Goal: Task Accomplishment & Management: Complete application form

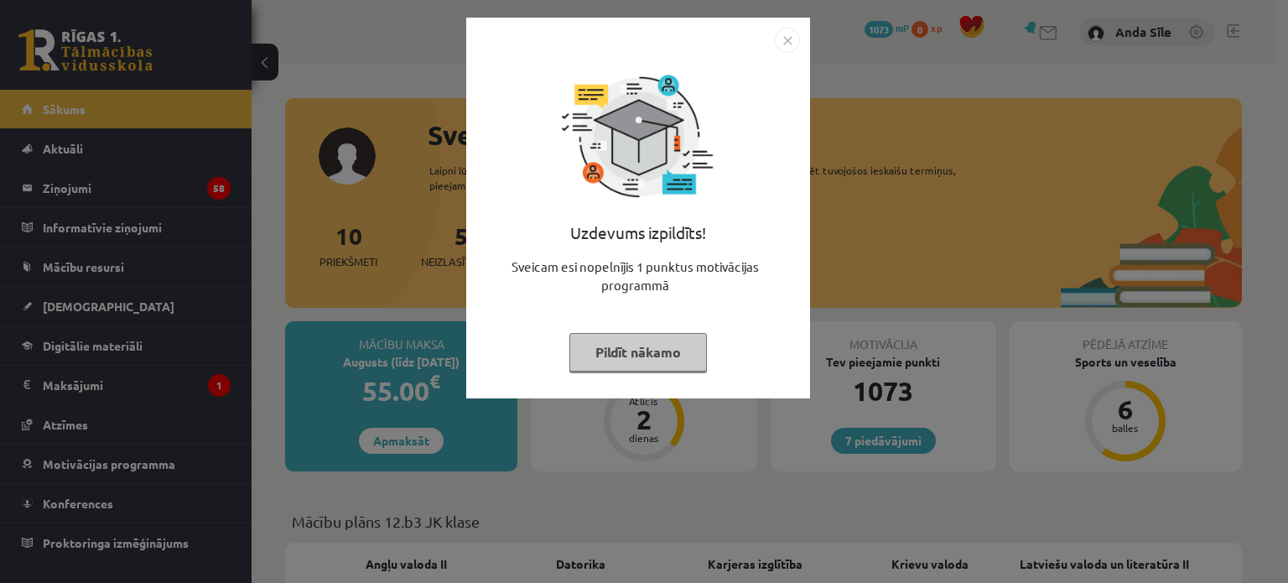
click at [589, 357] on button "Pildīt nākamo" at bounding box center [638, 352] width 138 height 39
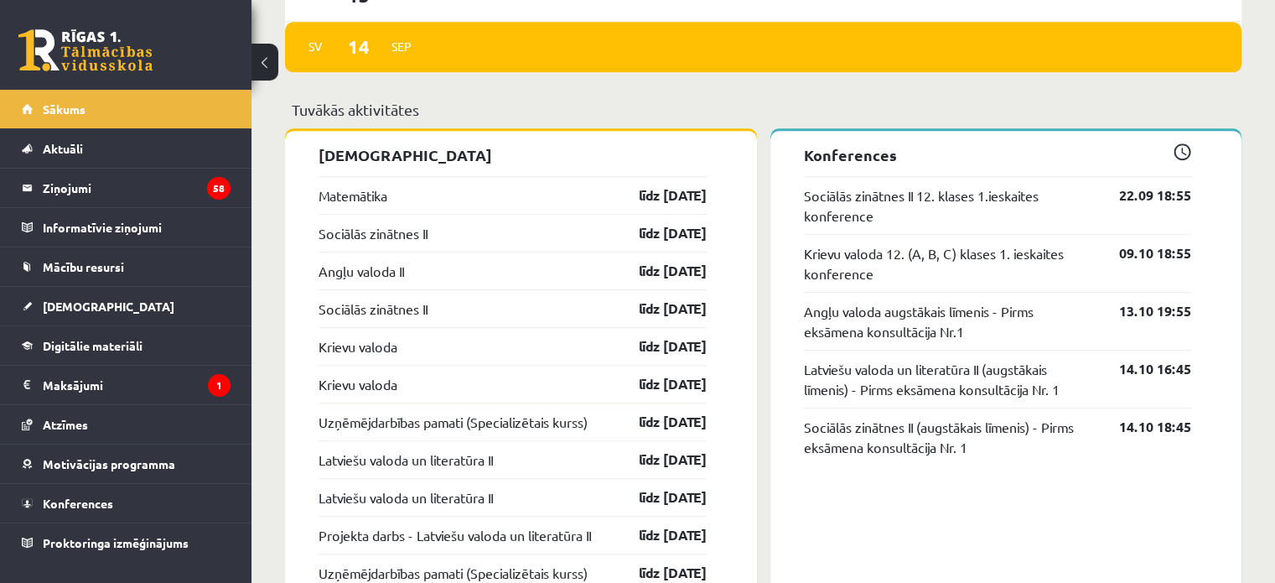
scroll to position [1296, 0]
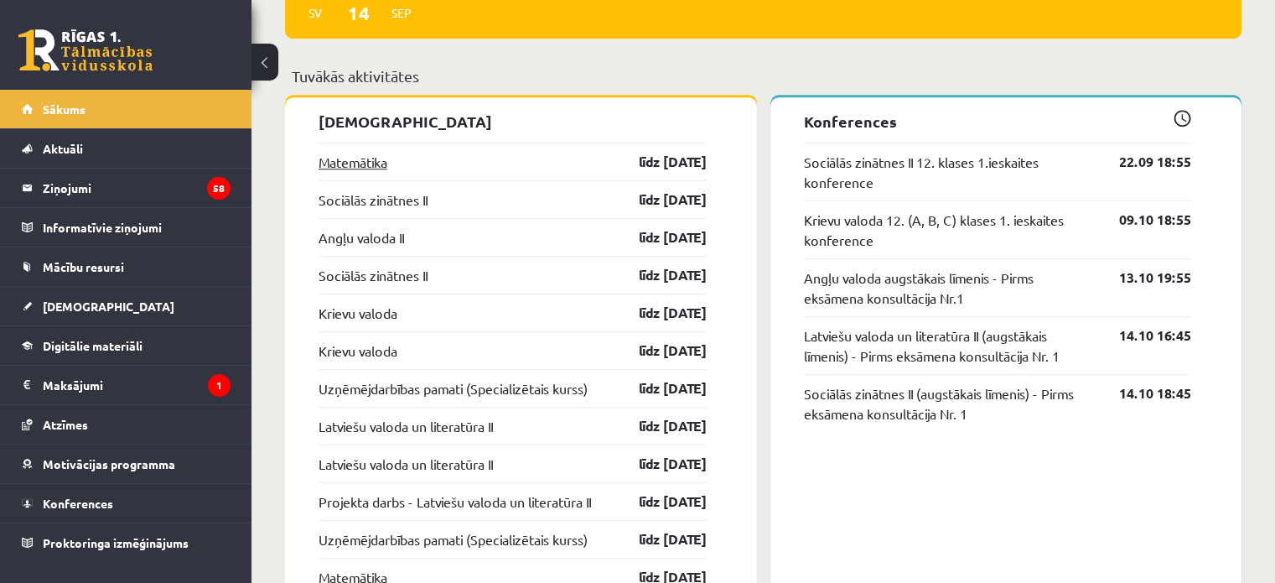
click at [345, 161] on link "Matemātika" at bounding box center [353, 162] width 69 height 20
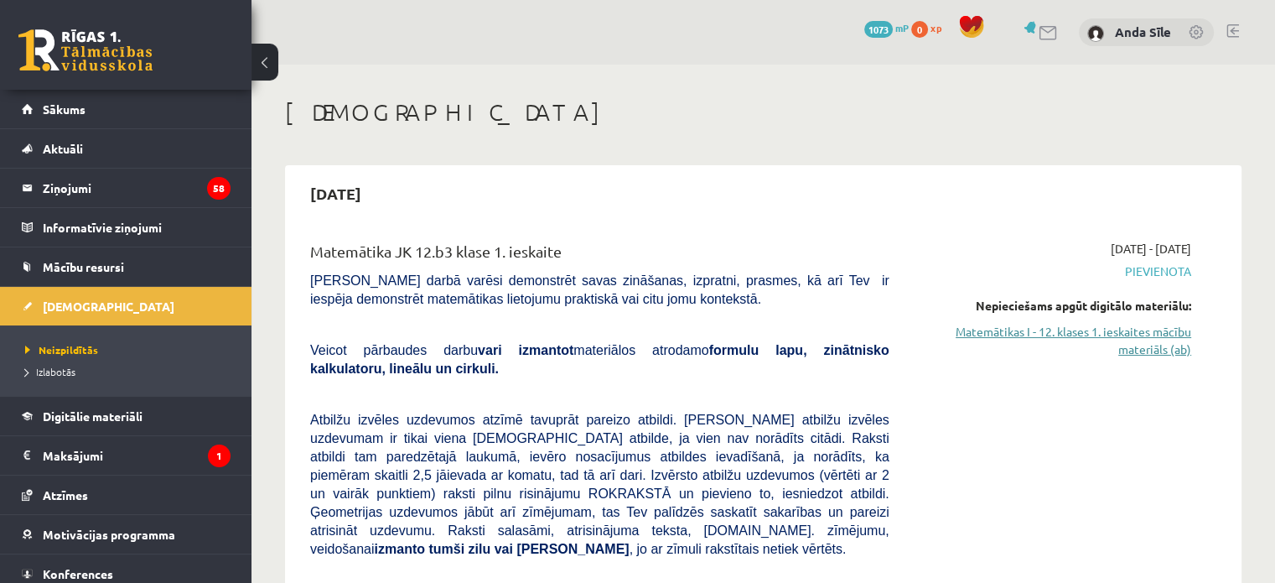
click at [1137, 332] on link "Matemātikas I - 12. klases 1. ieskaites mācību materiāls (ab)" at bounding box center [1053, 340] width 277 height 35
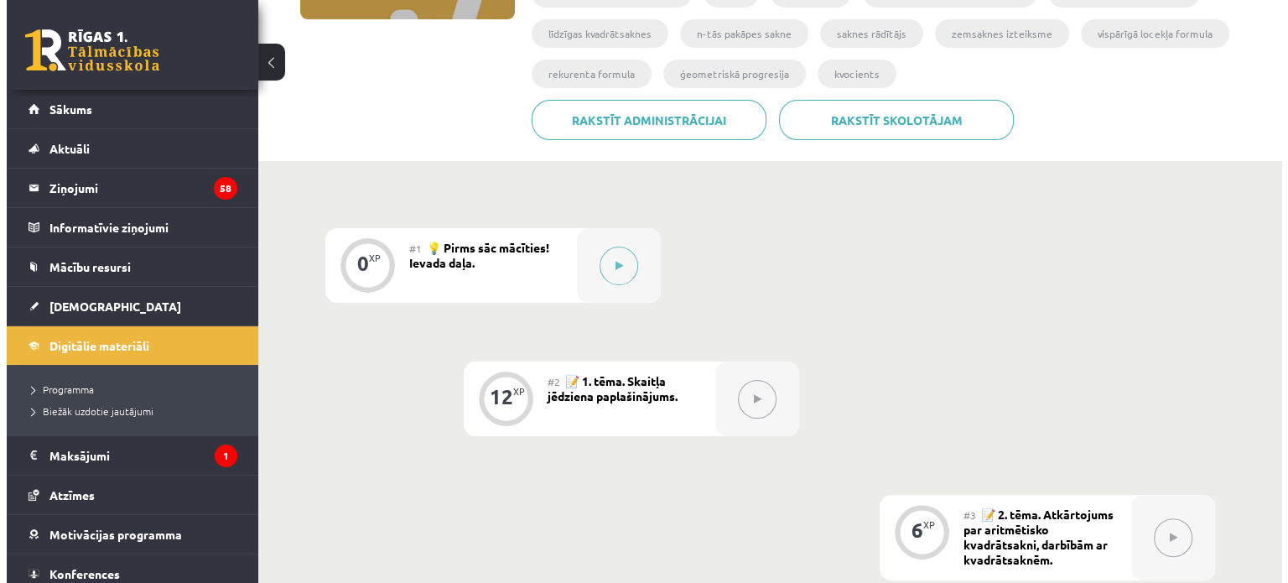
scroll to position [435, 0]
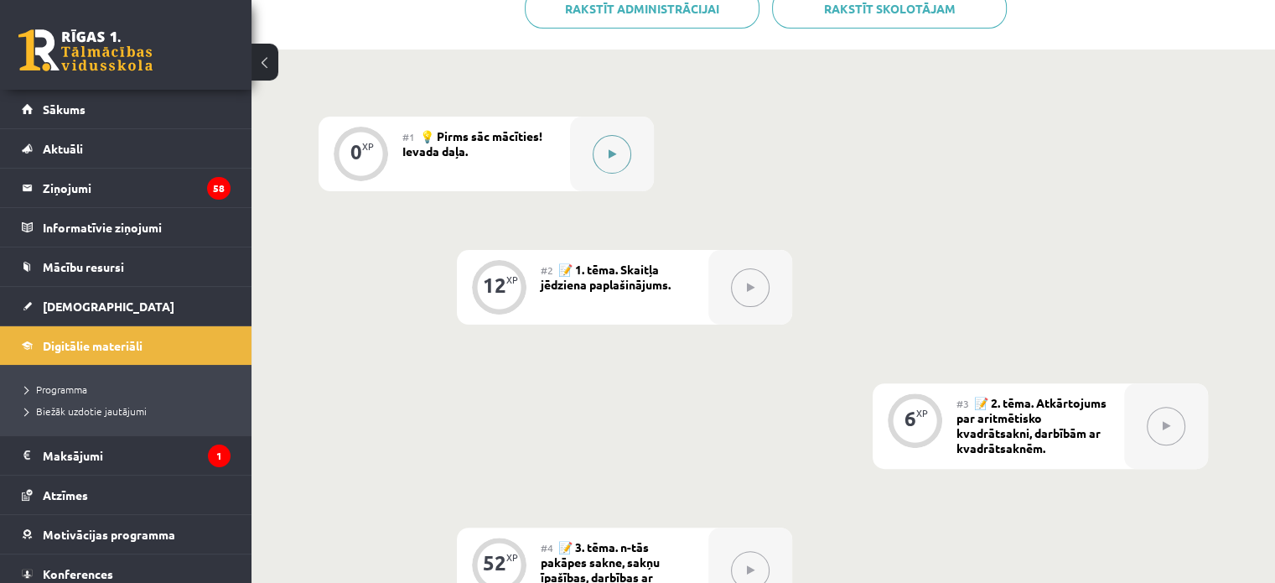
click at [631, 138] on div at bounding box center [612, 154] width 84 height 75
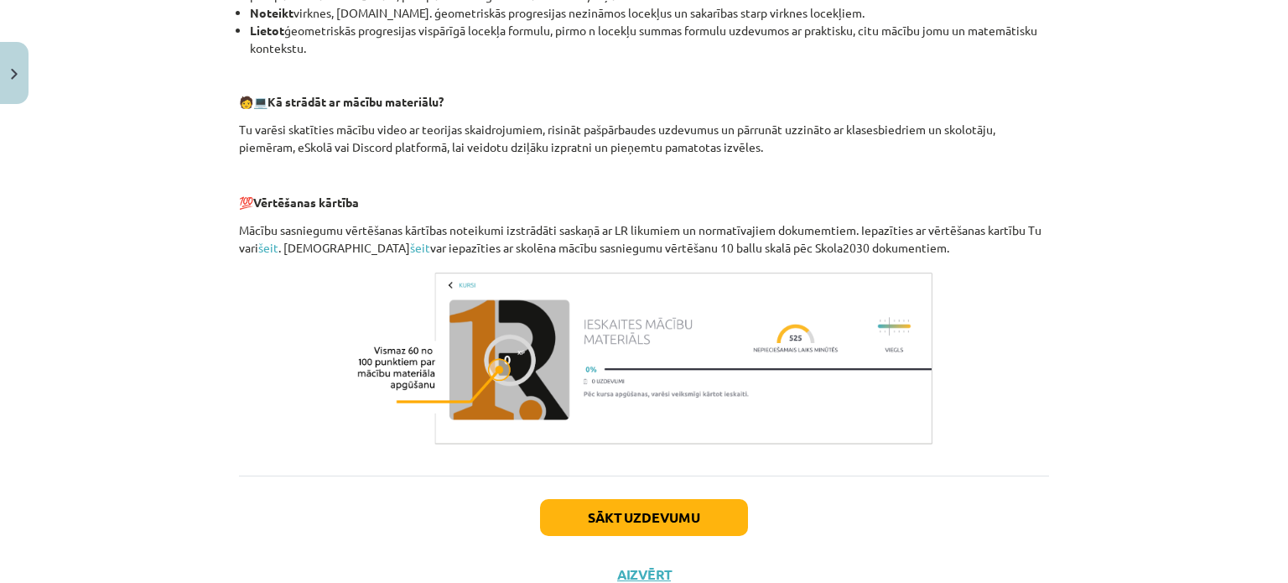
scroll to position [737, 0]
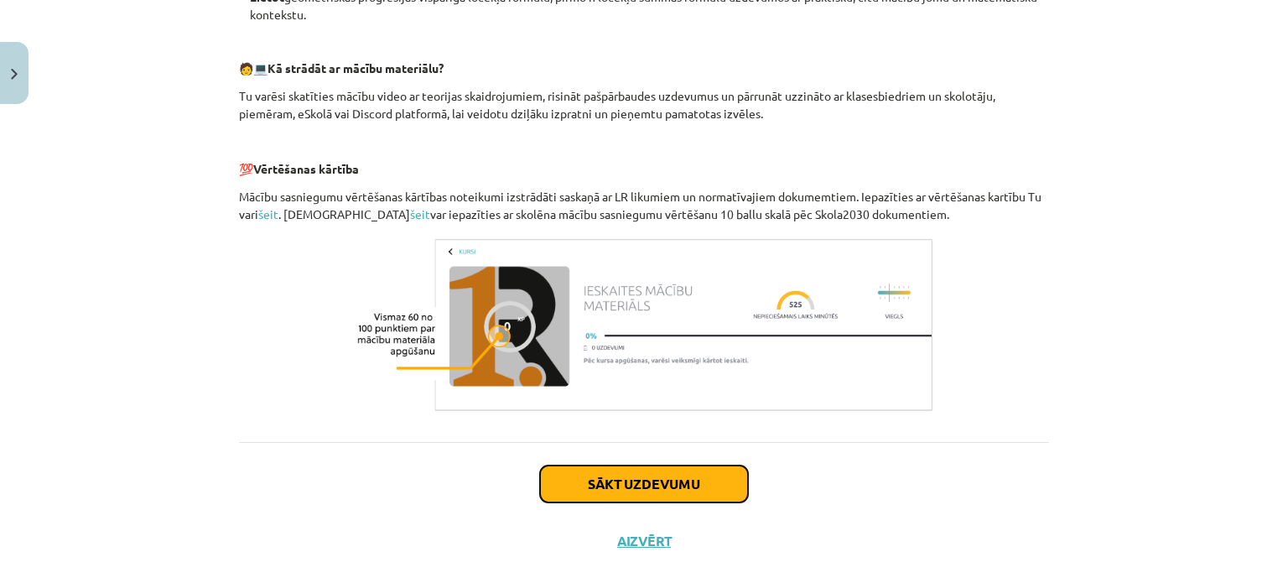
click at [641, 484] on button "Sākt uzdevumu" at bounding box center [644, 483] width 208 height 37
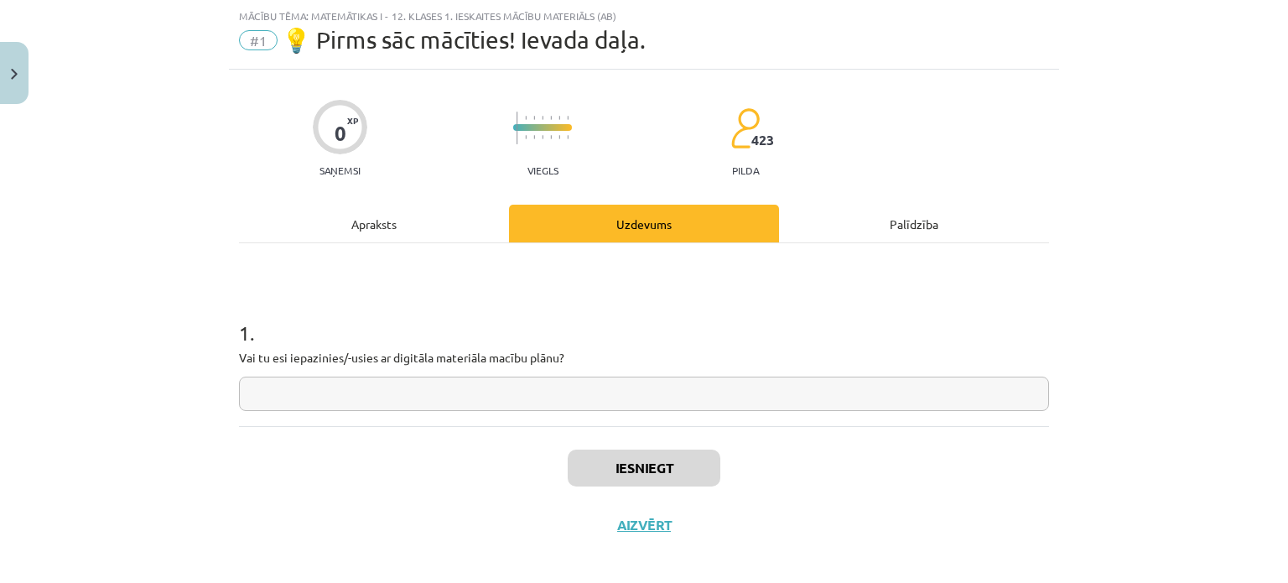
click at [483, 388] on input "text" at bounding box center [644, 394] width 810 height 34
type input "**"
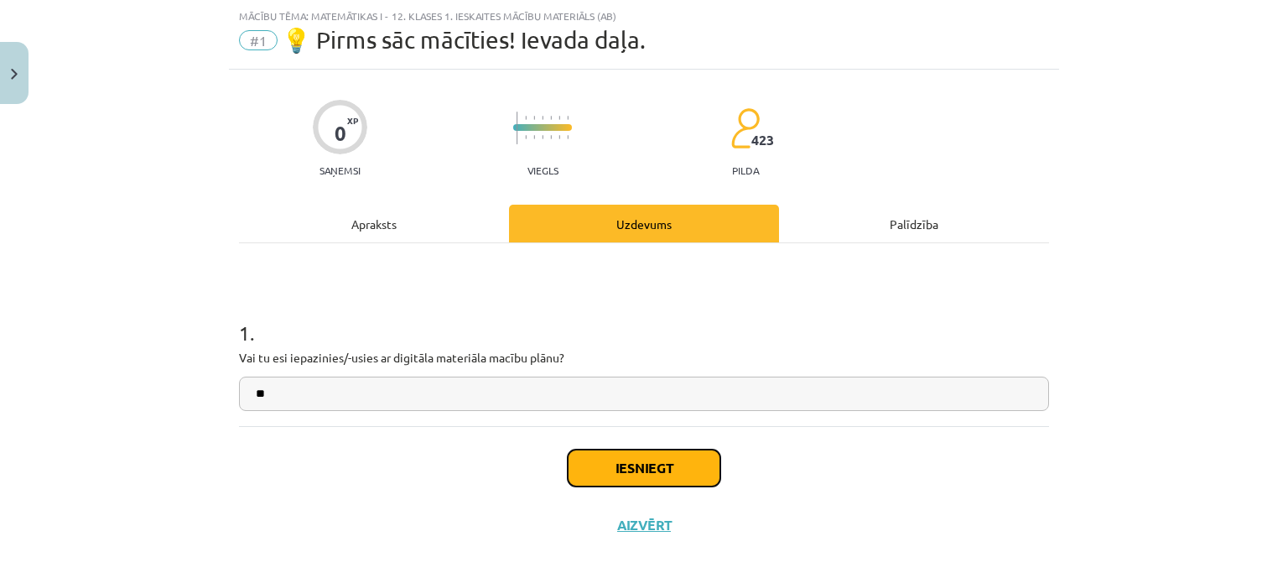
click at [581, 463] on button "Iesniegt" at bounding box center [644, 467] width 153 height 37
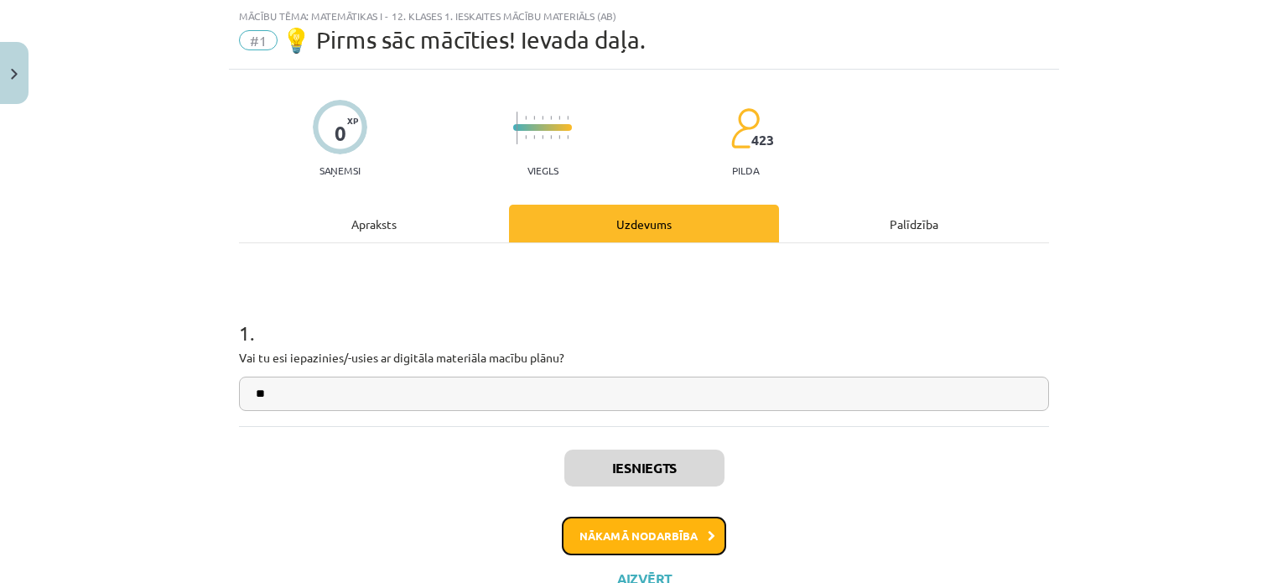
click at [637, 526] on button "Nākamā nodarbība" at bounding box center [644, 536] width 164 height 39
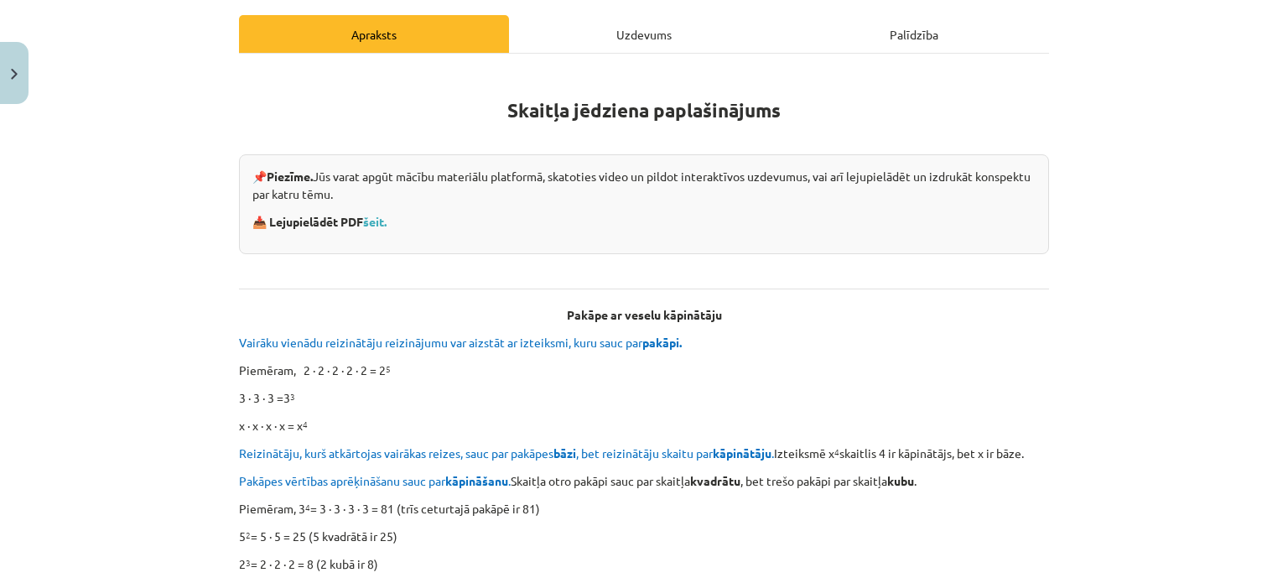
scroll to position [277, 0]
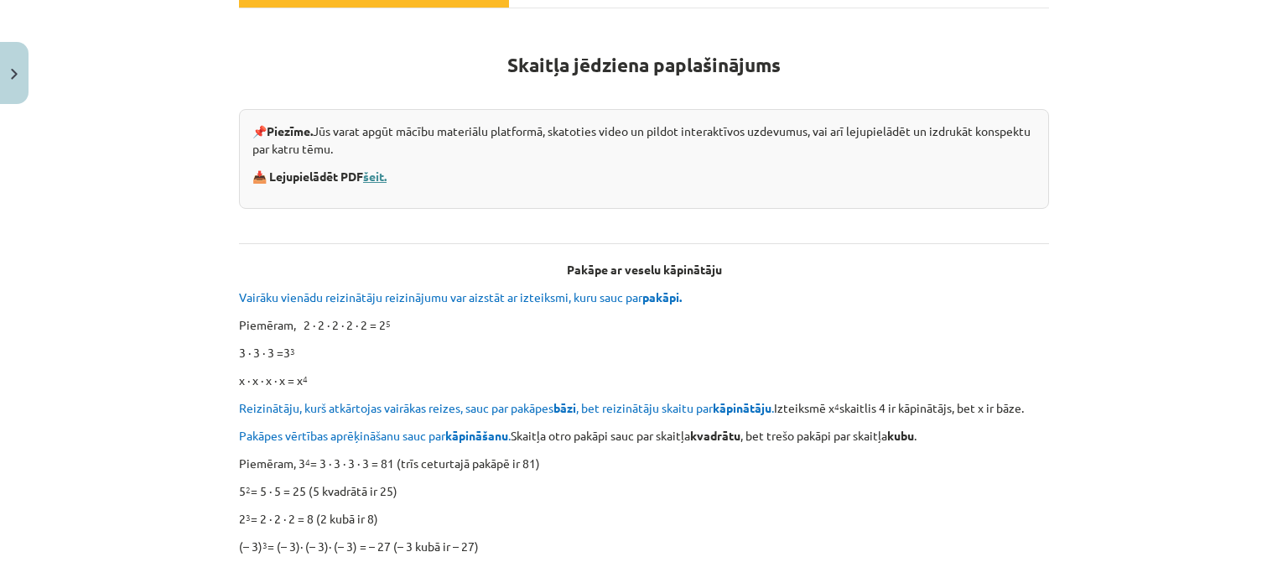
click at [376, 174] on link "šeit." at bounding box center [374, 176] width 23 height 15
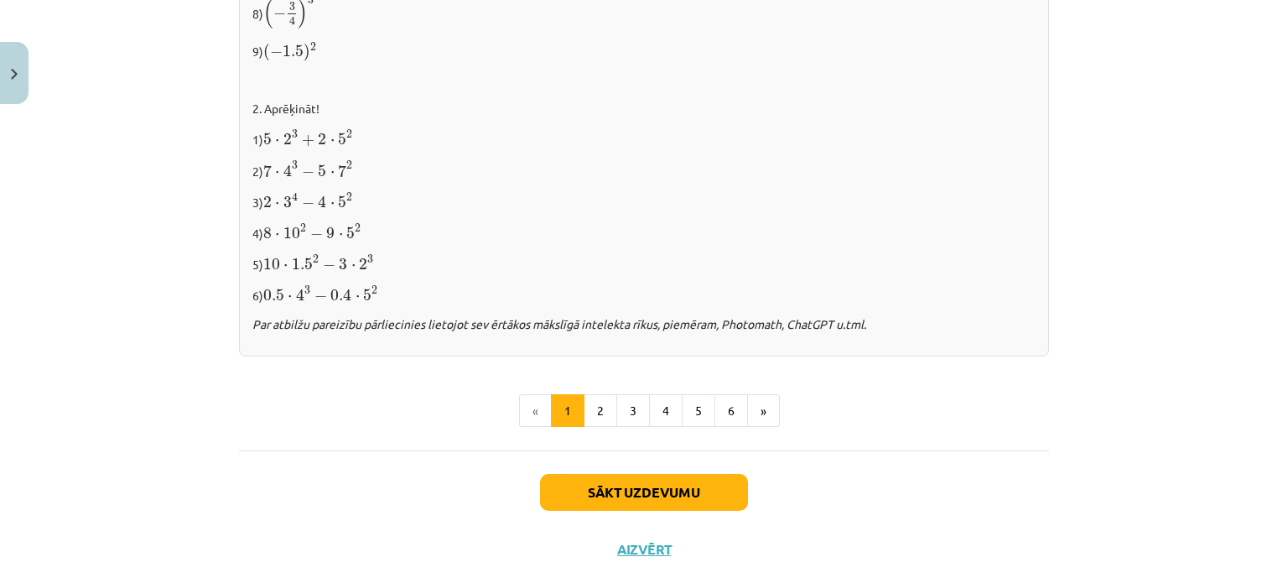
scroll to position [1784, 0]
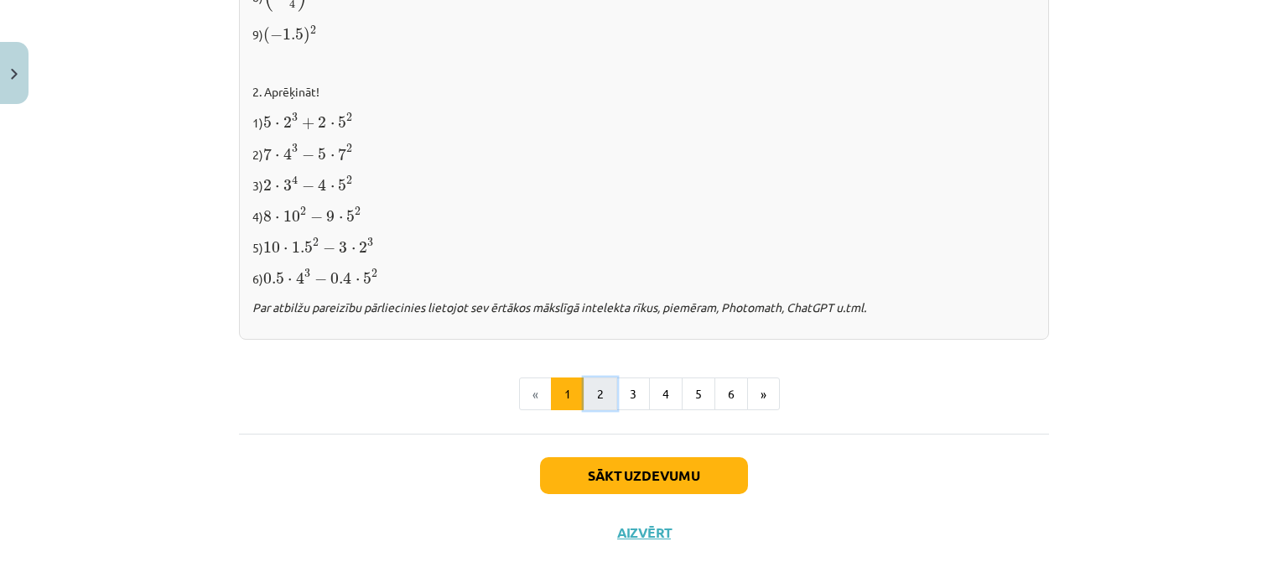
click at [591, 389] on button "2" at bounding box center [601, 394] width 34 height 34
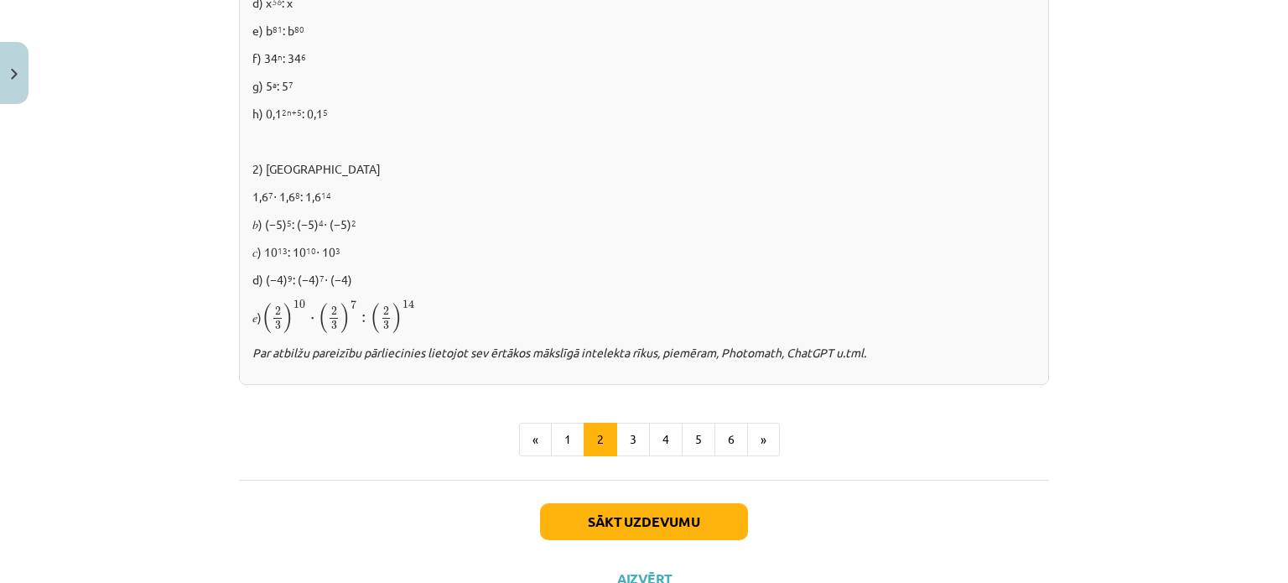
scroll to position [1161, 0]
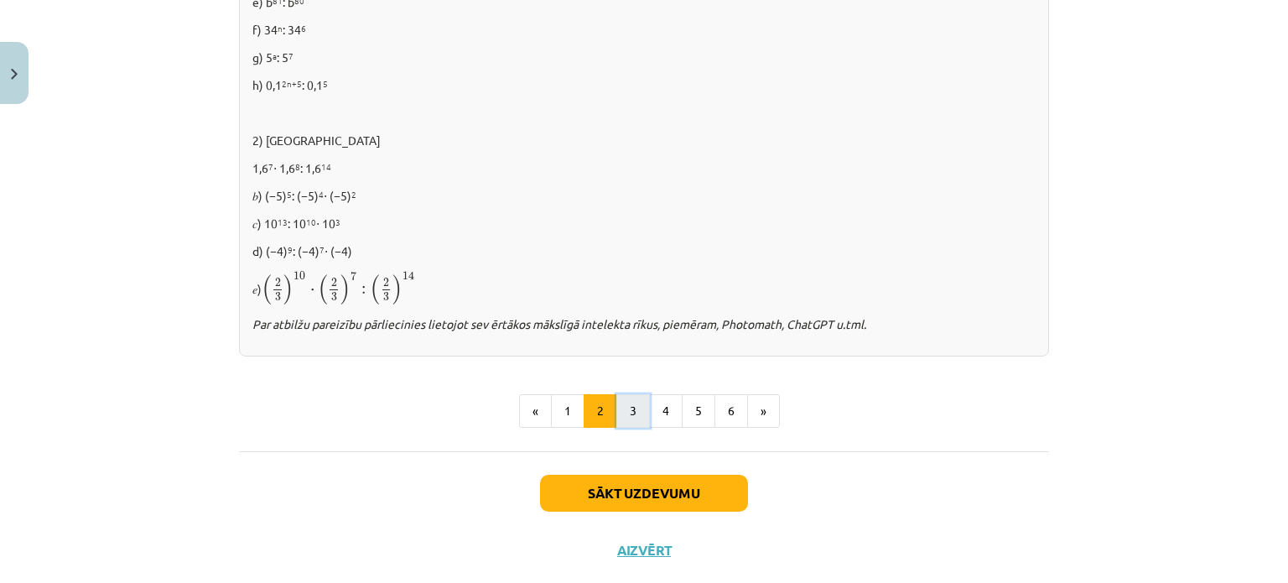
click at [620, 406] on button "3" at bounding box center [633, 411] width 34 height 34
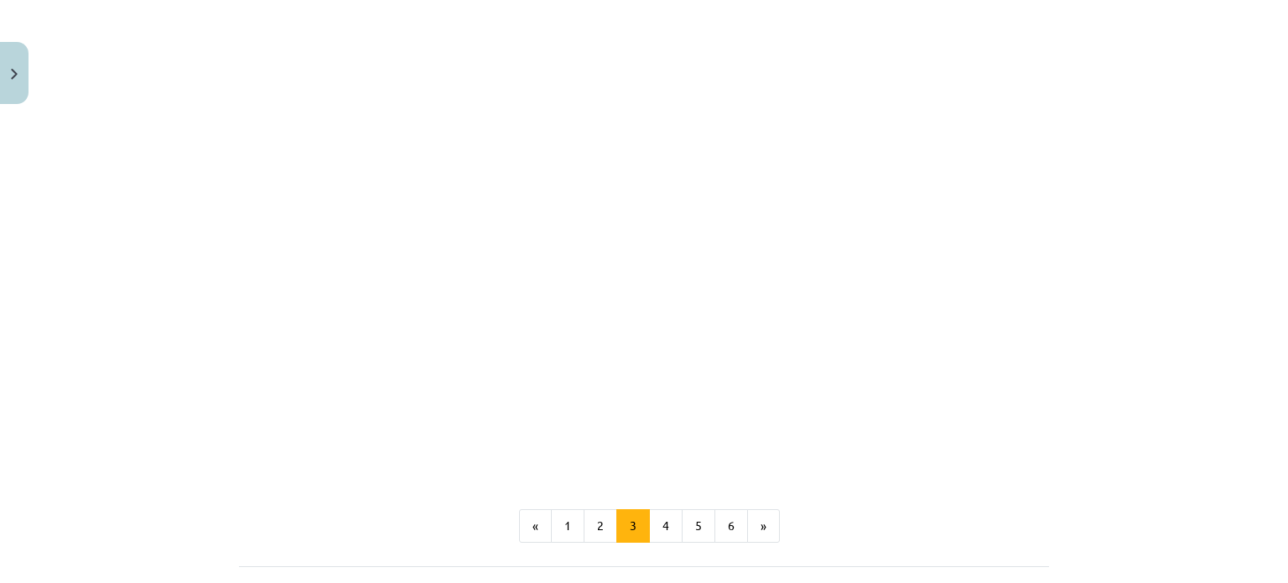
scroll to position [1533, 0]
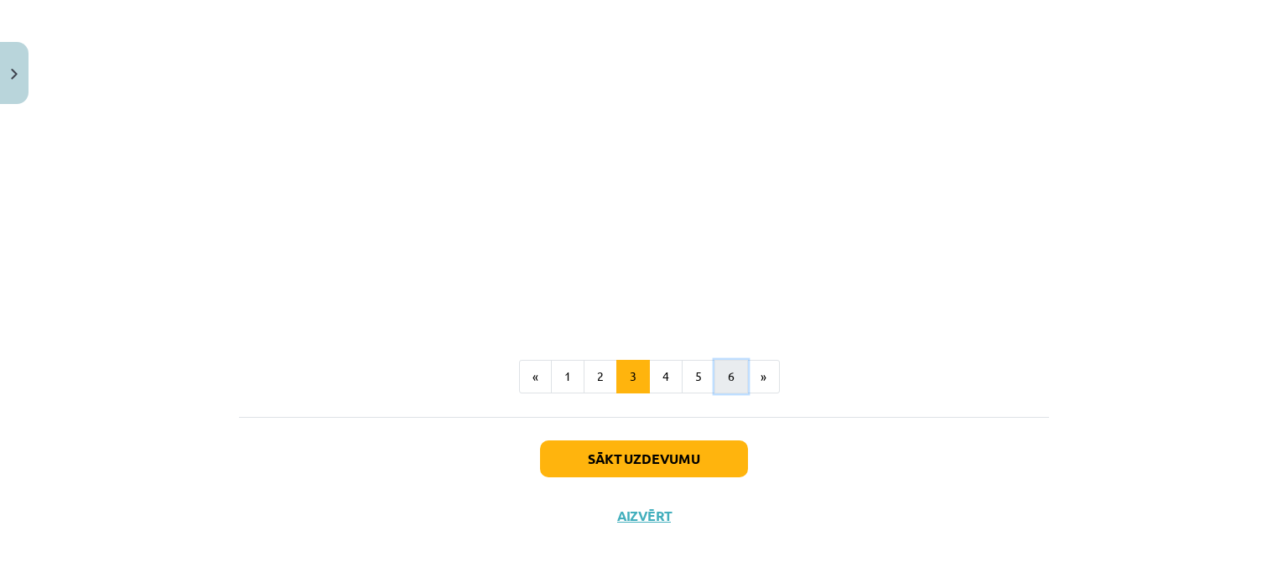
click at [716, 371] on button "6" at bounding box center [731, 377] width 34 height 34
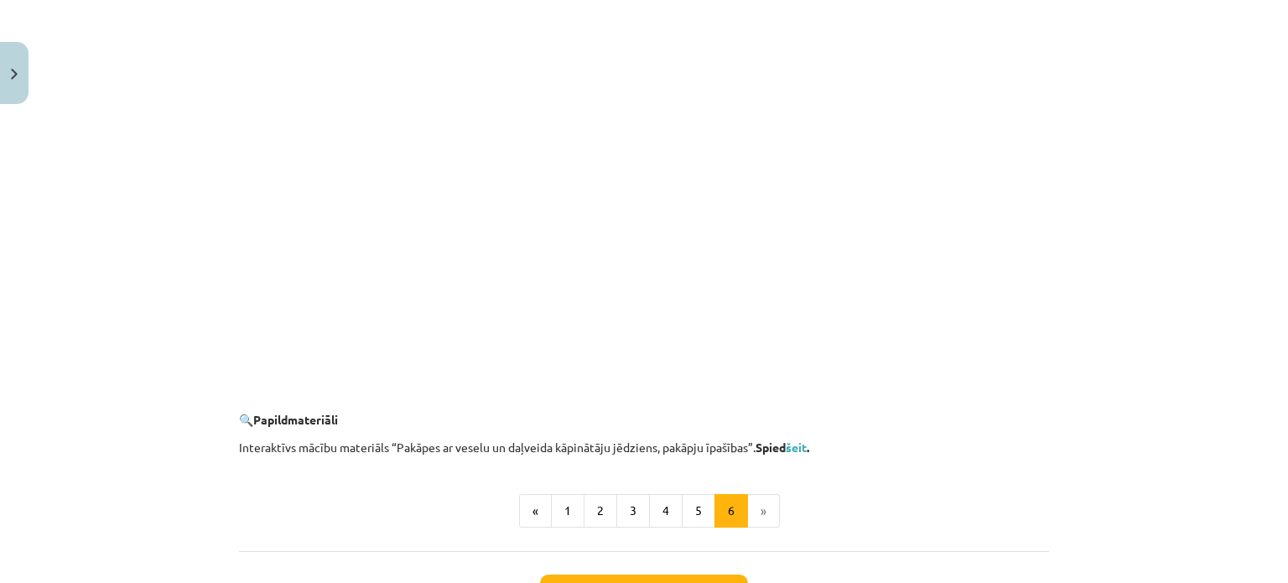
scroll to position [1639, 0]
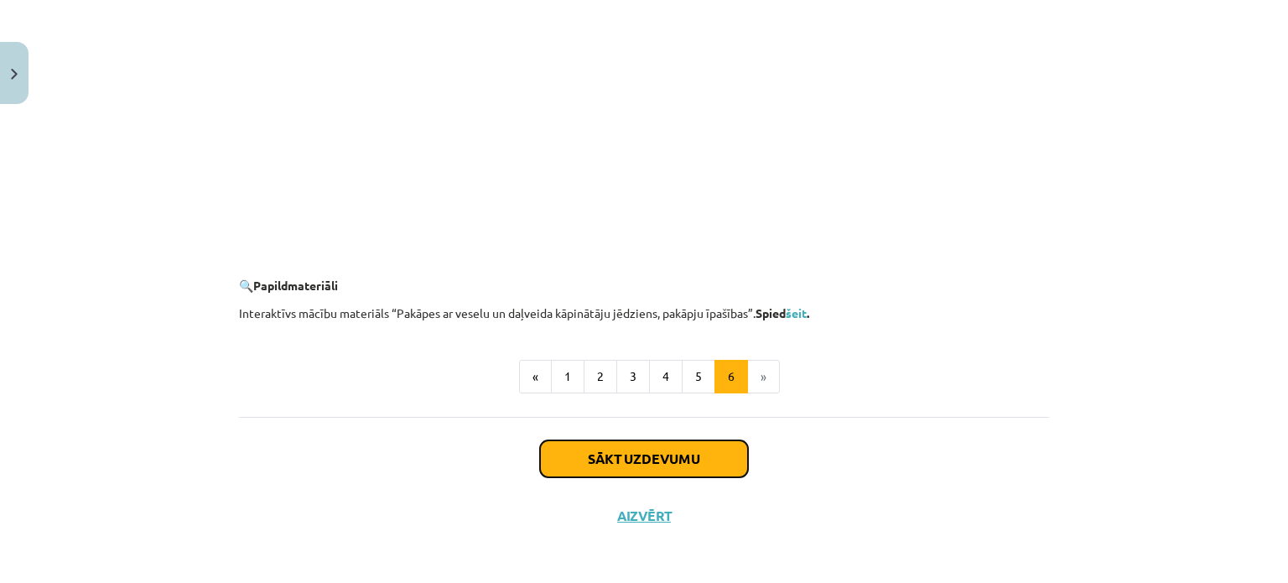
click at [678, 449] on button "Sākt uzdevumu" at bounding box center [644, 458] width 208 height 37
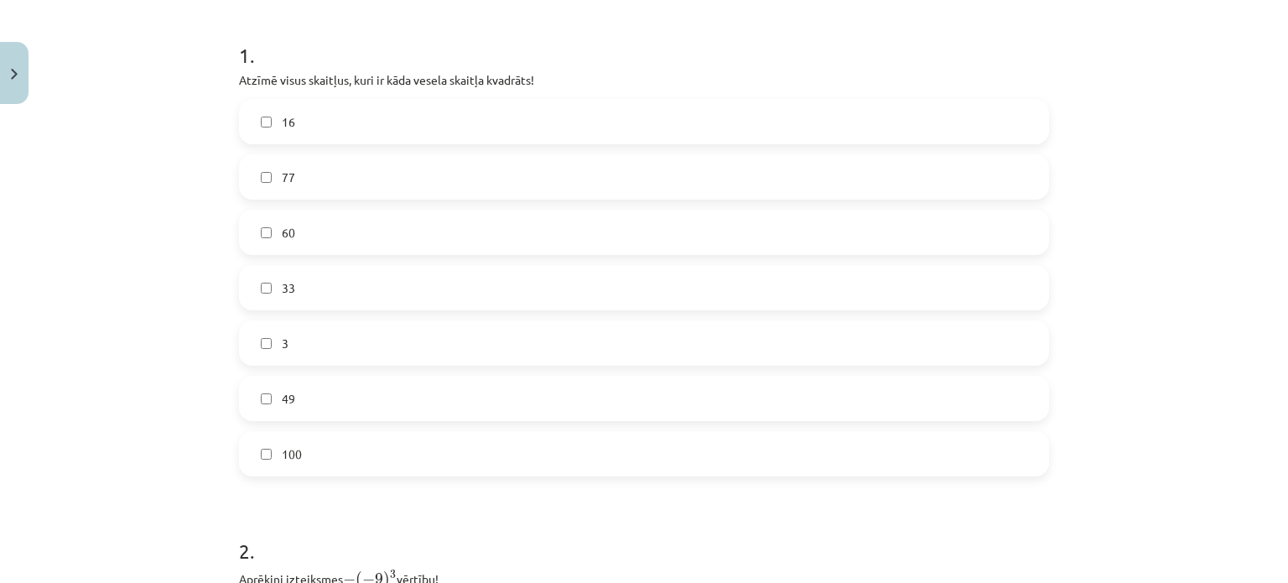
scroll to position [322, 0]
click at [304, 442] on label "100" at bounding box center [644, 451] width 807 height 42
click at [278, 245] on label "60" at bounding box center [644, 230] width 807 height 42
click at [285, 120] on span "16" at bounding box center [288, 120] width 13 height 18
click at [305, 388] on label "49" at bounding box center [644, 396] width 807 height 42
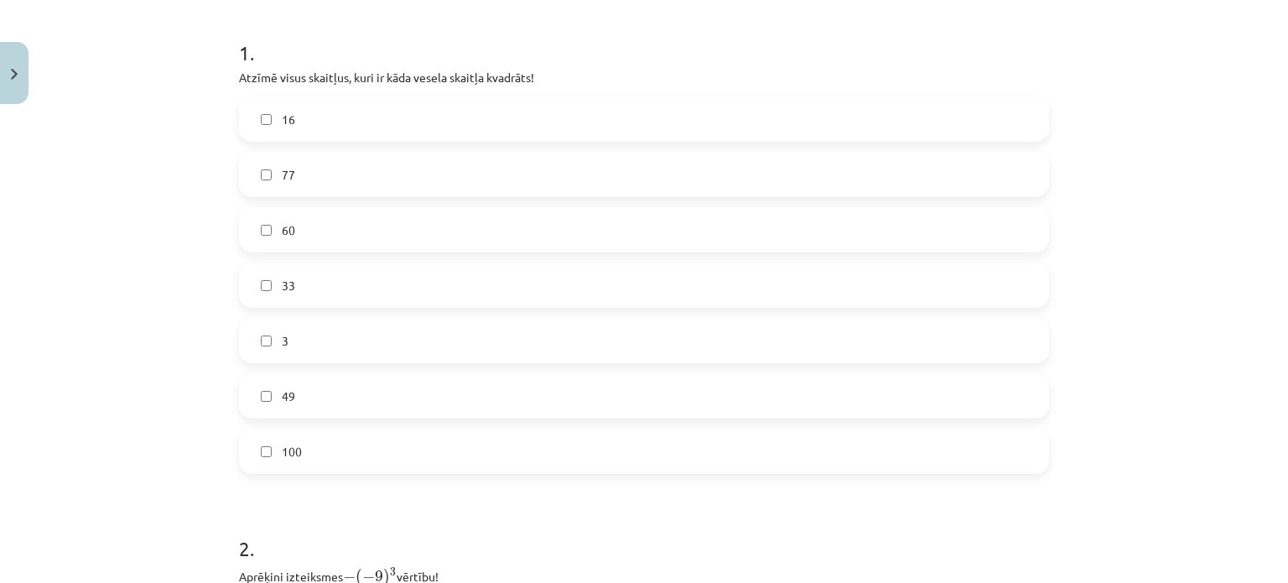
click at [409, 236] on label "60" at bounding box center [644, 230] width 807 height 42
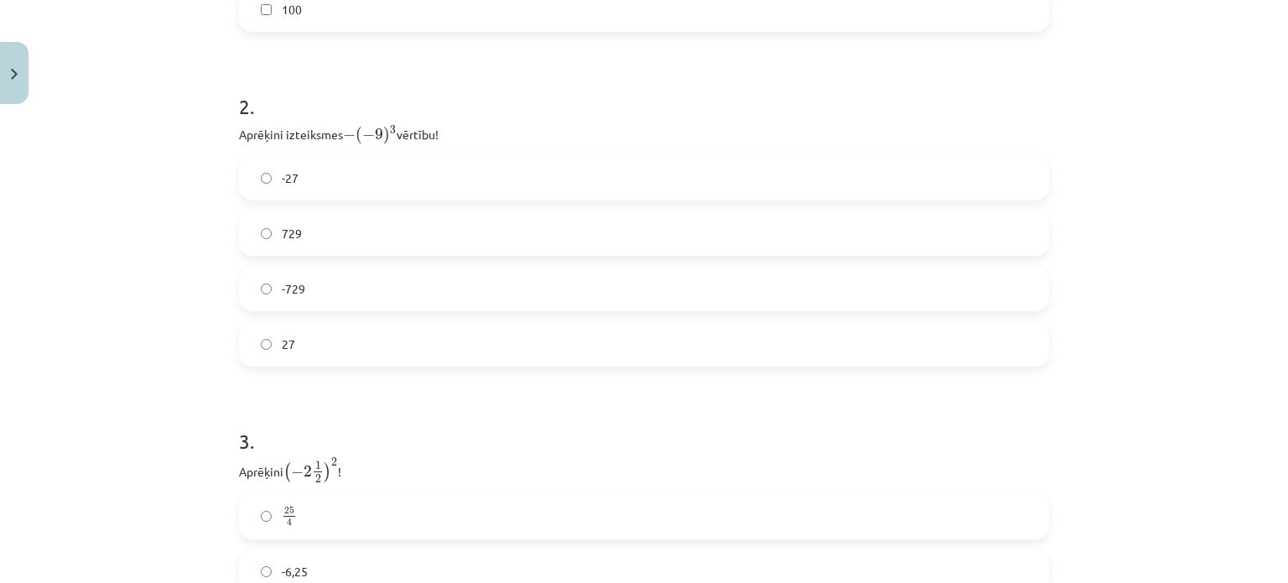
scroll to position [807, 0]
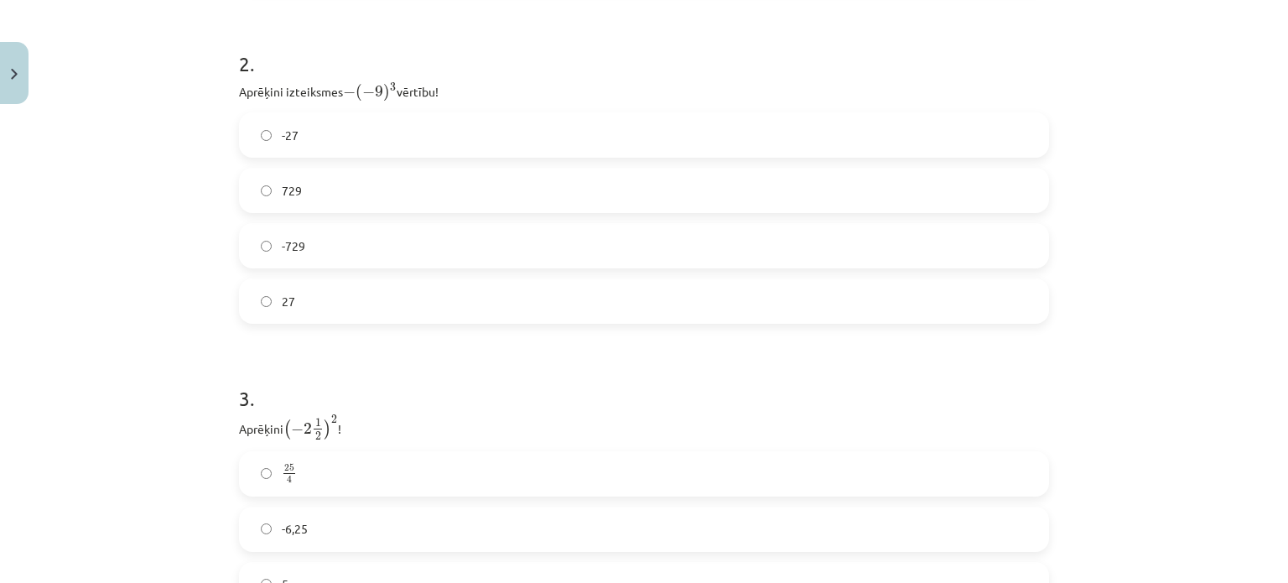
click at [602, 196] on label "729" at bounding box center [644, 190] width 807 height 42
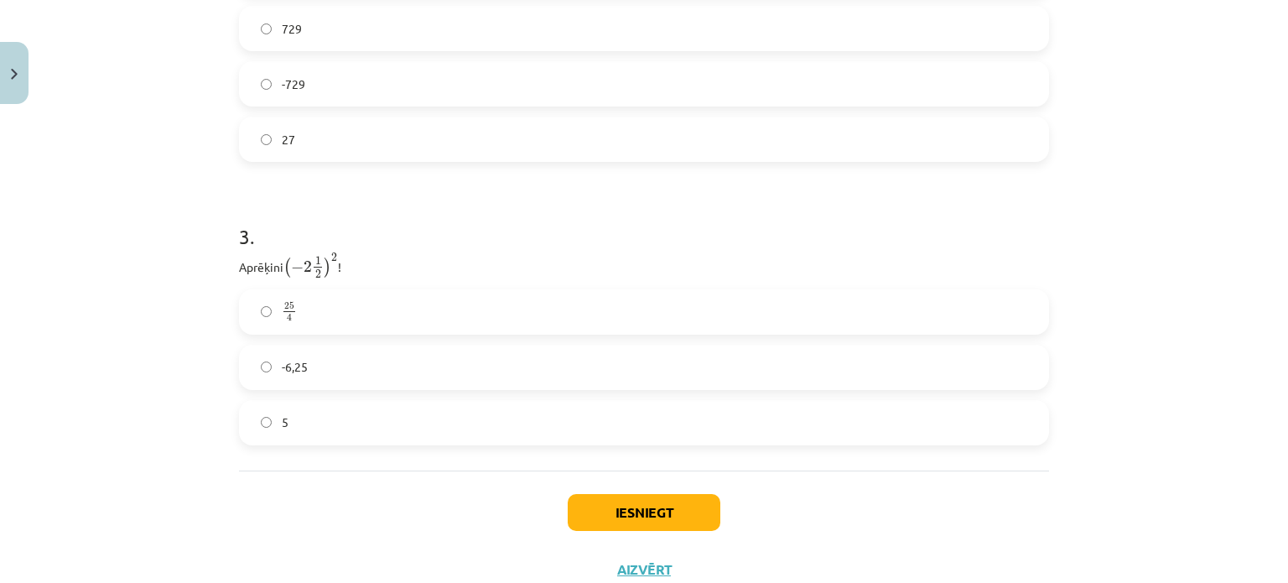
scroll to position [974, 0]
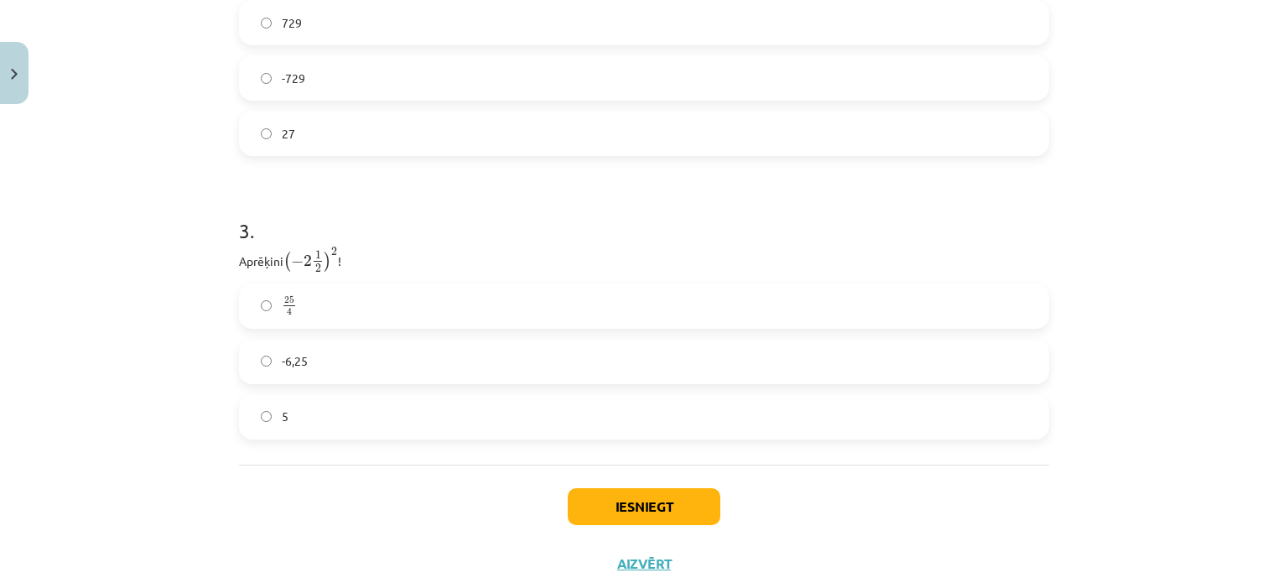
click at [406, 342] on label "-6,25" at bounding box center [644, 361] width 807 height 42
click at [651, 507] on button "Iesniegt" at bounding box center [644, 506] width 153 height 37
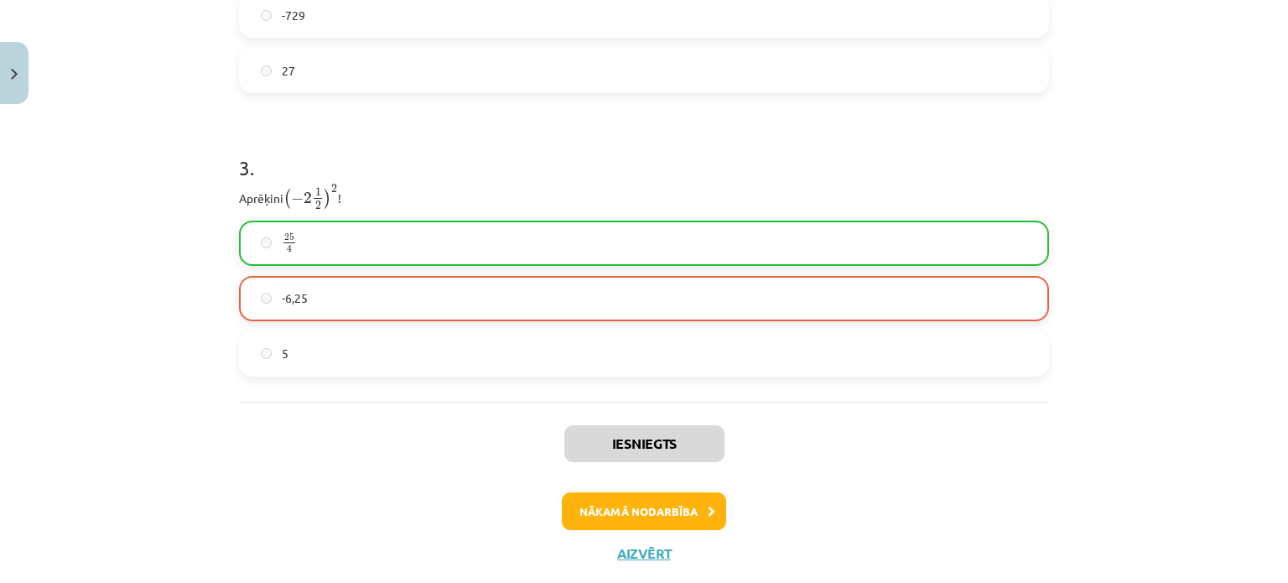
scroll to position [1047, 0]
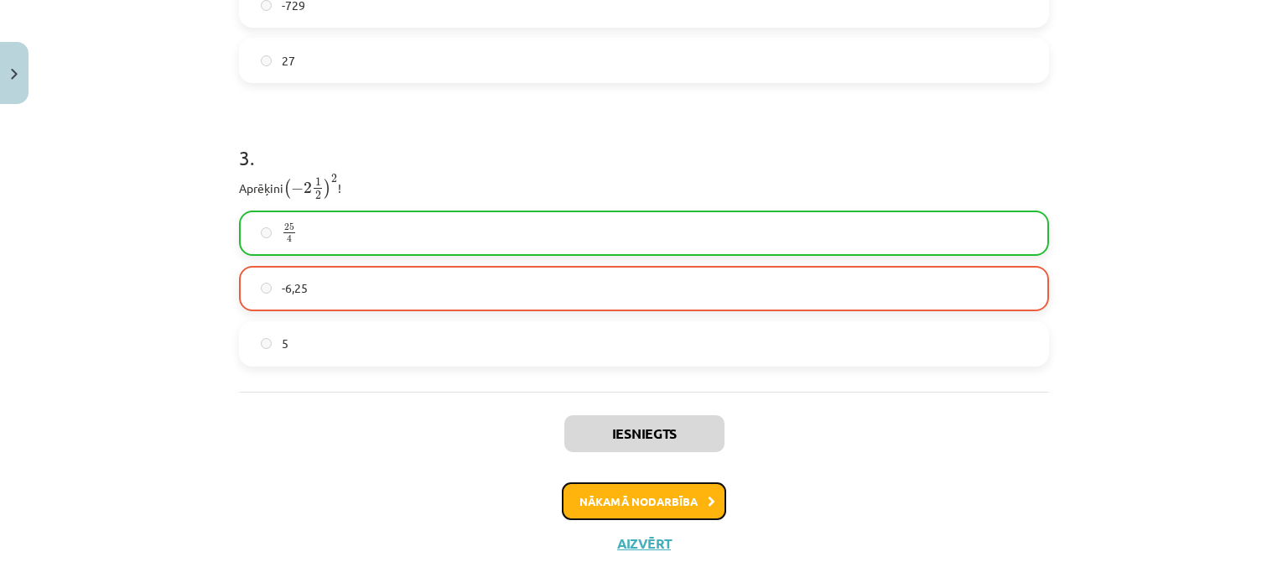
click at [677, 490] on button "Nākamā nodarbība" at bounding box center [644, 501] width 164 height 39
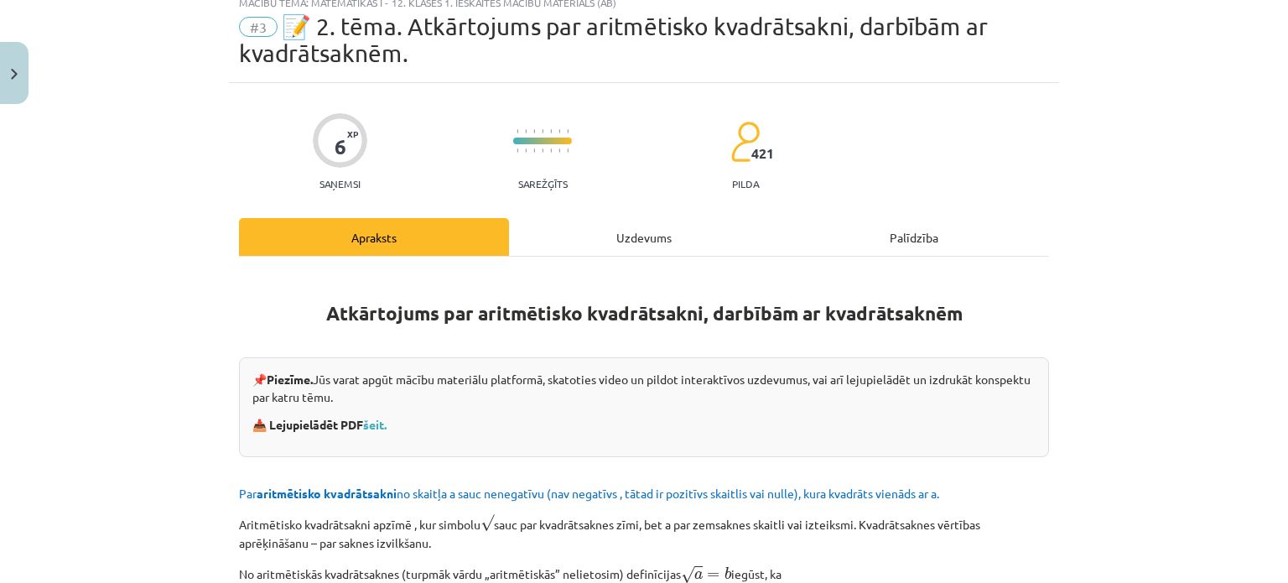
scroll to position [311, 0]
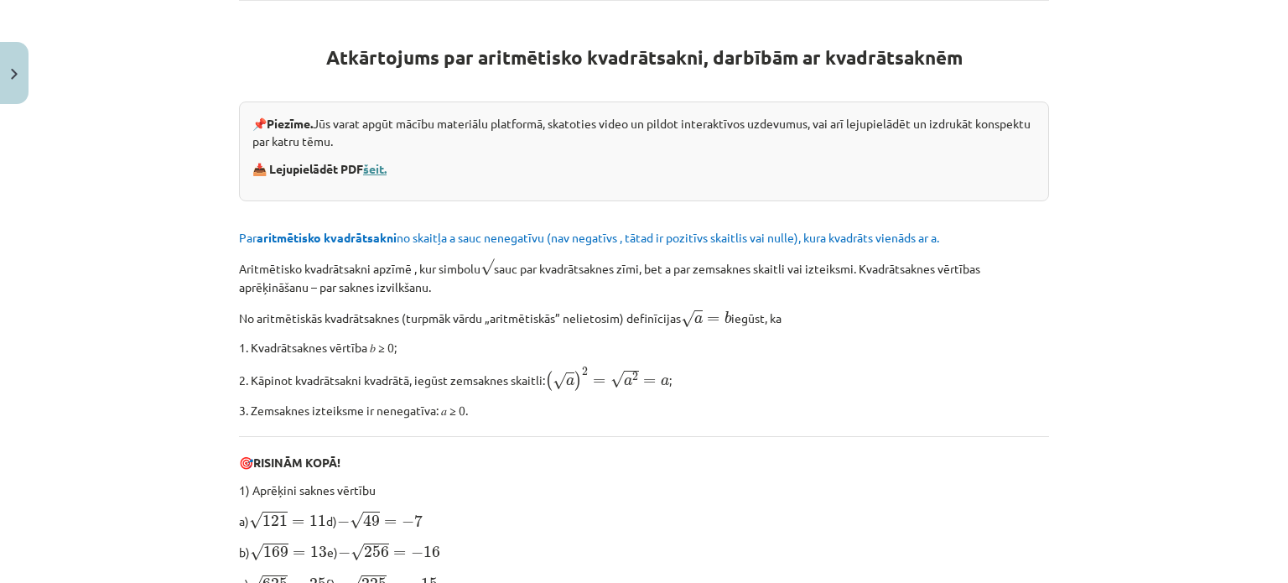
click at [371, 165] on link "šeit." at bounding box center [374, 168] width 23 height 15
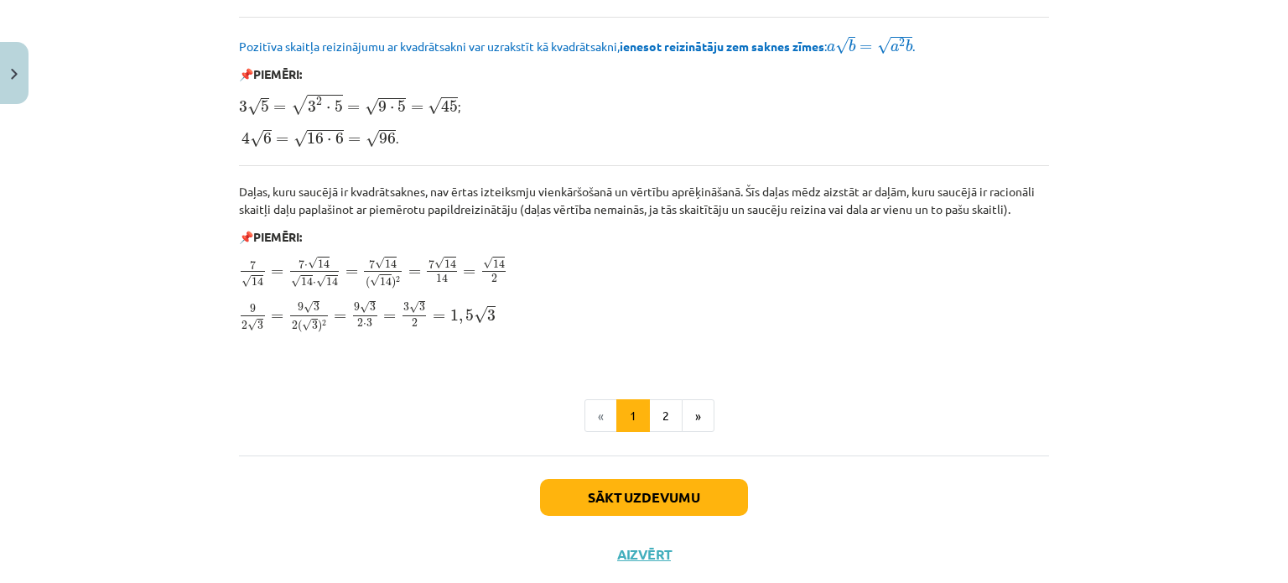
scroll to position [2042, 0]
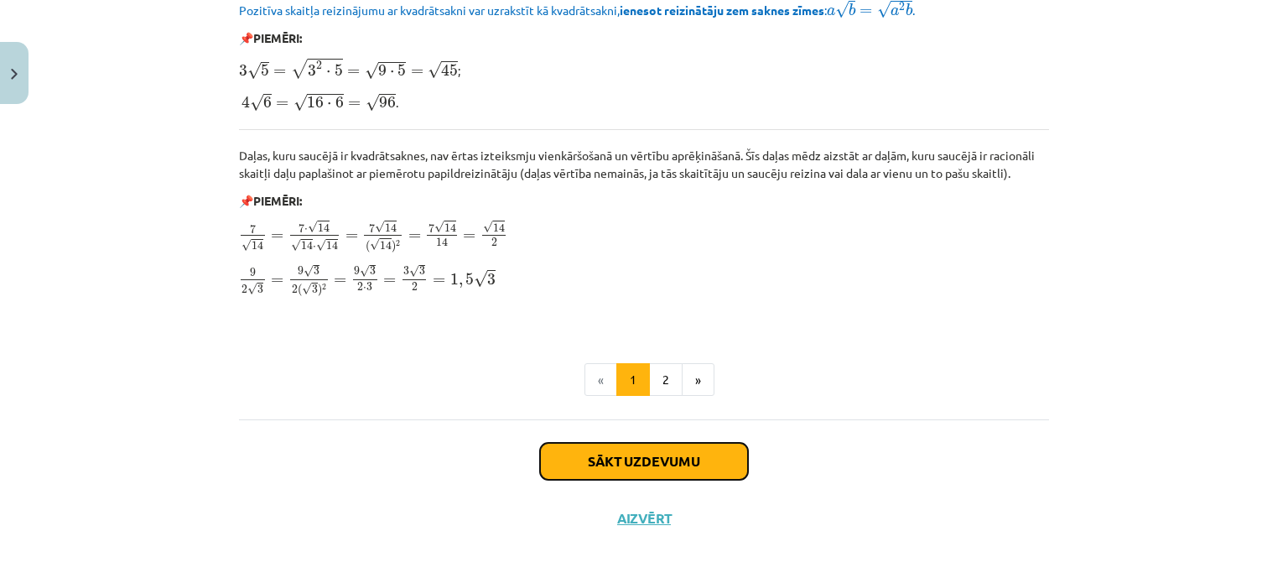
click at [699, 449] on button "Sākt uzdevumu" at bounding box center [644, 461] width 208 height 37
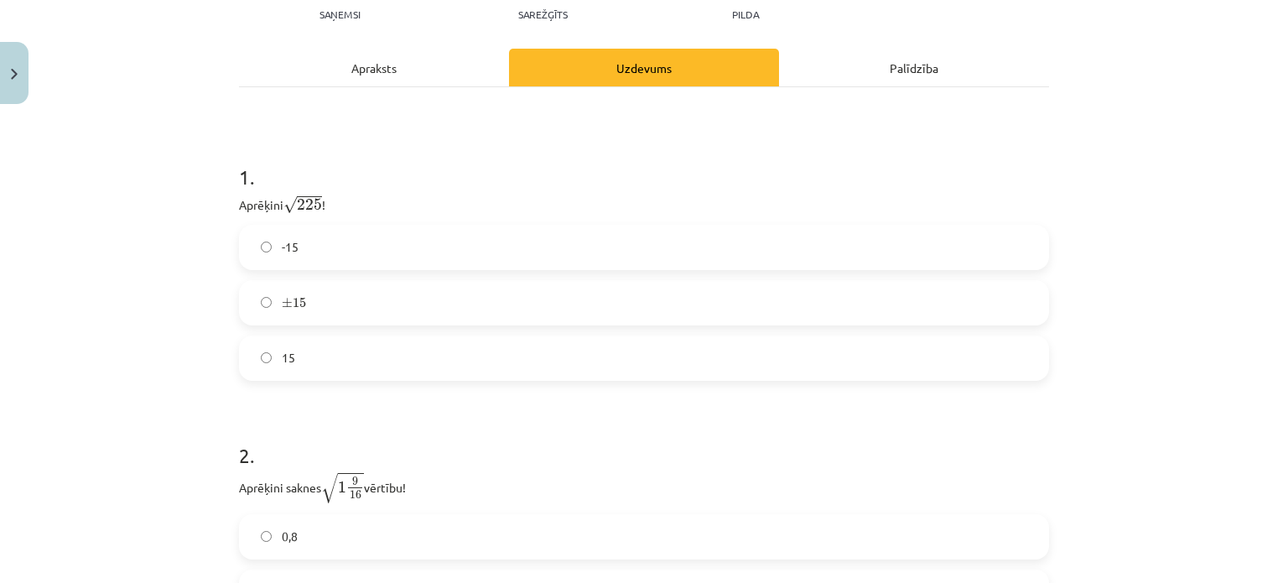
scroll to position [235, 0]
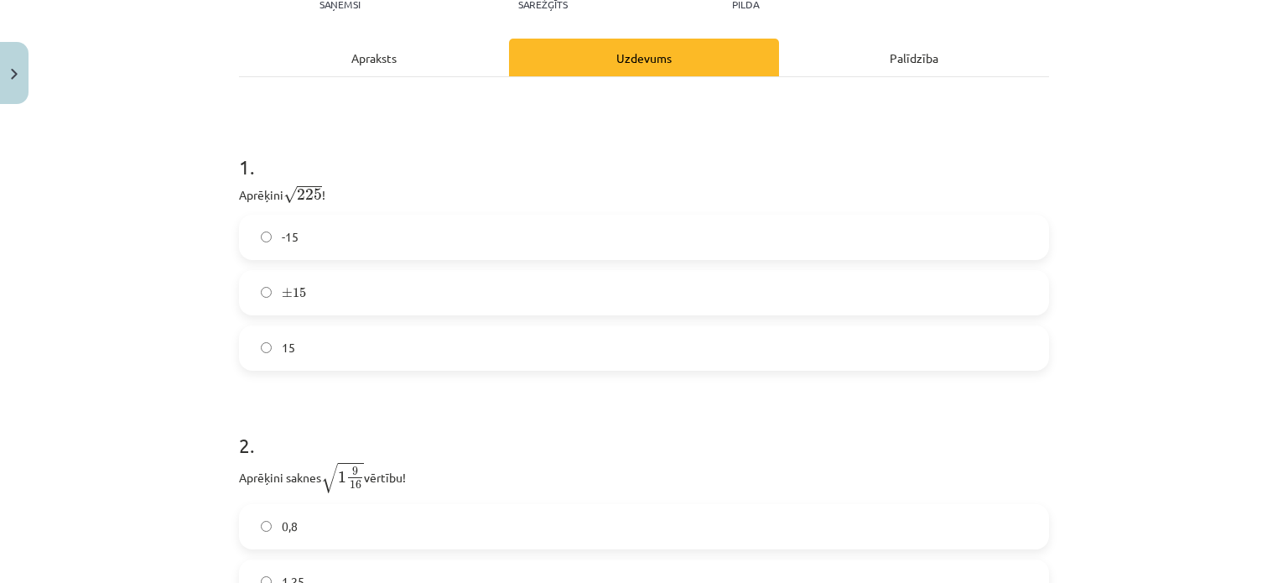
click at [288, 356] on label "15" at bounding box center [644, 348] width 807 height 42
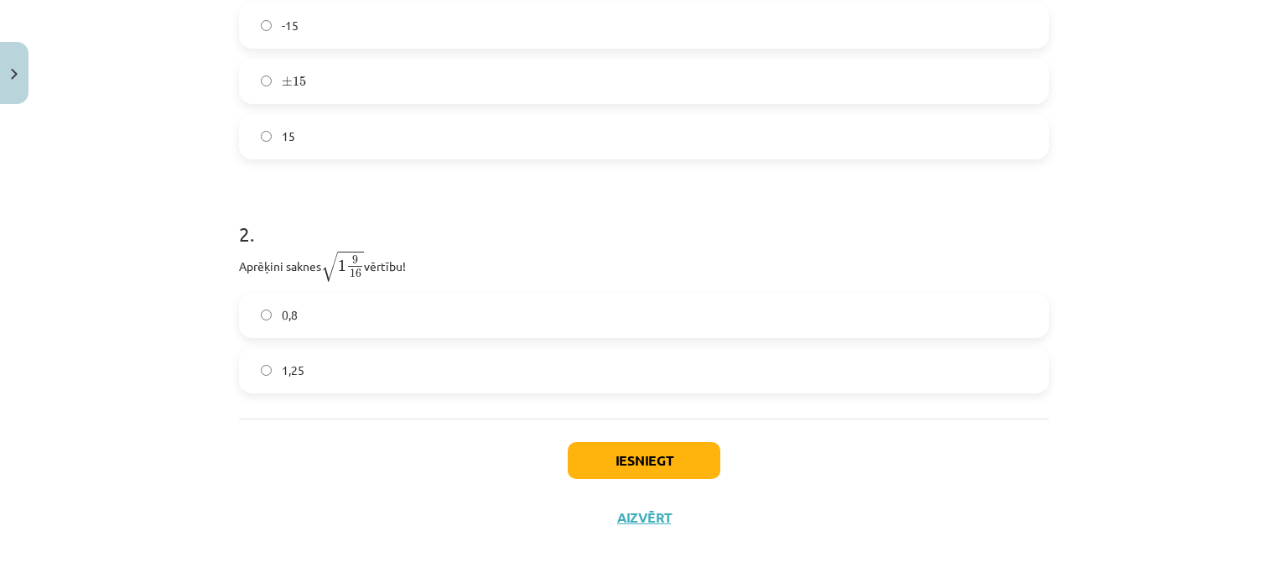
scroll to position [449, 0]
click at [986, 350] on label "1,25" at bounding box center [644, 367] width 807 height 42
click at [701, 450] on button "Iesniegt" at bounding box center [644, 457] width 153 height 37
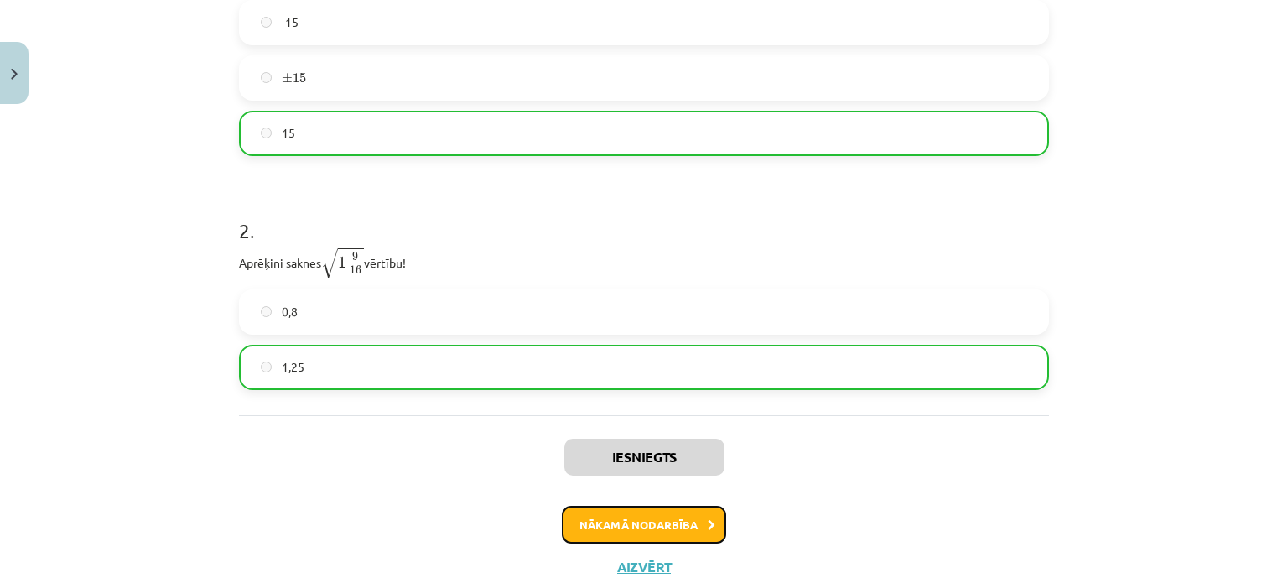
click at [668, 516] on button "Nākamā nodarbība" at bounding box center [644, 525] width 164 height 39
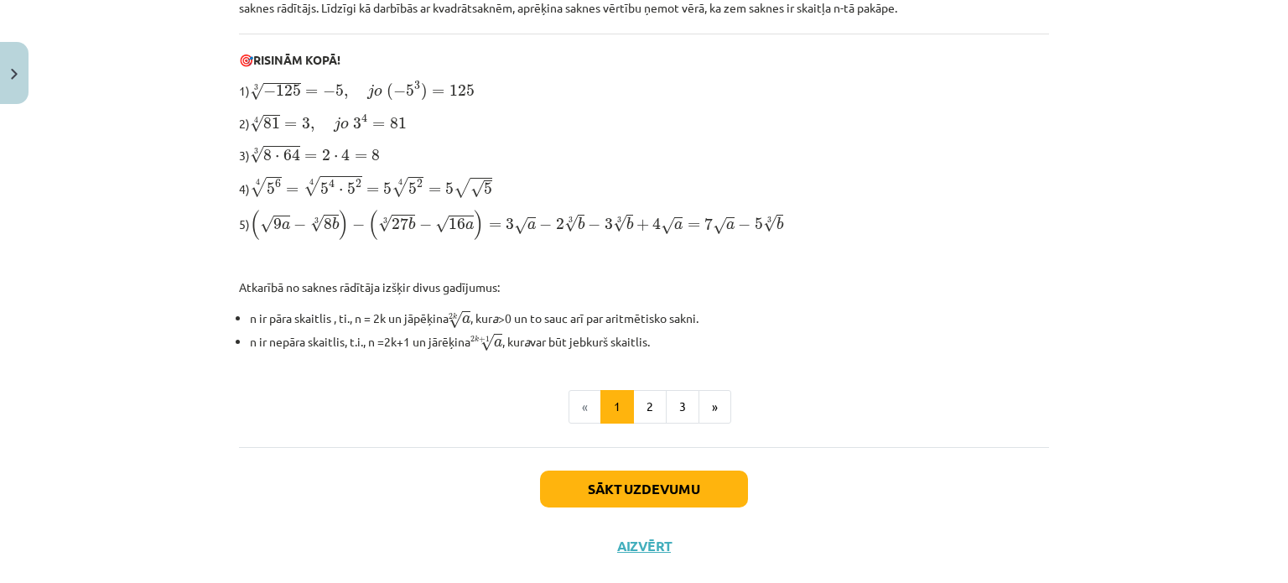
scroll to position [540, 0]
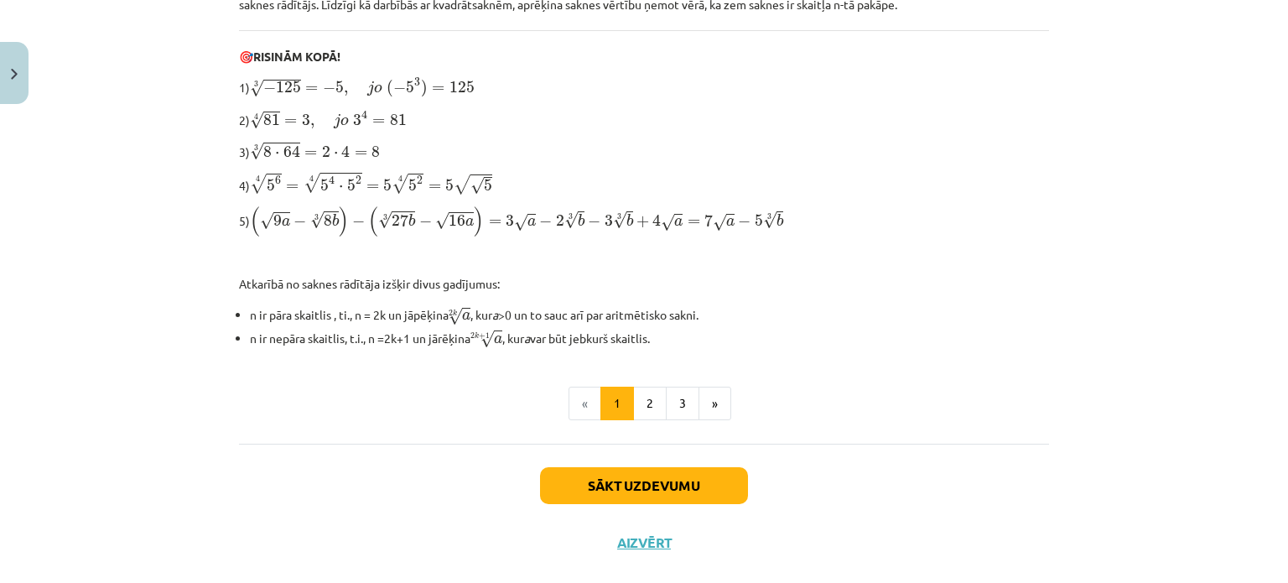
drag, startPoint x: 1257, startPoint y: 332, endPoint x: 1287, endPoint y: 221, distance: 115.5
click at [1287, 221] on div "Mācību tēma: Matemātikas i - 12. klases 1. ieskaites mācību materiāls (ab) #4 📝…" at bounding box center [644, 291] width 1288 height 583
click at [1151, 177] on div "Mācību tēma: Matemātikas i - 12. klases 1. ieskaites mācību materiāls (ab) #4 📝…" at bounding box center [644, 291] width 1288 height 583
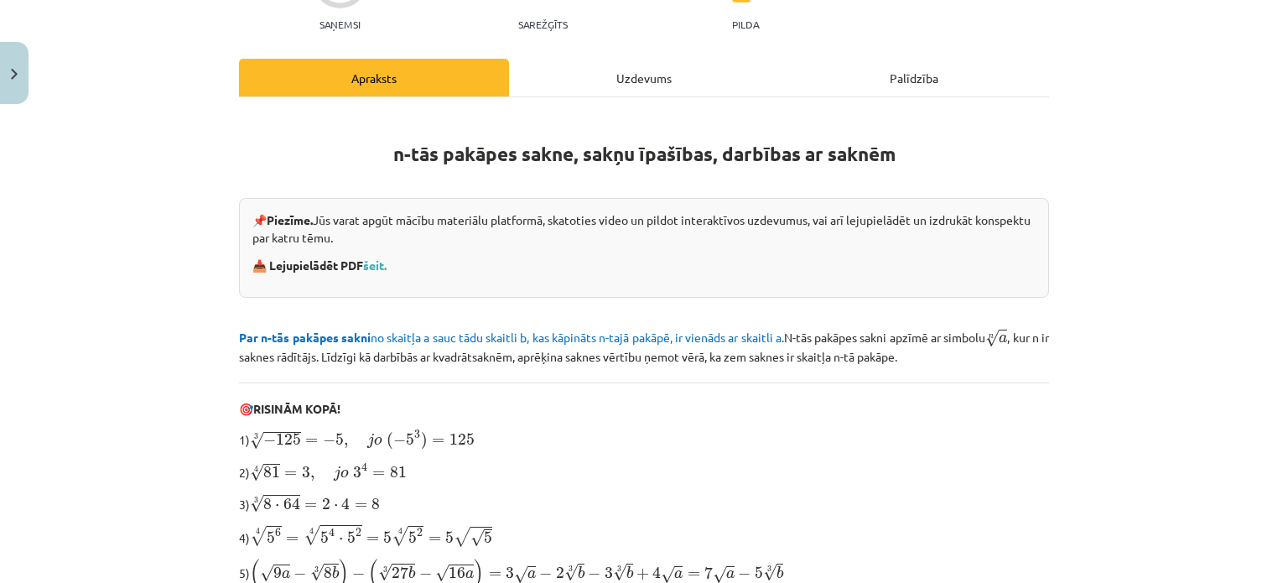
scroll to position [161, 0]
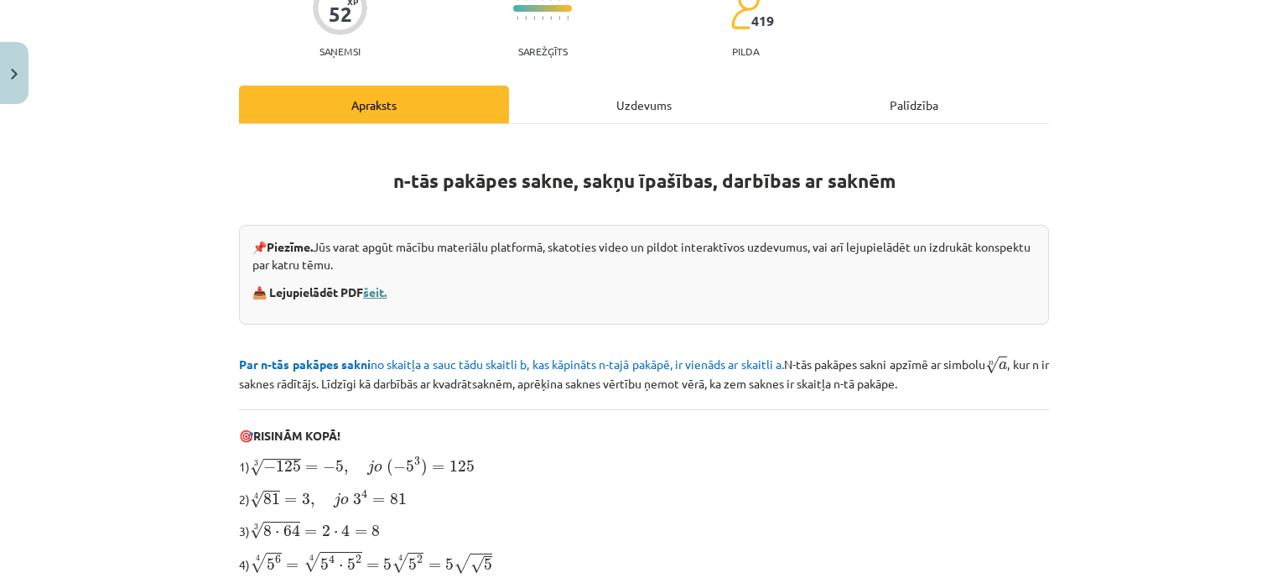
click at [371, 292] on link "šeit." at bounding box center [374, 291] width 23 height 15
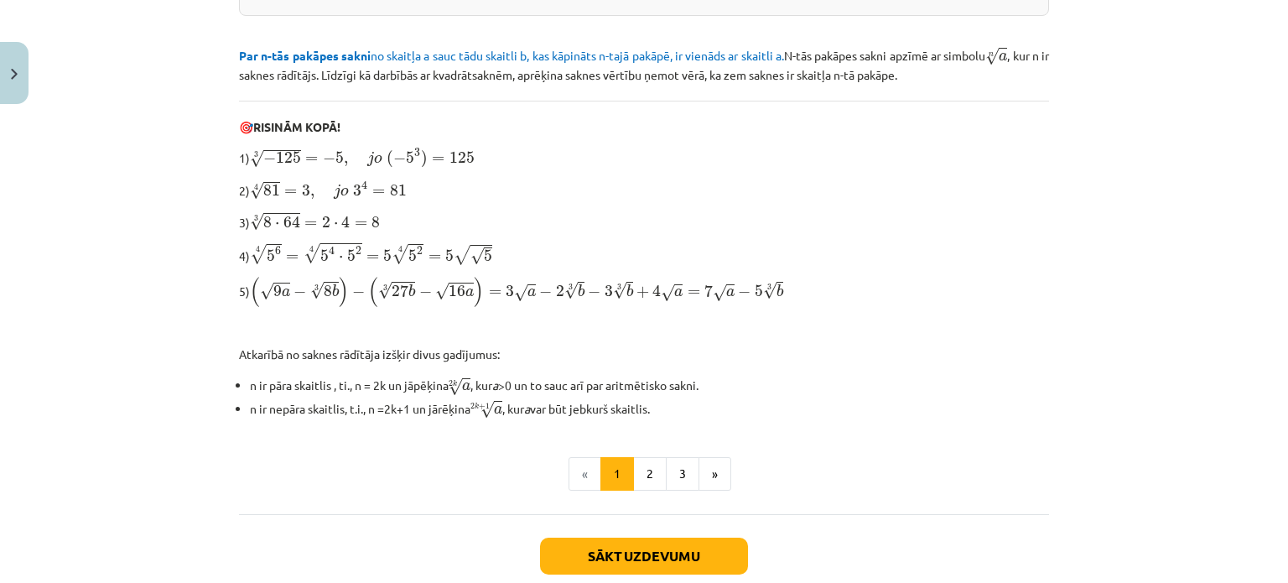
scroll to position [472, 0]
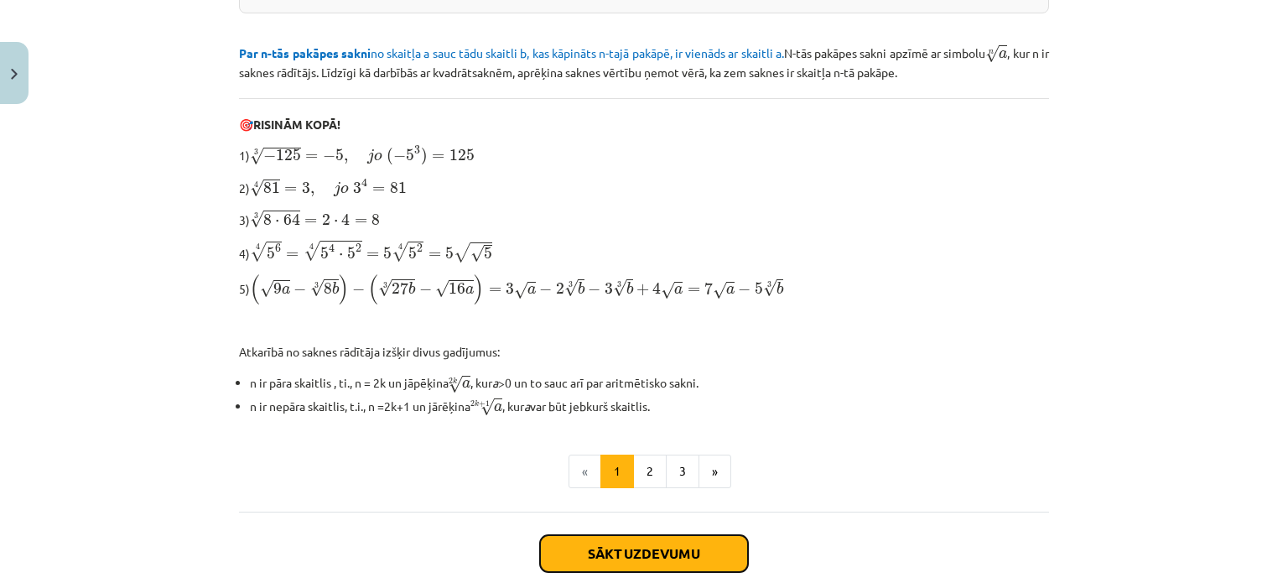
click at [650, 558] on button "Sākt uzdevumu" at bounding box center [644, 553] width 208 height 37
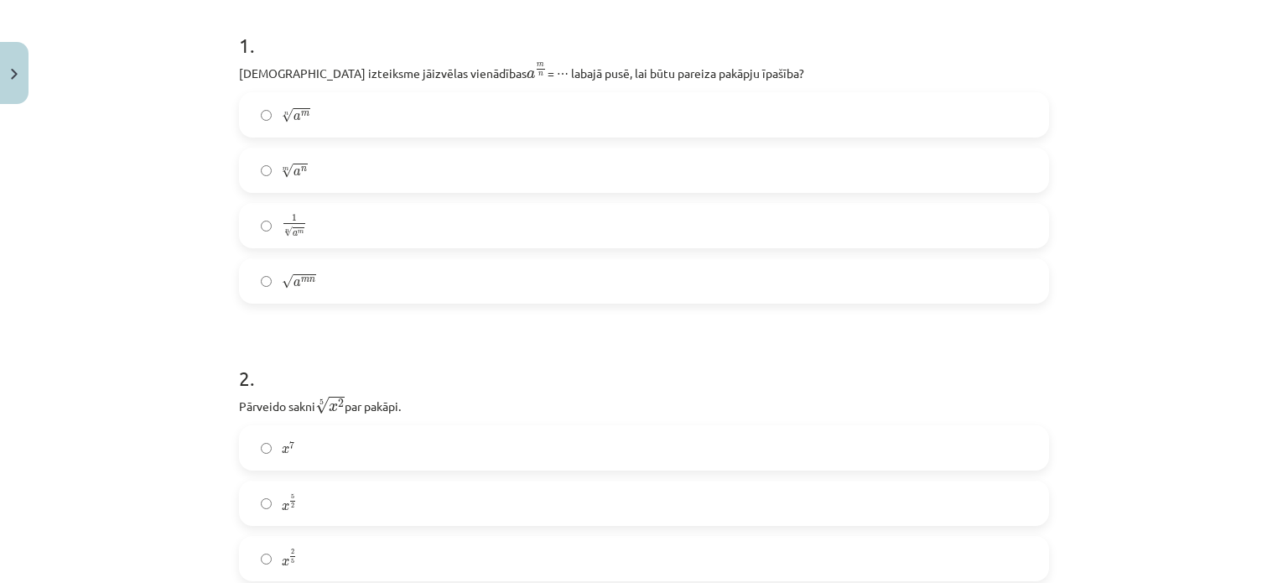
scroll to position [335, 0]
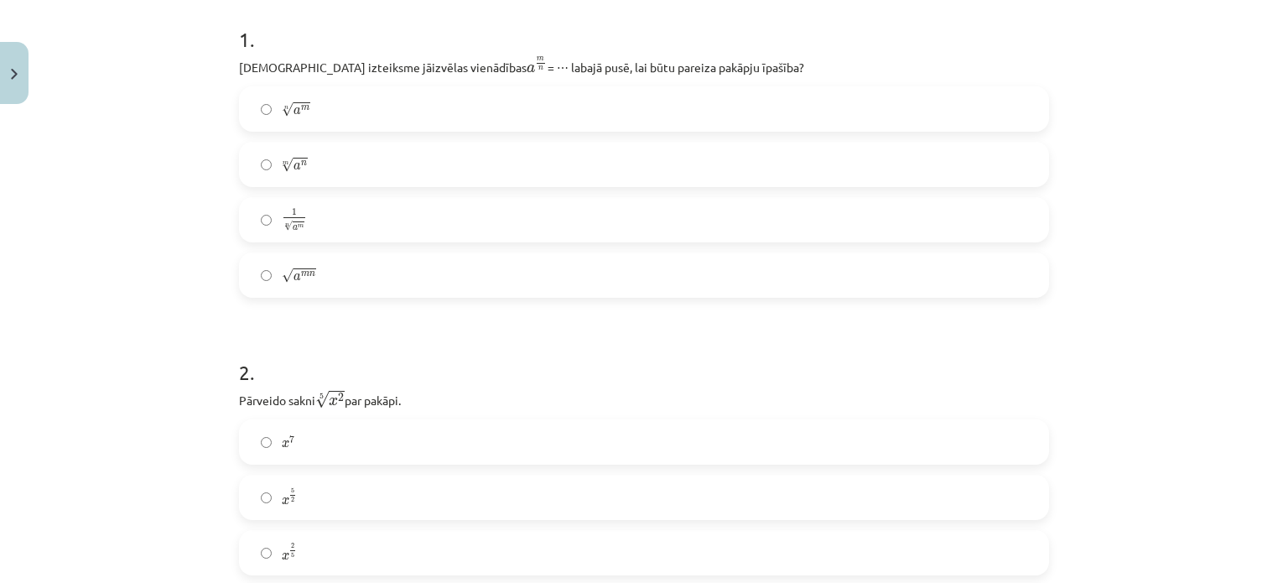
click at [494, 164] on label "m √ a n a n m" at bounding box center [644, 164] width 807 height 42
click at [456, 106] on label "n √ a m a m n" at bounding box center [644, 109] width 807 height 42
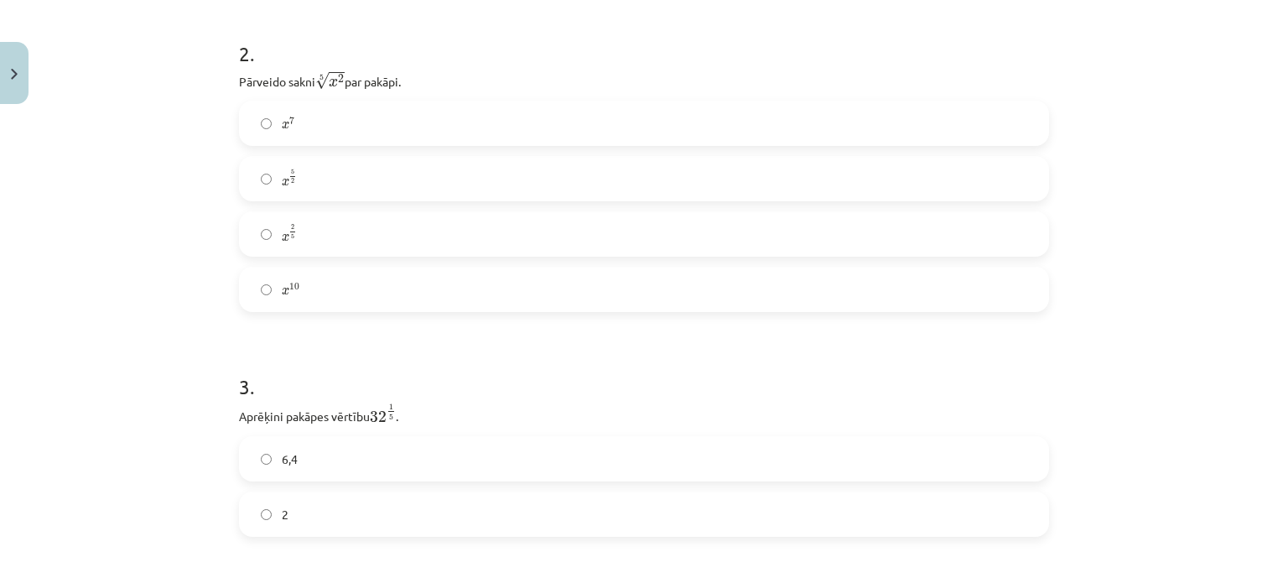
scroll to position [660, 0]
click at [345, 174] on label "x 5 2 x 5 2" at bounding box center [644, 173] width 807 height 42
click at [320, 224] on label "x 2 5 x 2 5" at bounding box center [644, 228] width 807 height 42
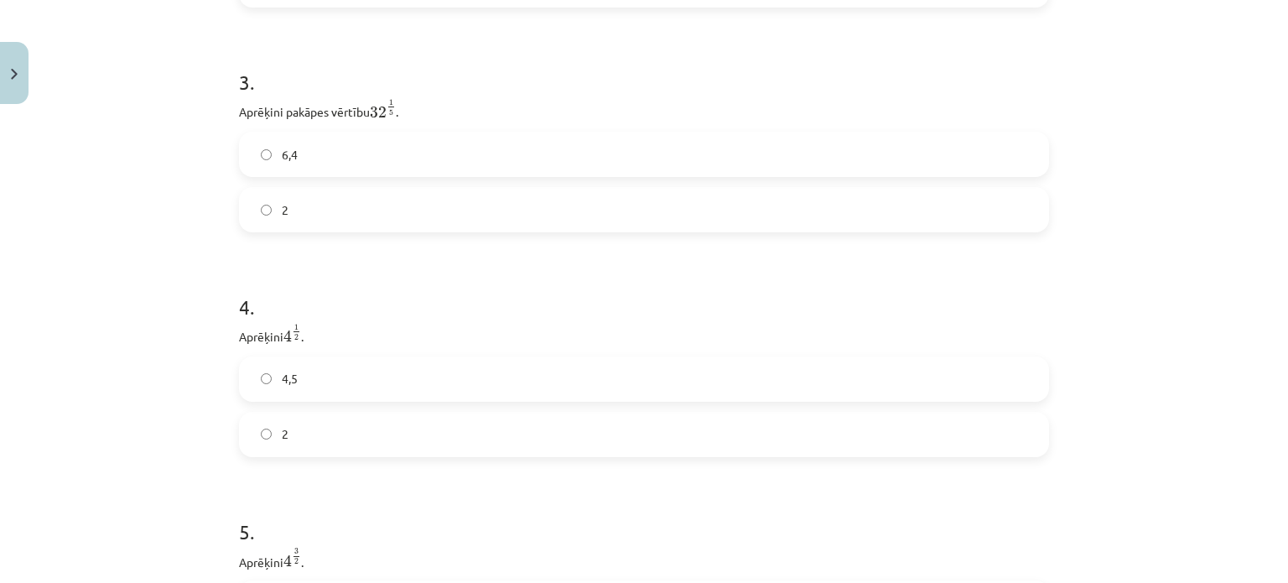
scroll to position [969, 0]
click at [486, 158] on label "6,4" at bounding box center [644, 143] width 807 height 42
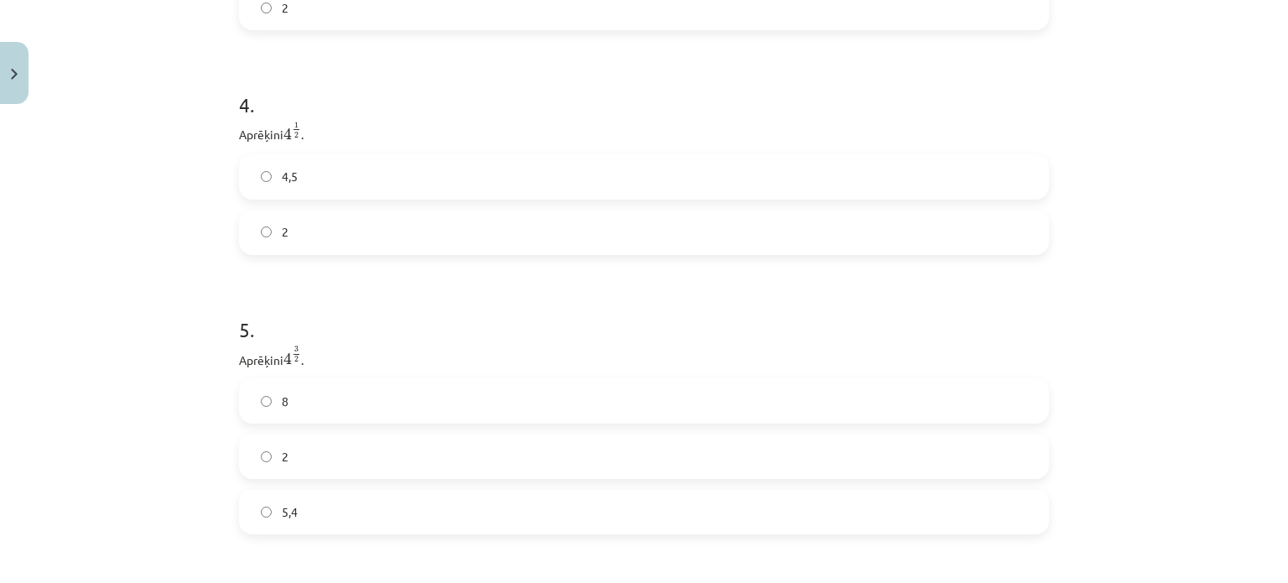
scroll to position [1172, 0]
click at [372, 180] on label "4,5" at bounding box center [644, 166] width 807 height 42
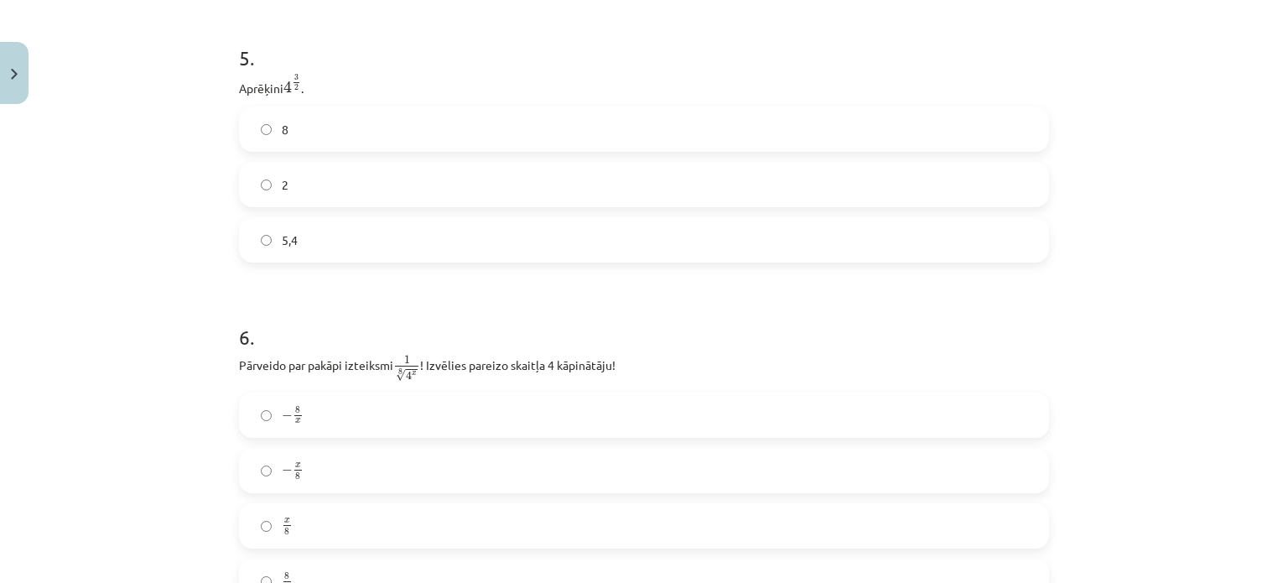
scroll to position [1438, 0]
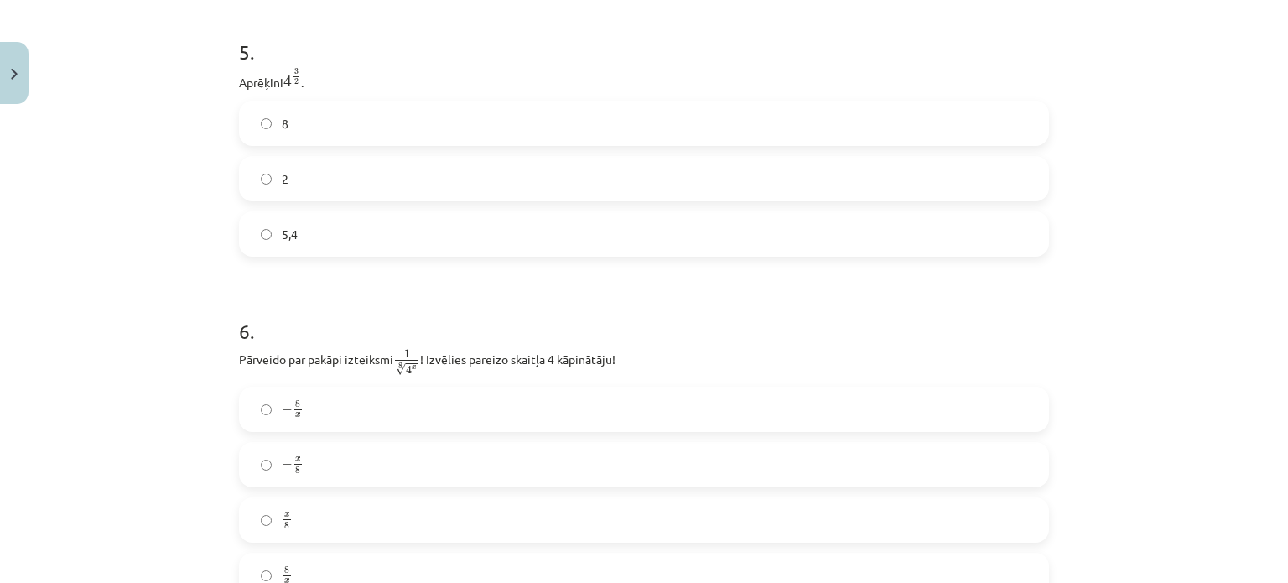
click at [403, 128] on label "8" at bounding box center [644, 123] width 807 height 42
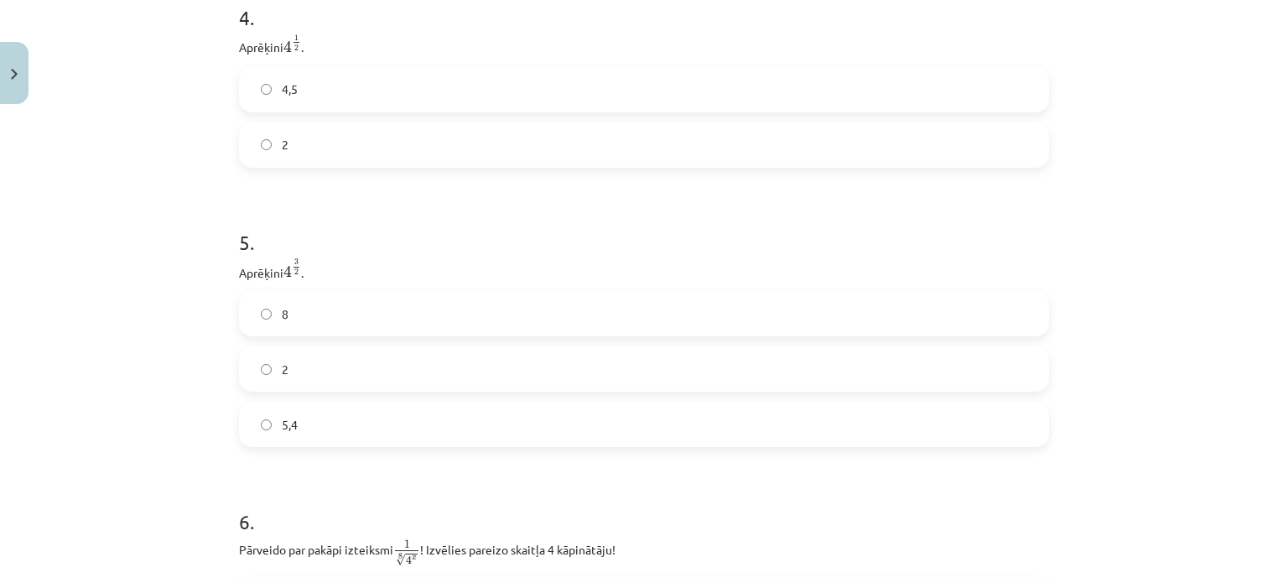
scroll to position [1147, 0]
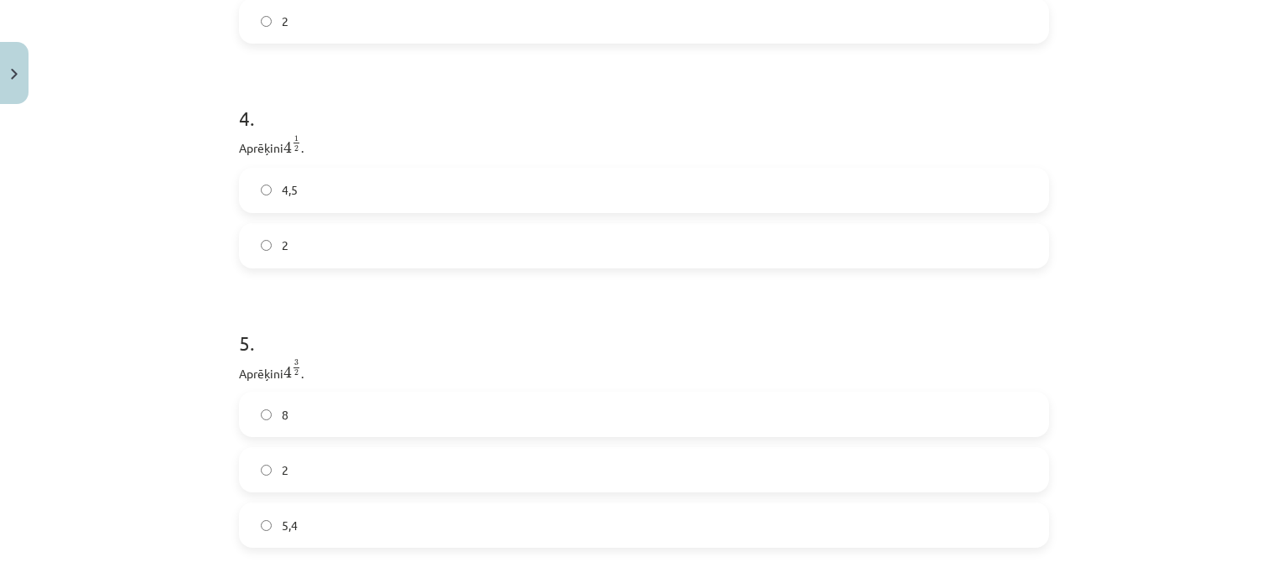
click at [290, 226] on label "2" at bounding box center [644, 246] width 807 height 42
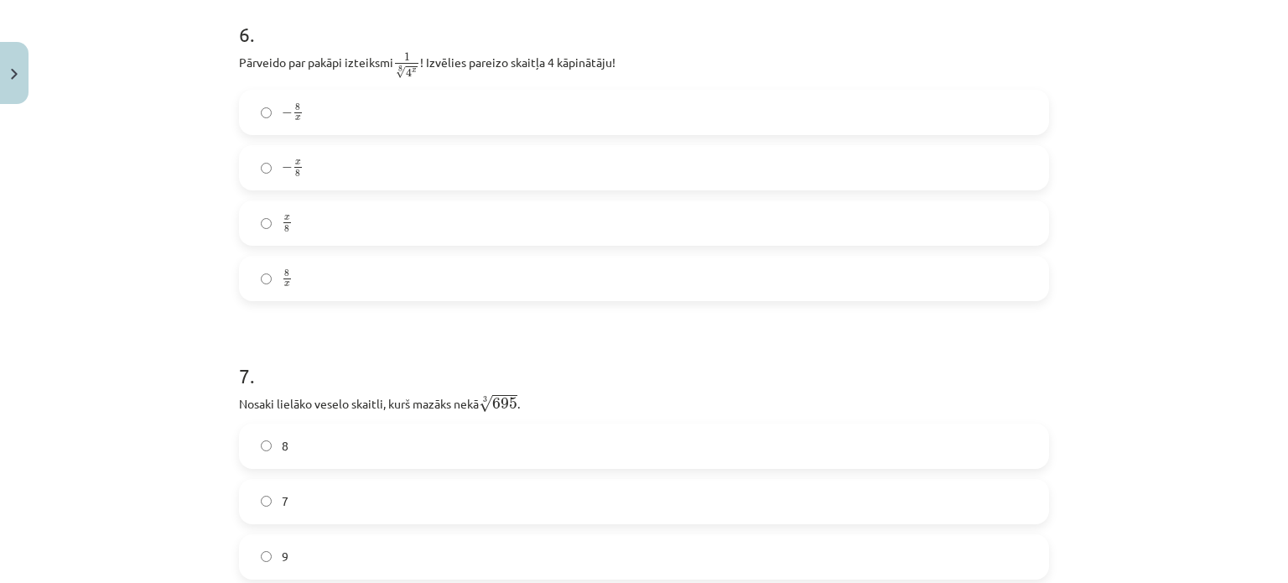
scroll to position [1767, 0]
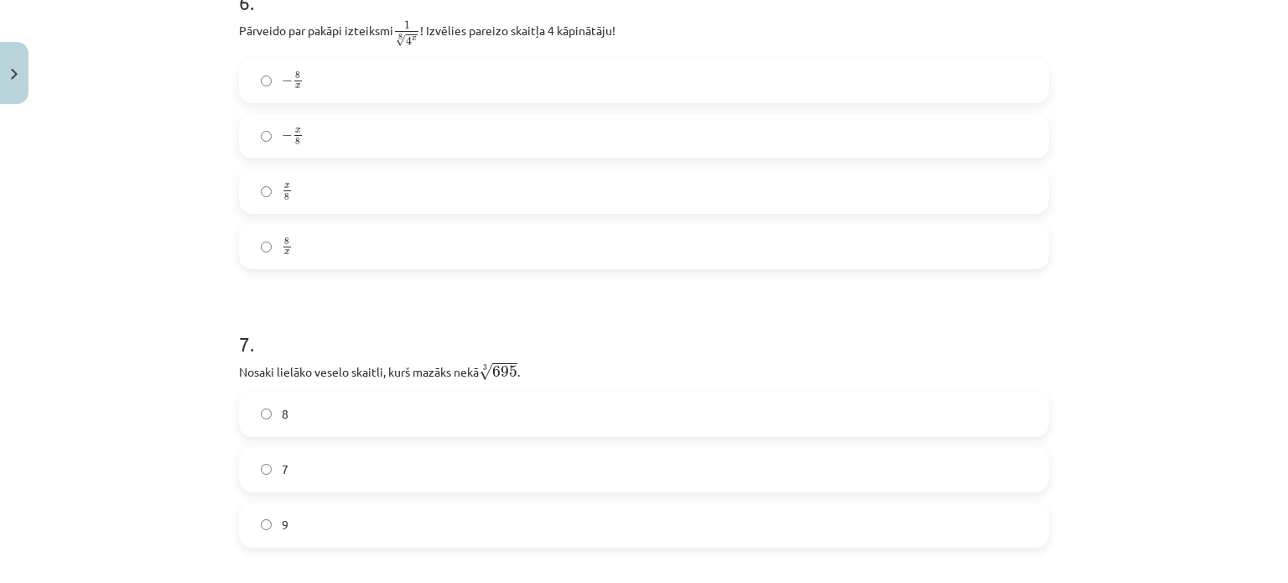
click at [369, 153] on label "− x 8 − x 8" at bounding box center [644, 136] width 807 height 42
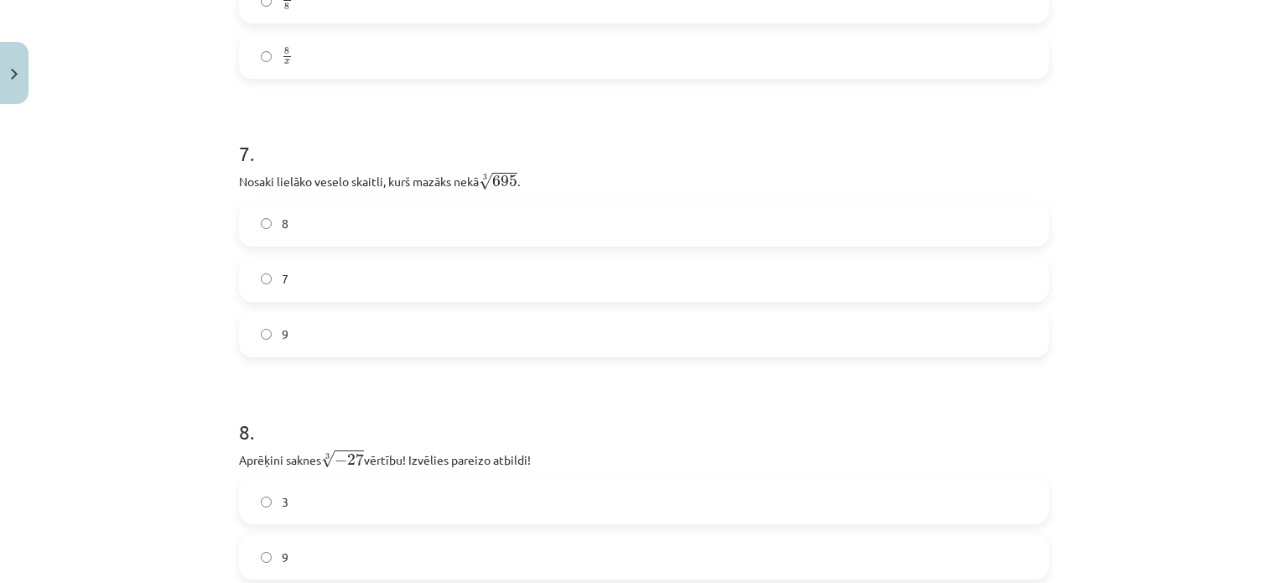
scroll to position [2013, 0]
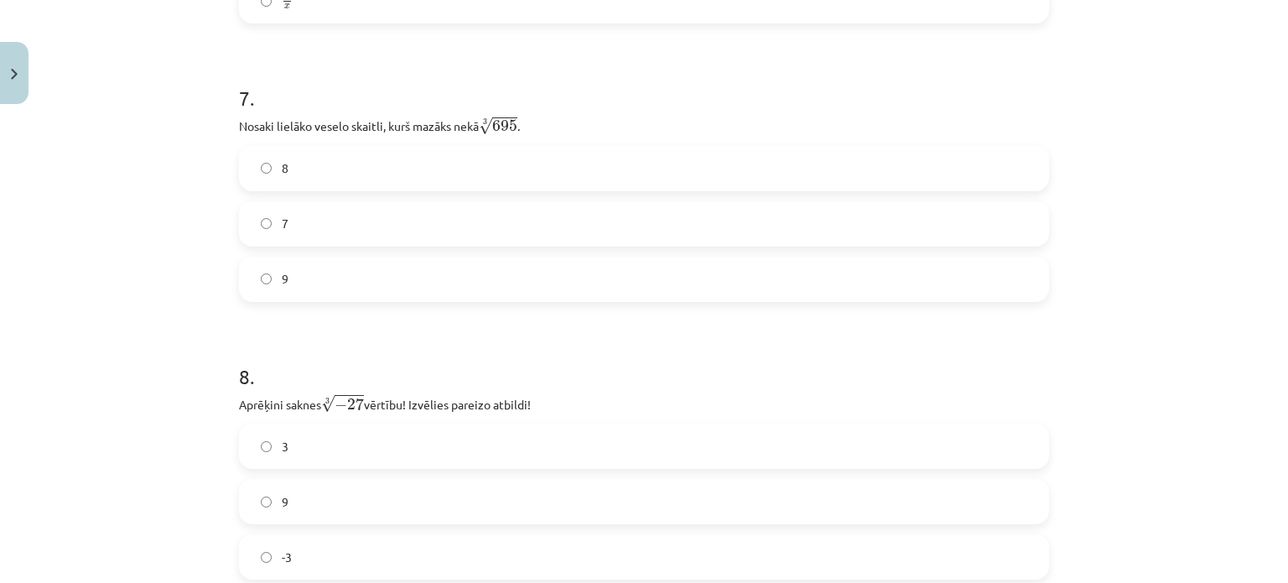
click at [441, 154] on label "8" at bounding box center [644, 169] width 807 height 42
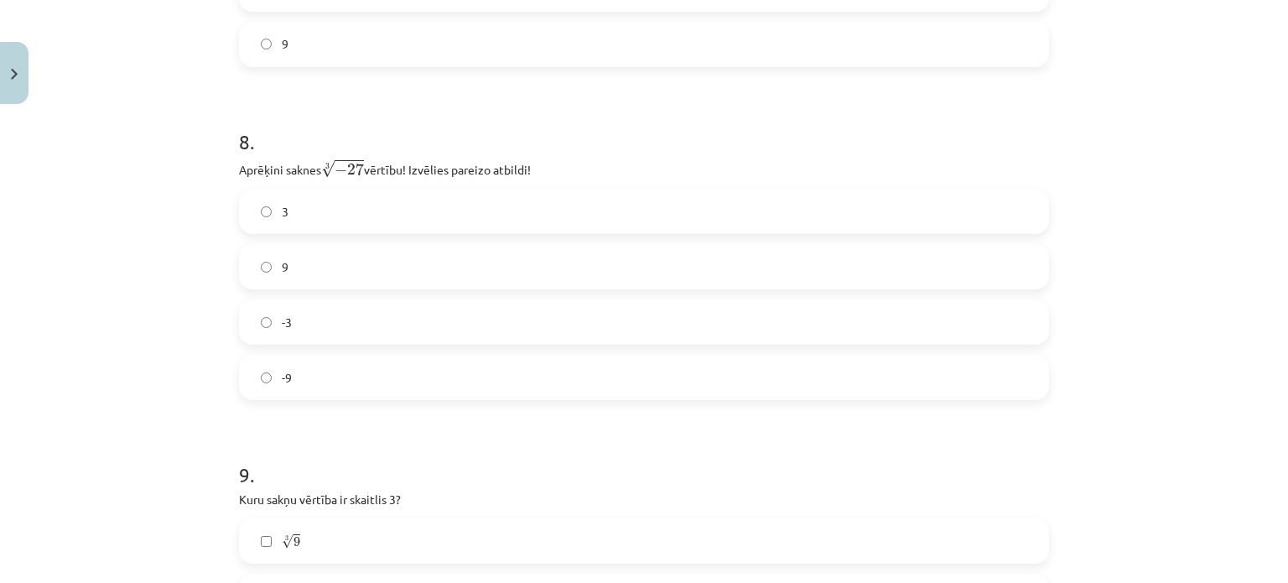
scroll to position [2281, 0]
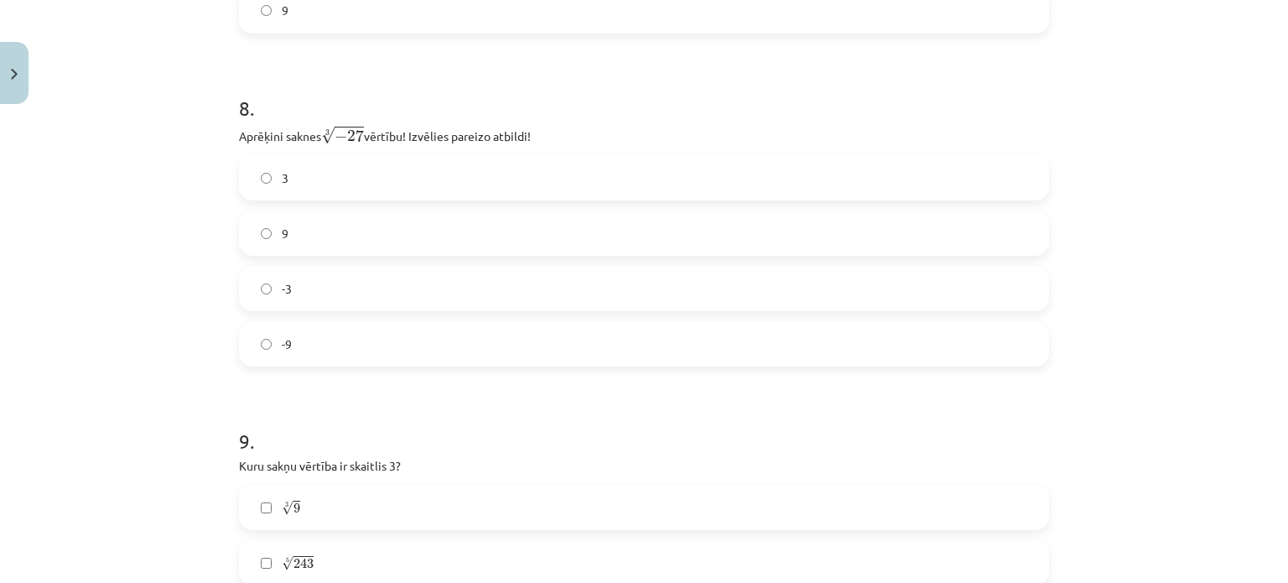
click at [359, 288] on label "-3" at bounding box center [644, 289] width 807 height 42
click at [552, 195] on label "3" at bounding box center [644, 178] width 807 height 42
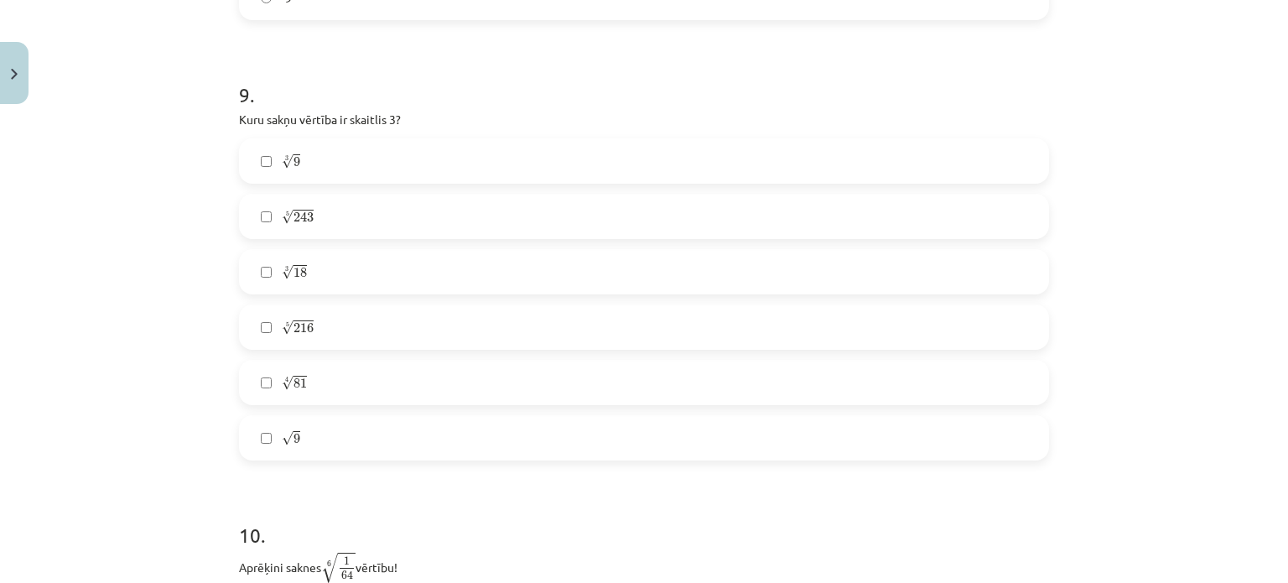
scroll to position [2661, 0]
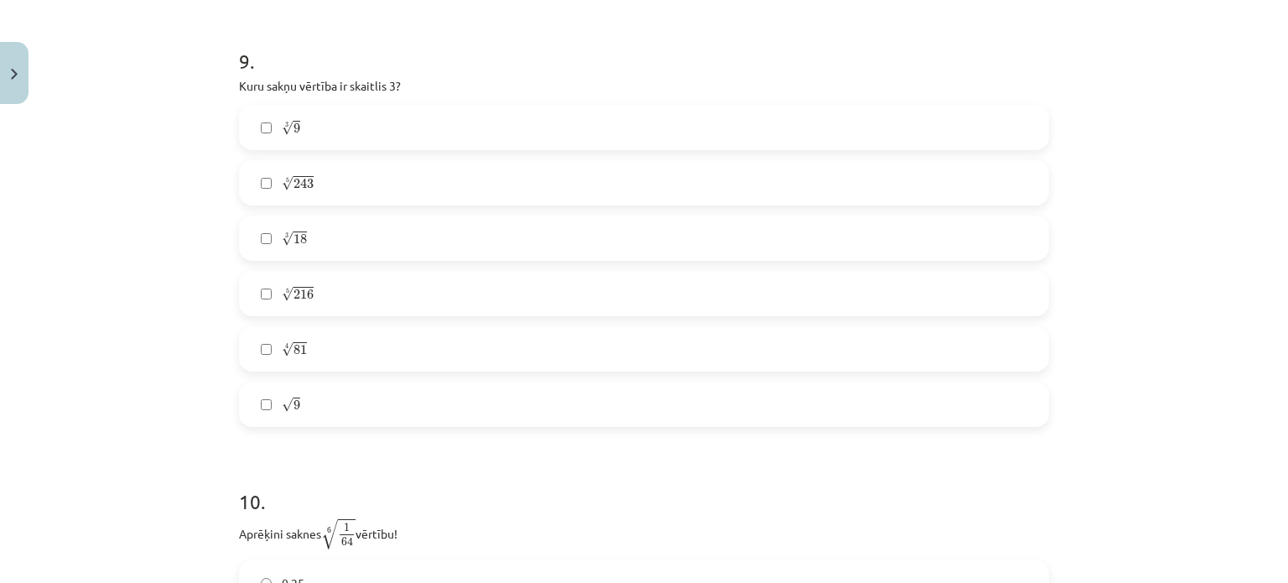
click at [348, 117] on label "3 √ 9 9 3" at bounding box center [644, 128] width 807 height 42
click at [332, 403] on label "√ 9 9" at bounding box center [644, 404] width 807 height 42
click at [310, 127] on label "3 √ 9 9 3" at bounding box center [644, 128] width 807 height 42
click at [294, 181] on span "243" at bounding box center [304, 184] width 20 height 10
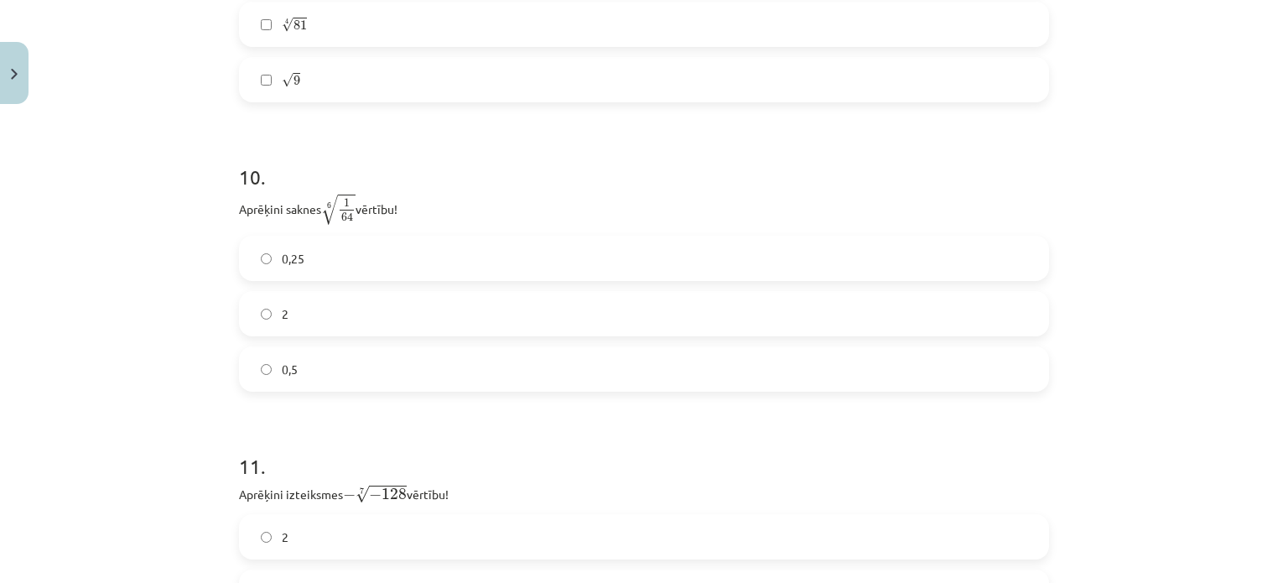
scroll to position [3120, 0]
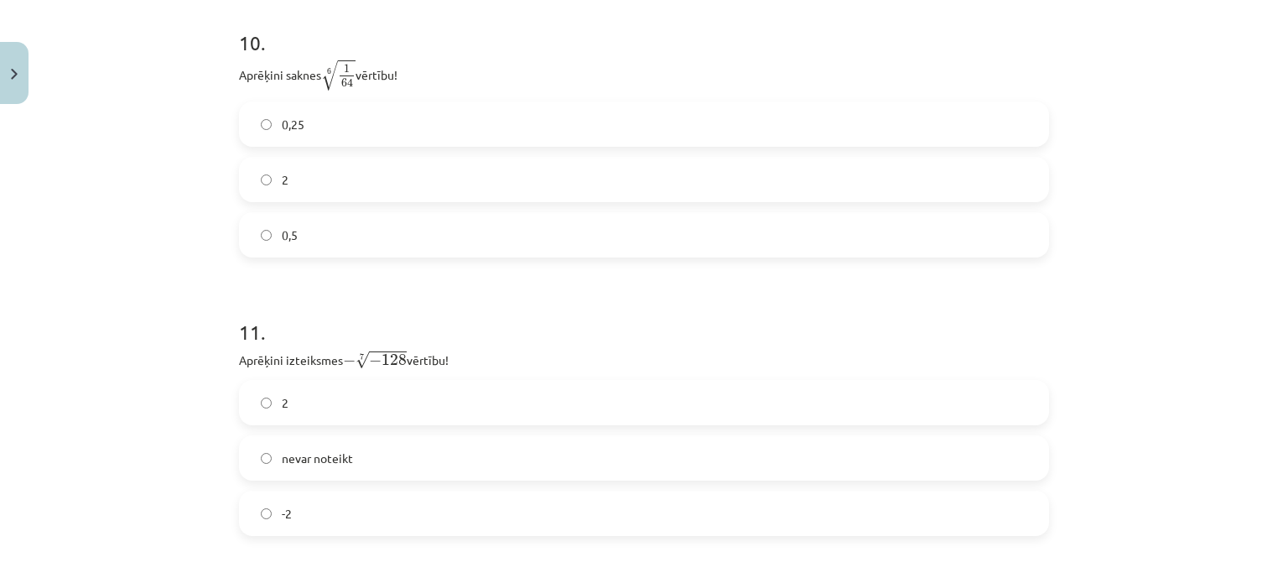
click at [688, 245] on label "0,5" at bounding box center [644, 235] width 807 height 42
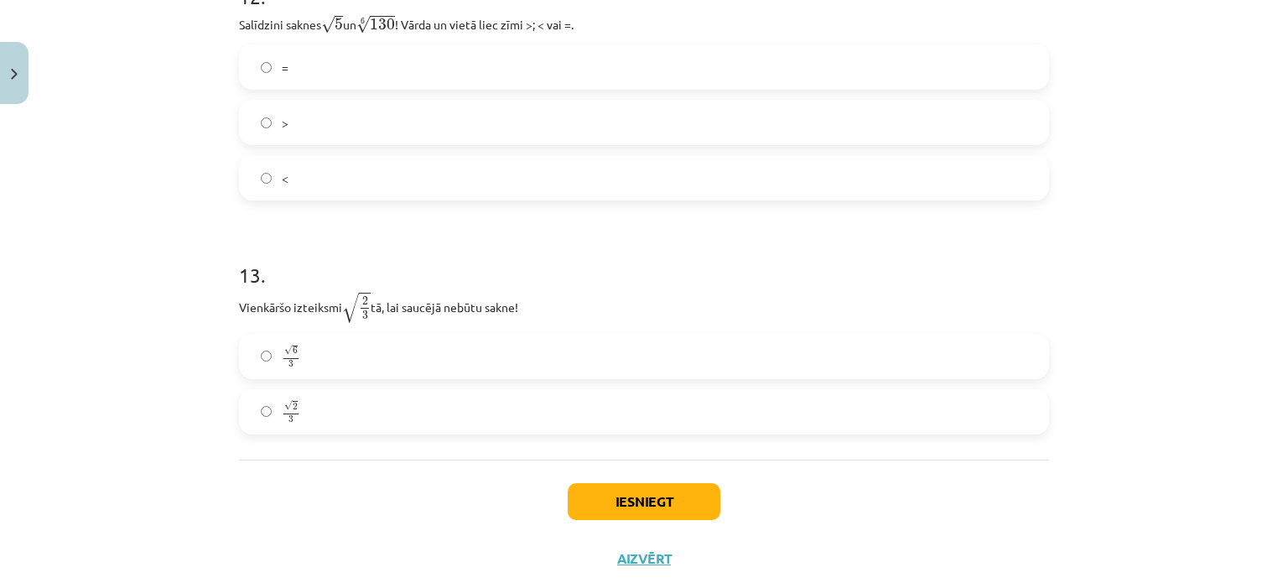
scroll to position [3757, 0]
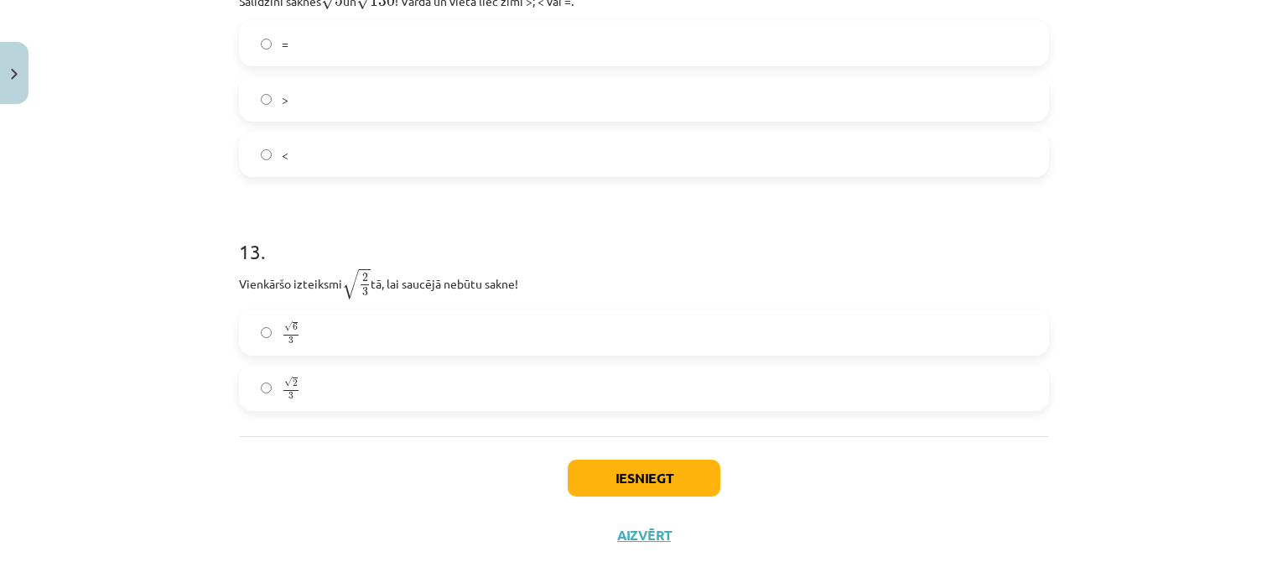
click at [466, 382] on label "√ 2 3 2 3" at bounding box center [644, 388] width 807 height 42
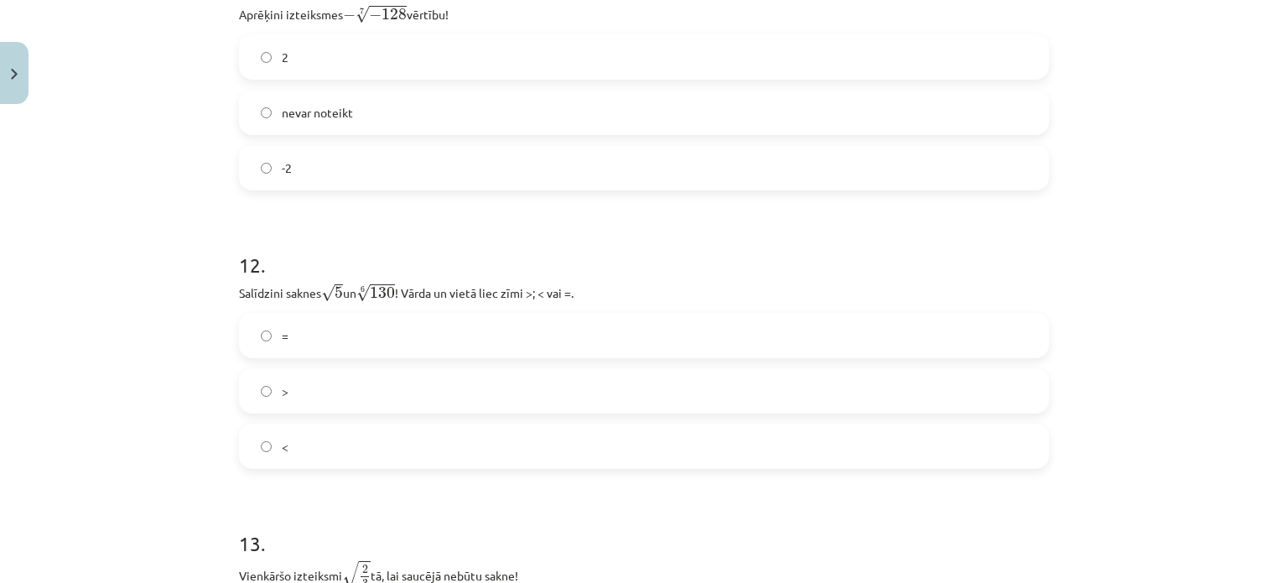
scroll to position [3431, 0]
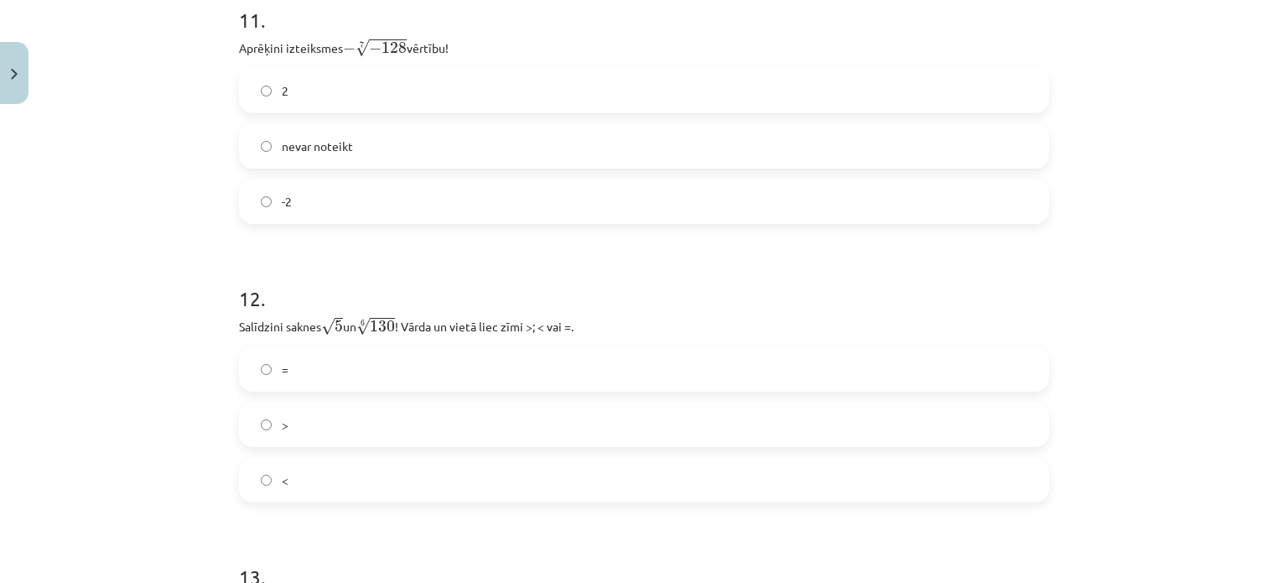
click at [775, 464] on label "<" at bounding box center [644, 480] width 807 height 42
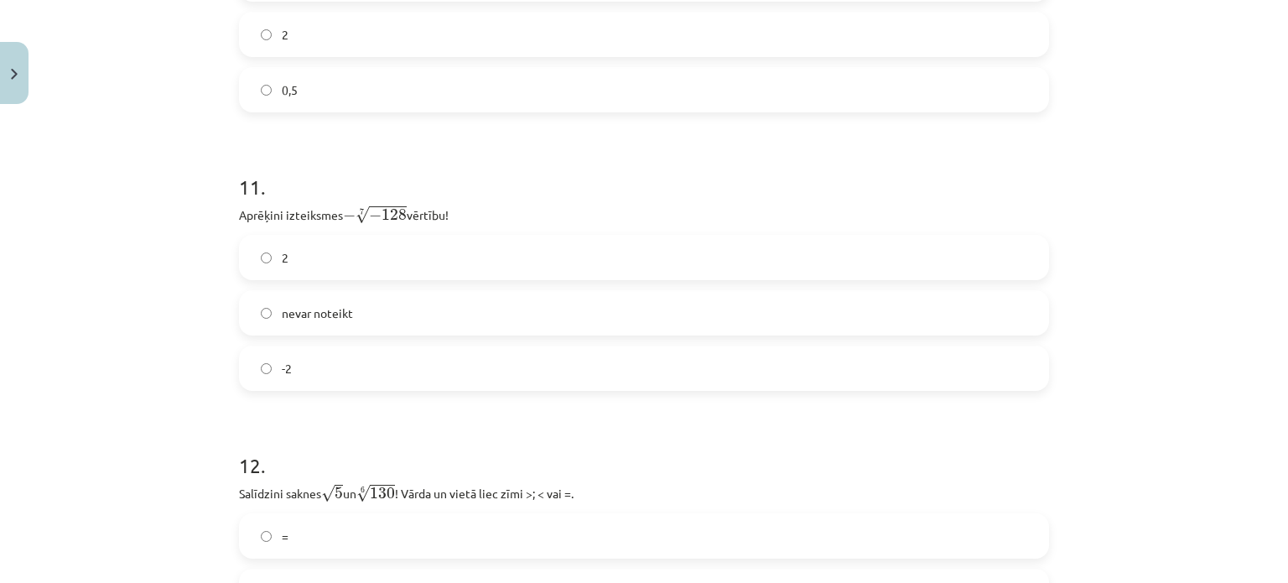
scroll to position [3242, 0]
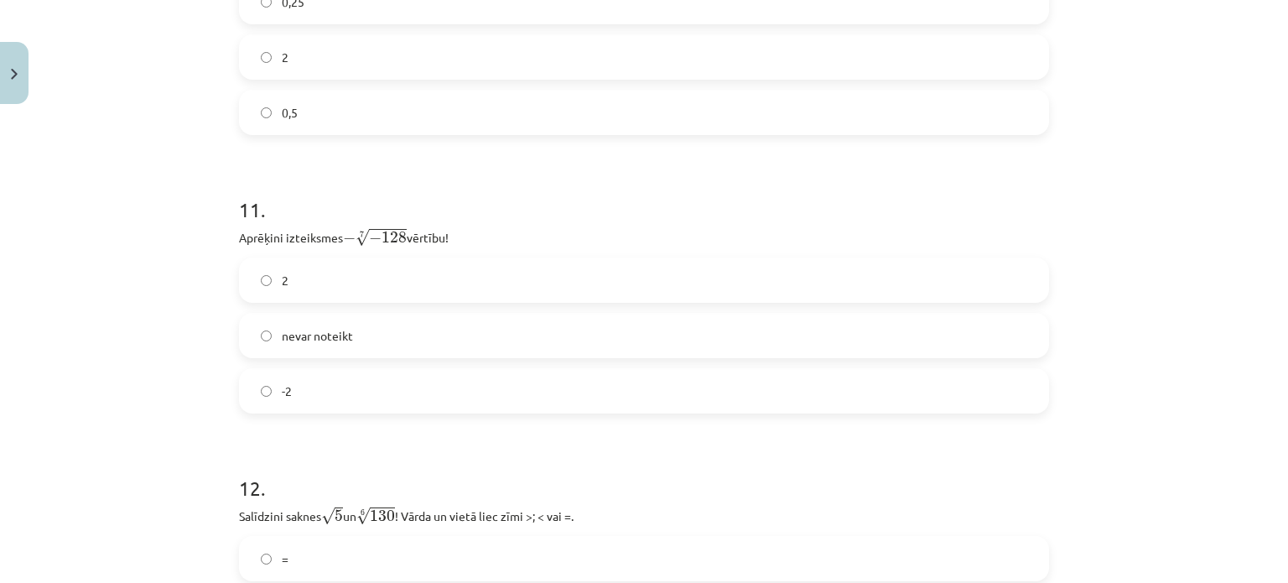
click at [561, 314] on div "nevar noteikt" at bounding box center [644, 335] width 810 height 45
click at [567, 328] on label "nevar noteikt" at bounding box center [644, 335] width 807 height 42
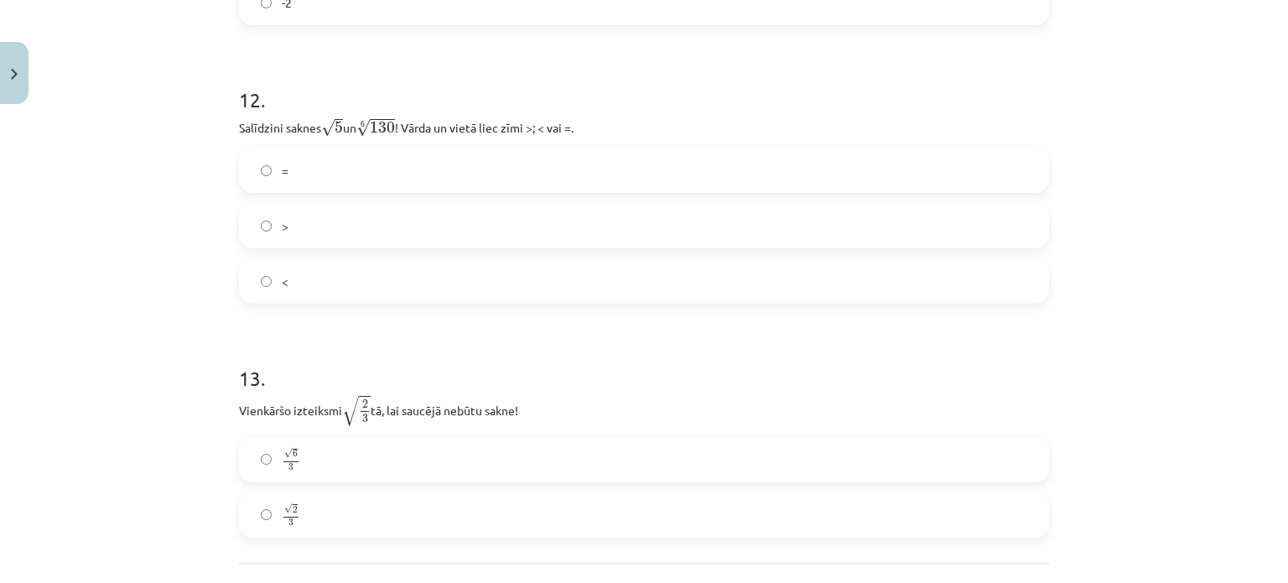
scroll to position [3781, 0]
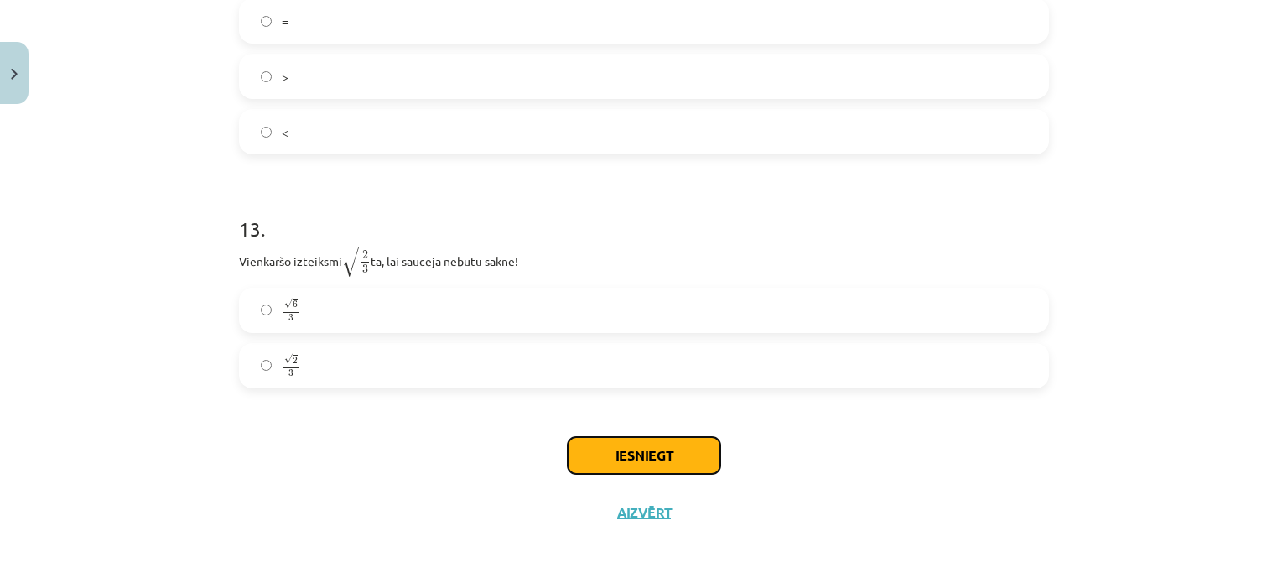
click at [678, 438] on button "Iesniegt" at bounding box center [644, 455] width 153 height 37
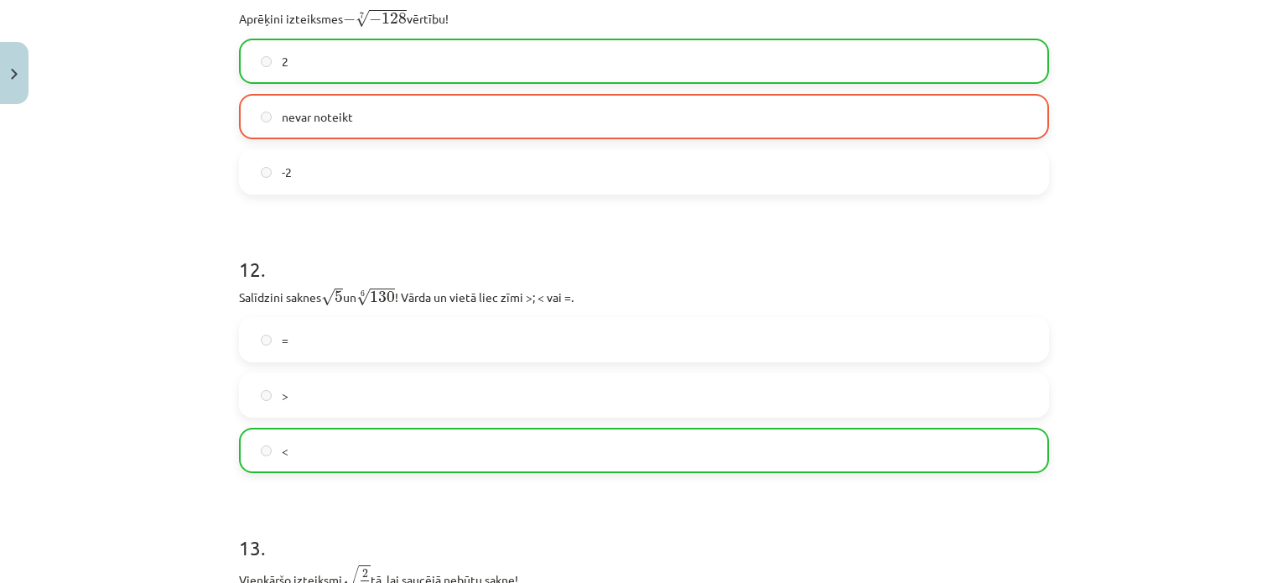
scroll to position [3834, 0]
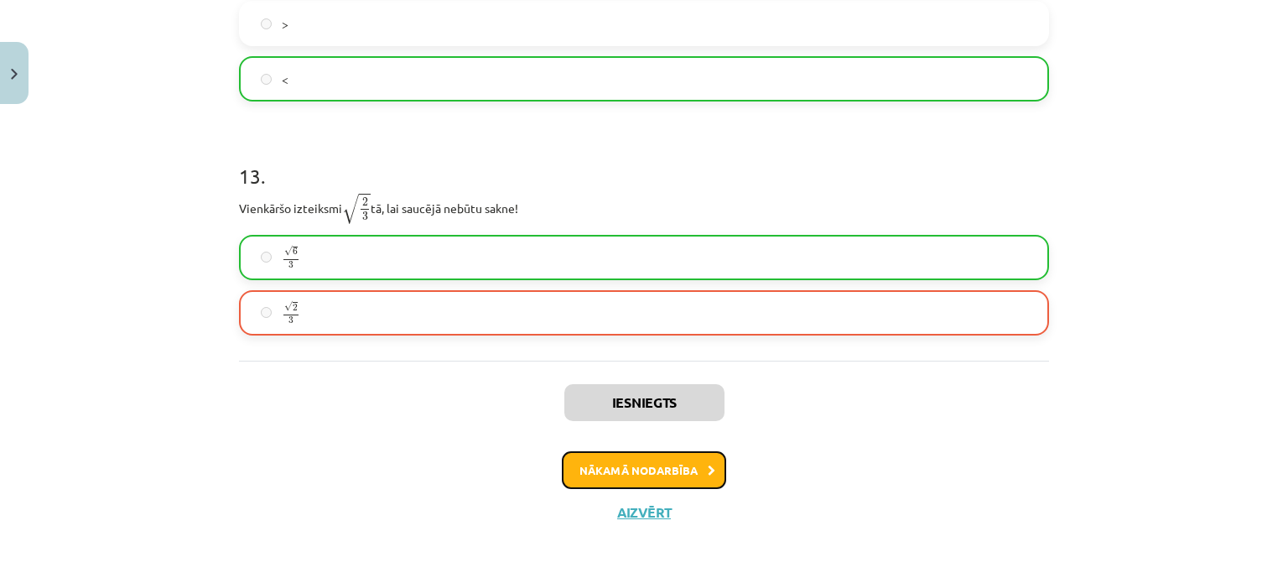
click at [655, 473] on button "Nākamā nodarbība" at bounding box center [644, 470] width 164 height 39
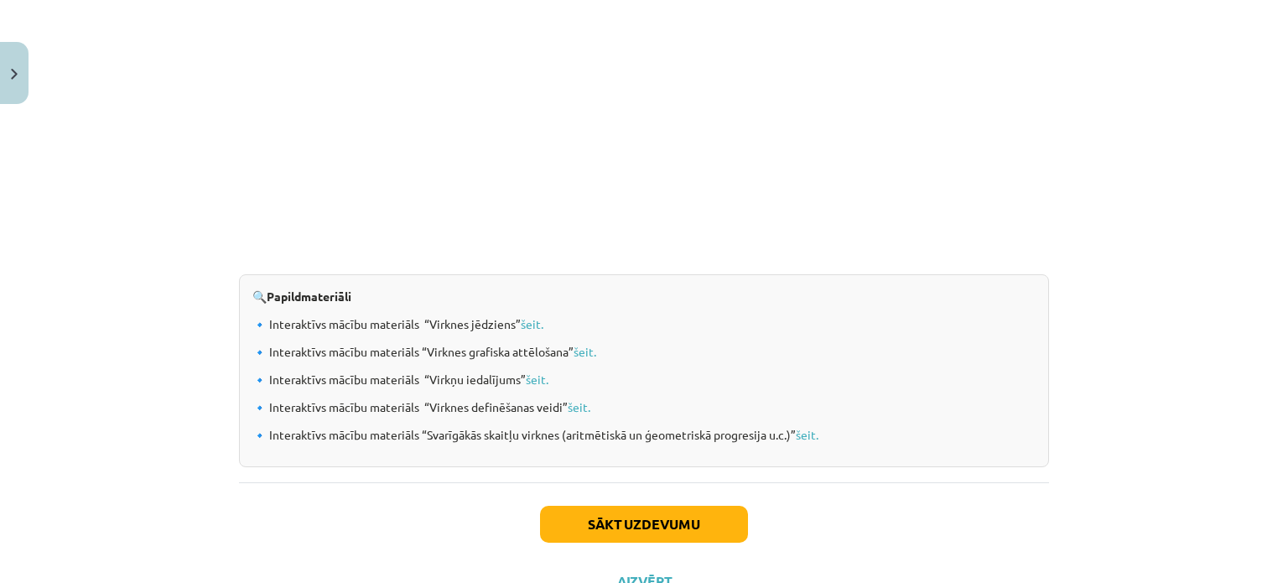
scroll to position [1766, 0]
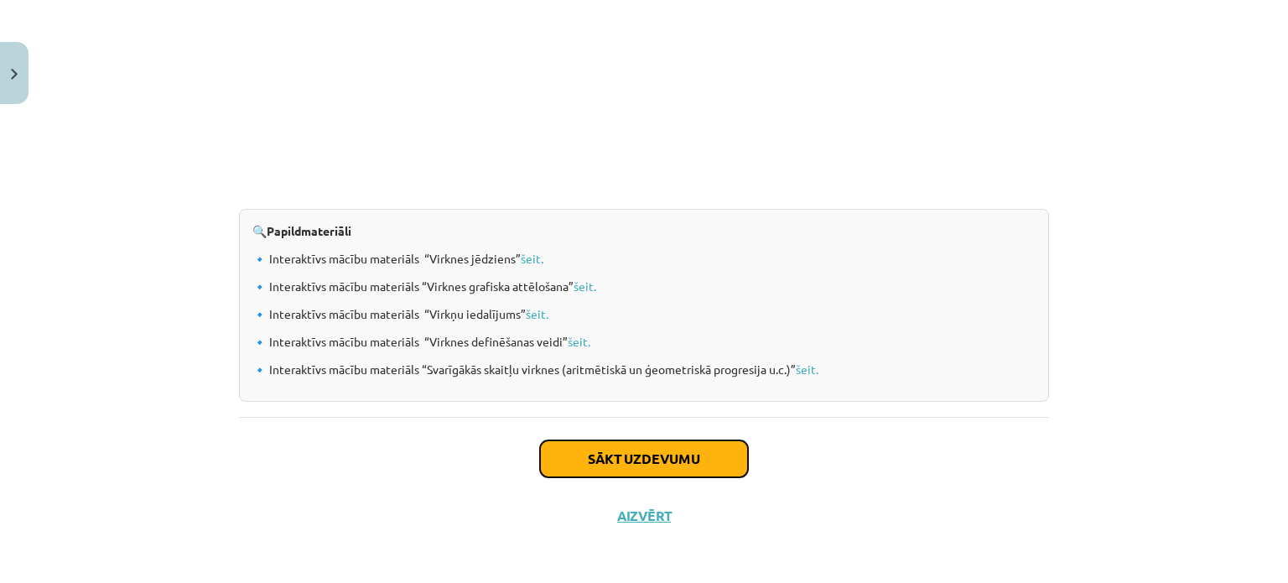
click at [643, 452] on button "Sākt uzdevumu" at bounding box center [644, 458] width 208 height 37
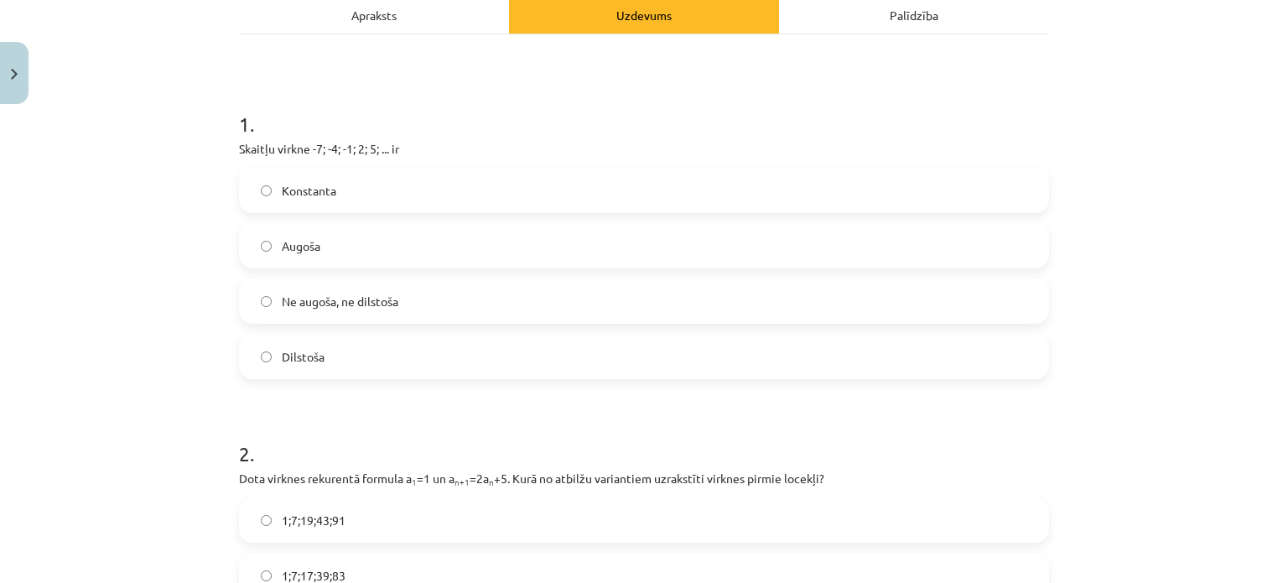
scroll to position [257, 0]
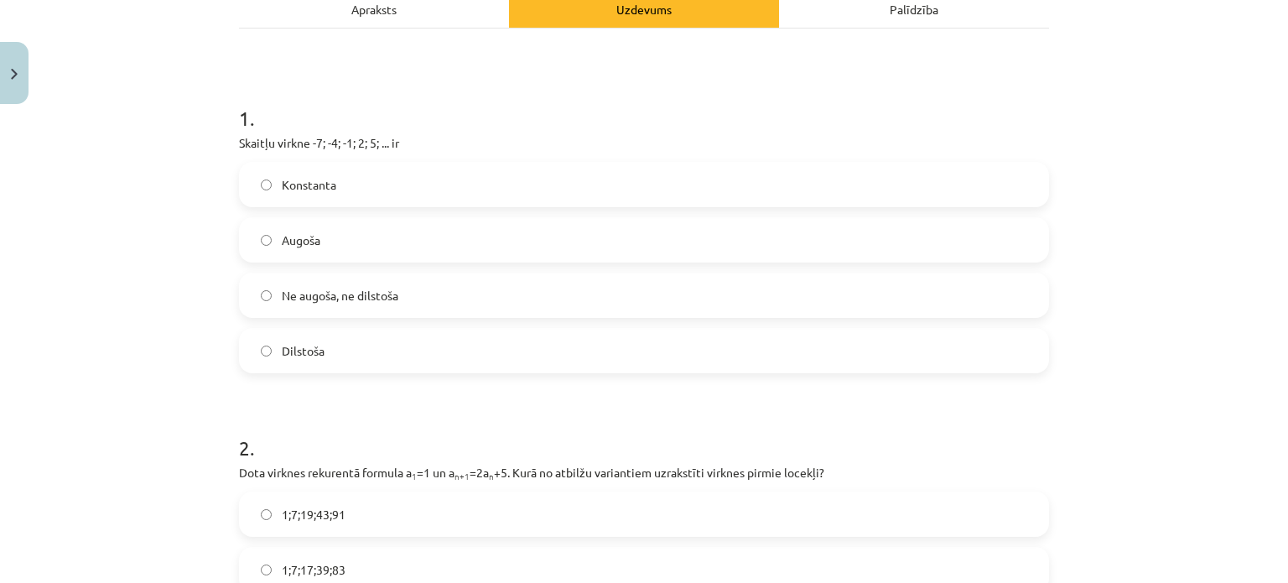
click at [482, 226] on label "Augoša" at bounding box center [644, 240] width 807 height 42
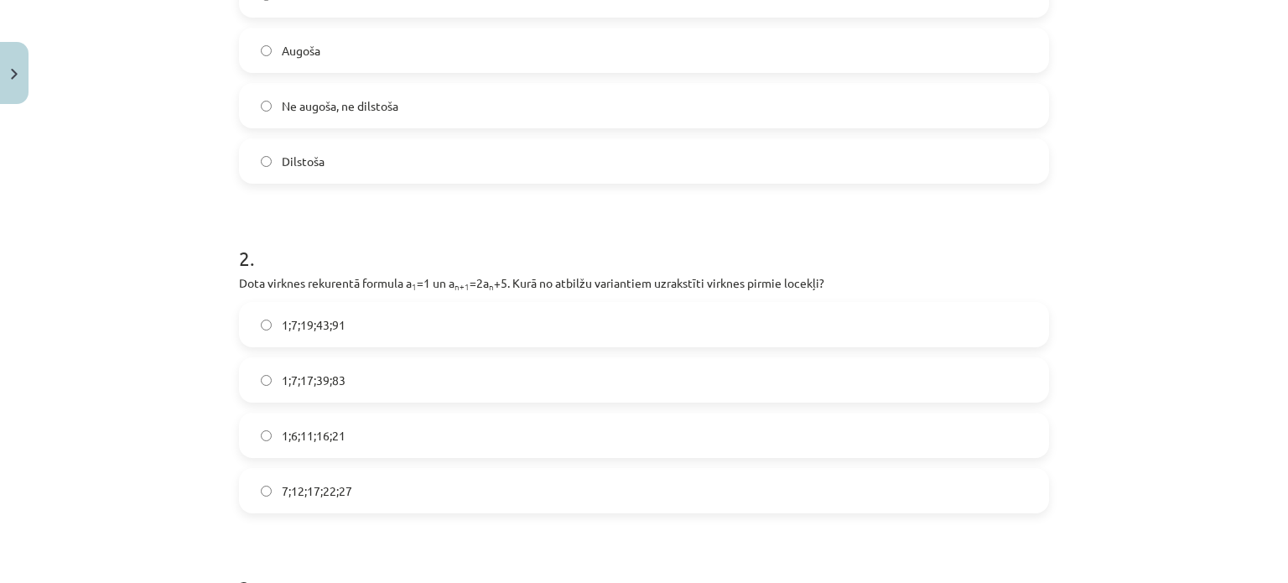
scroll to position [513, 0]
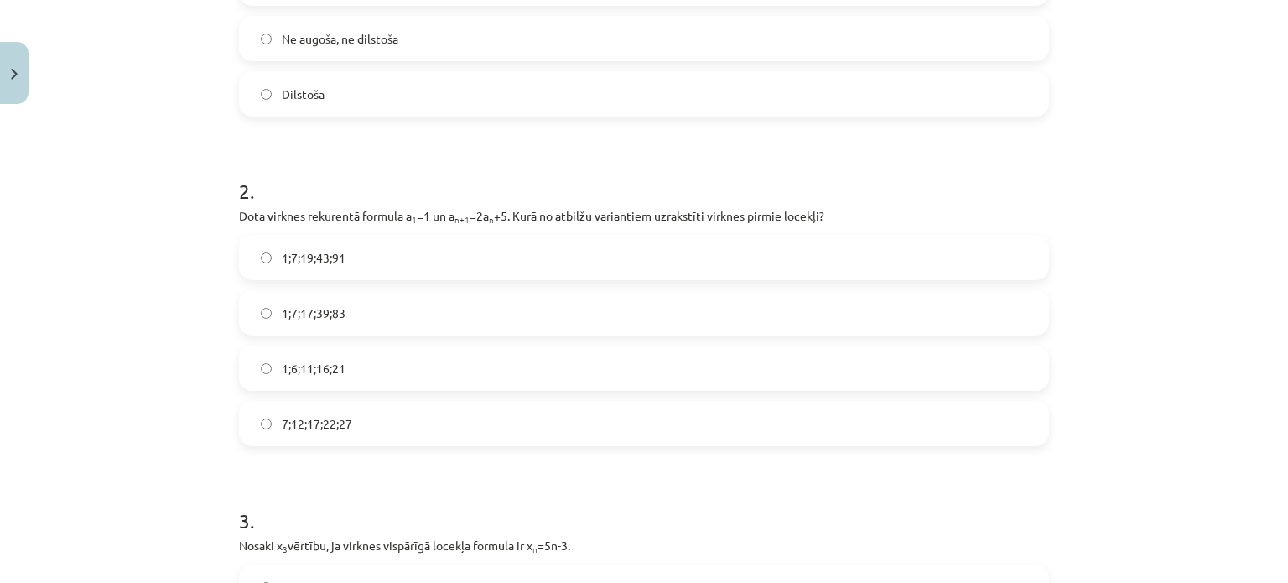
click at [441, 272] on label "1;7;19;43;91" at bounding box center [644, 257] width 807 height 42
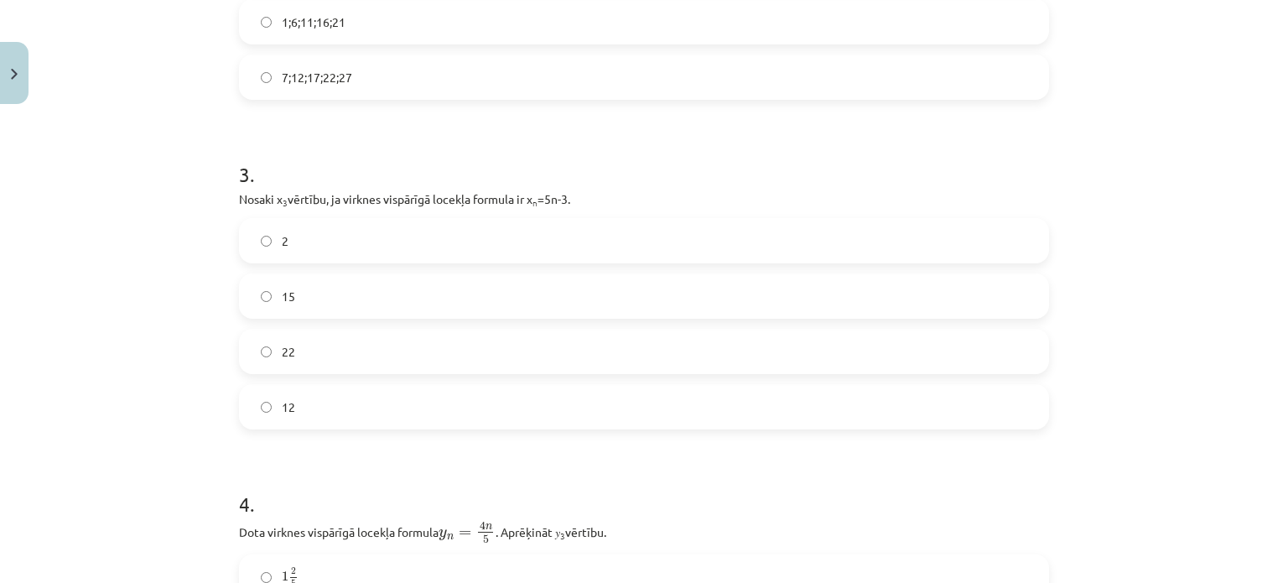
scroll to position [938, 0]
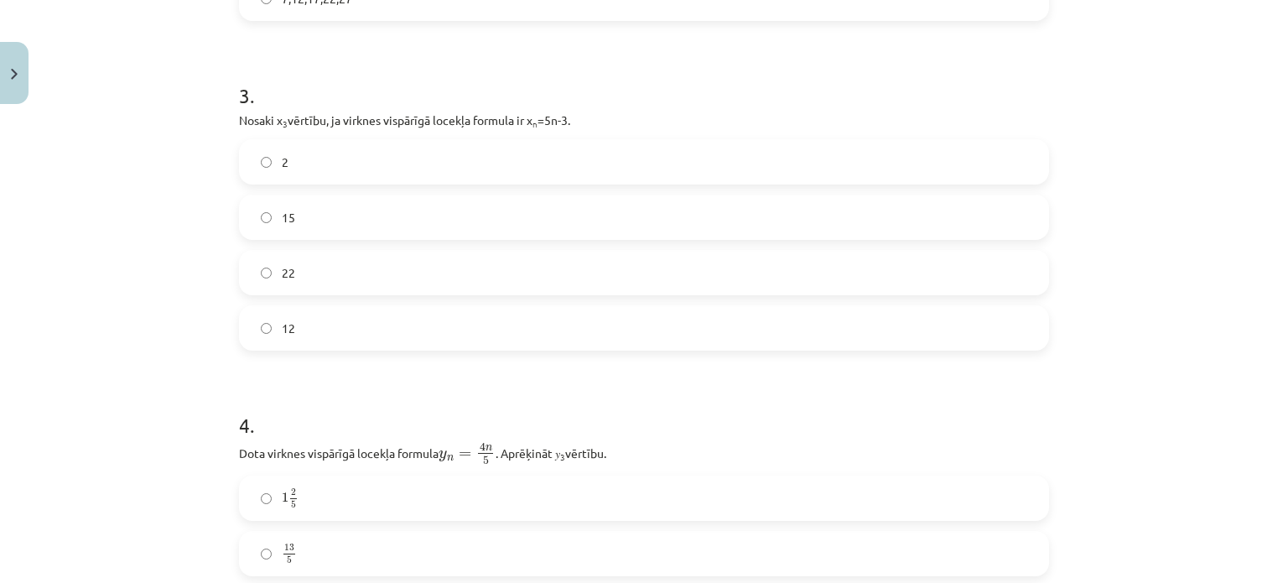
click at [720, 335] on label "12" at bounding box center [644, 328] width 807 height 42
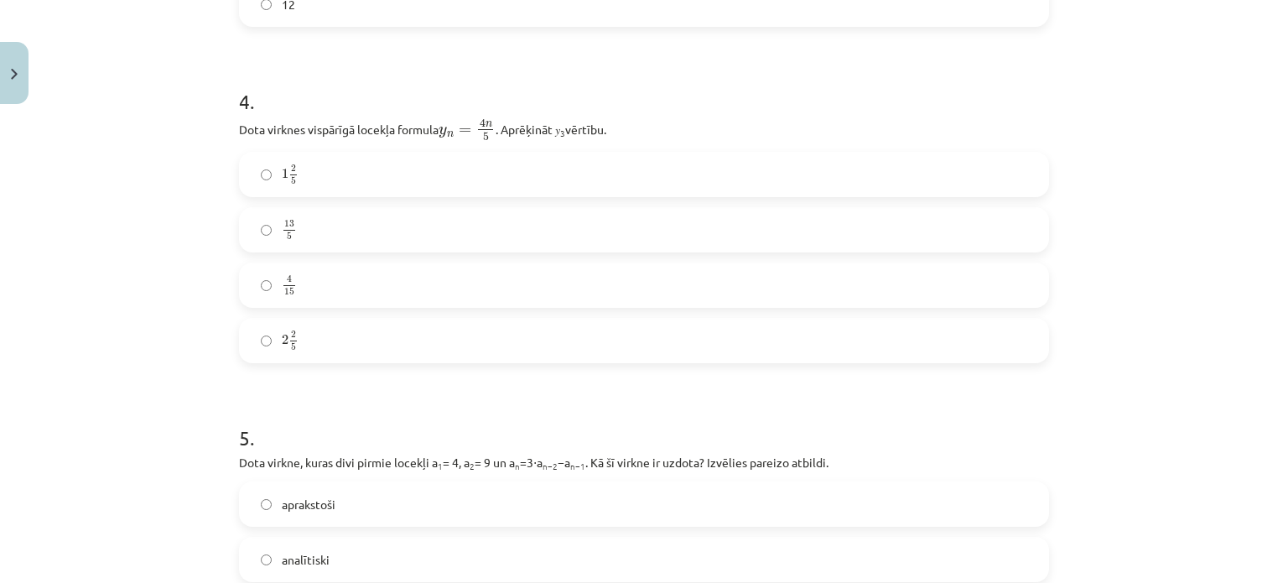
scroll to position [1307, 0]
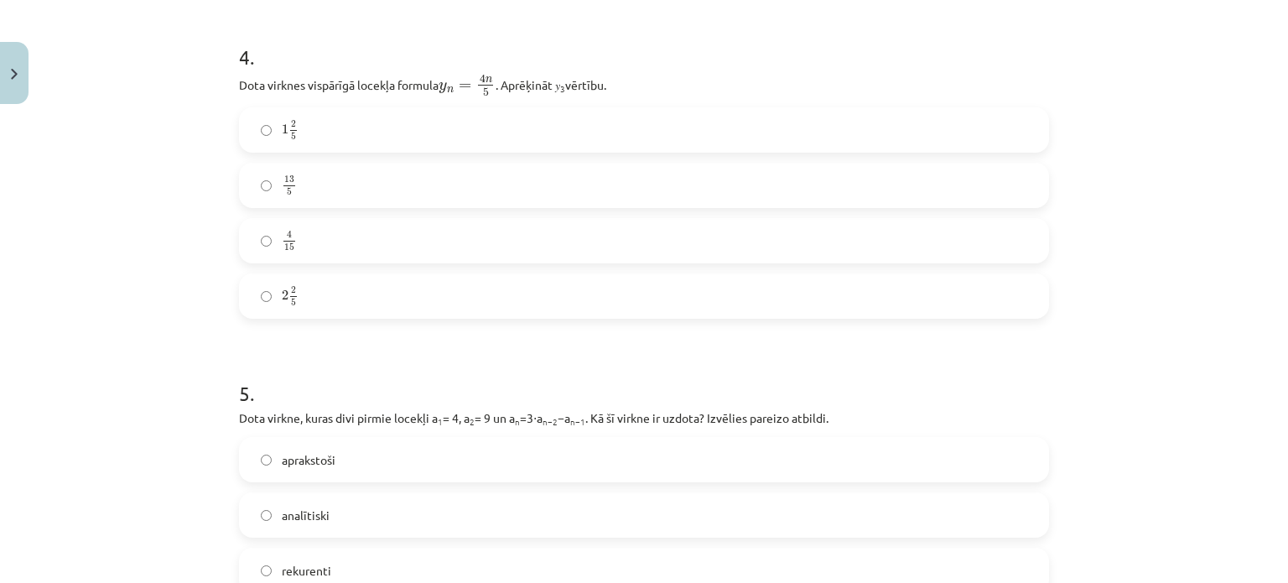
click at [475, 180] on label "13 5 13 5" at bounding box center [644, 185] width 807 height 42
click at [450, 293] on label "2 2 5 2 2 5" at bounding box center [644, 296] width 807 height 42
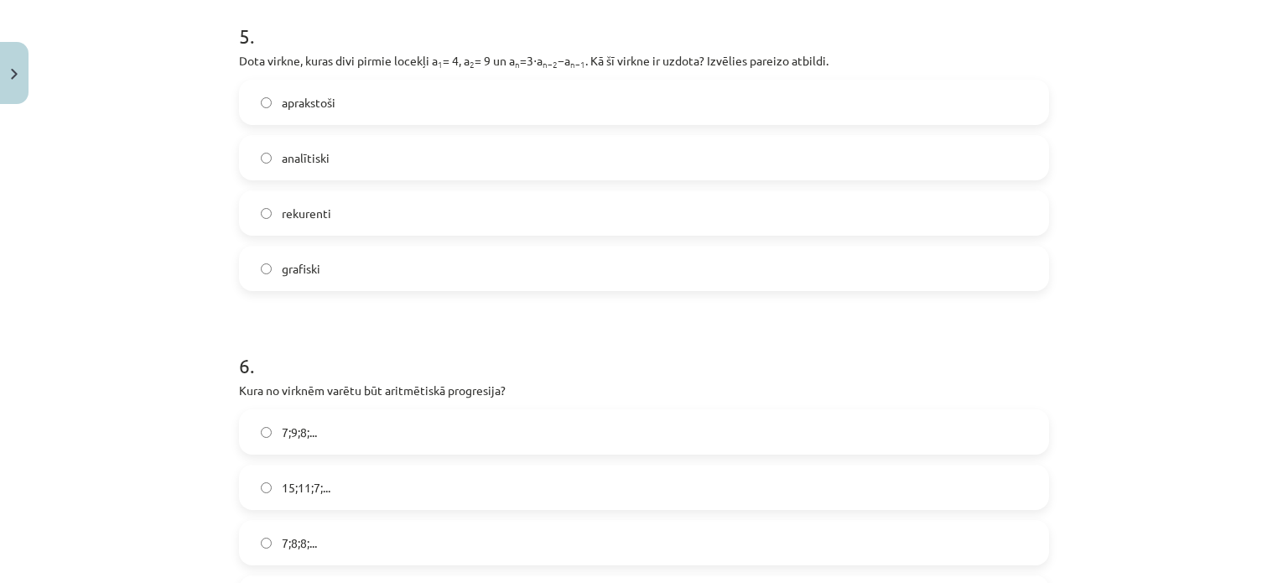
scroll to position [1697, 0]
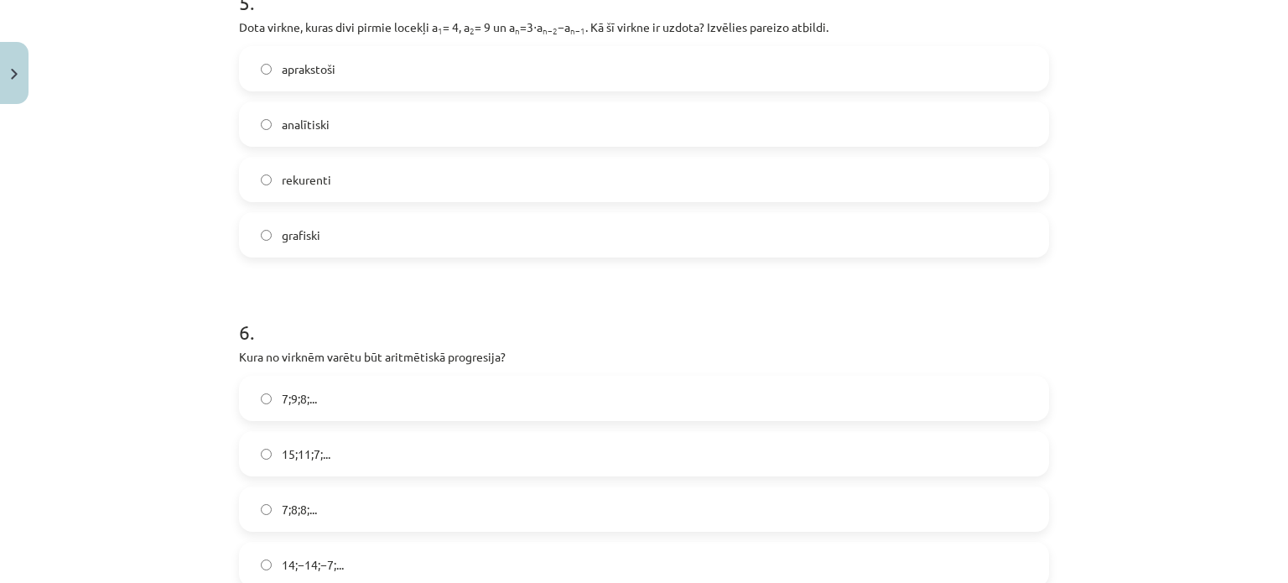
click at [520, 237] on label "grafiski" at bounding box center [644, 235] width 807 height 42
click at [680, 55] on label "aprakstoši" at bounding box center [644, 69] width 807 height 42
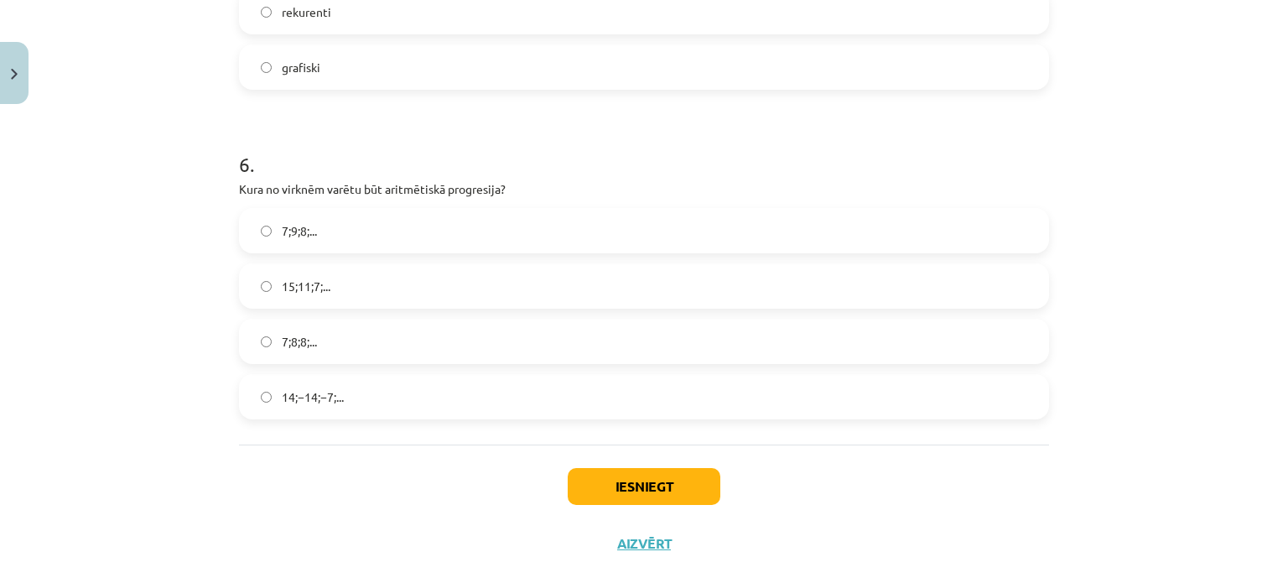
scroll to position [1895, 0]
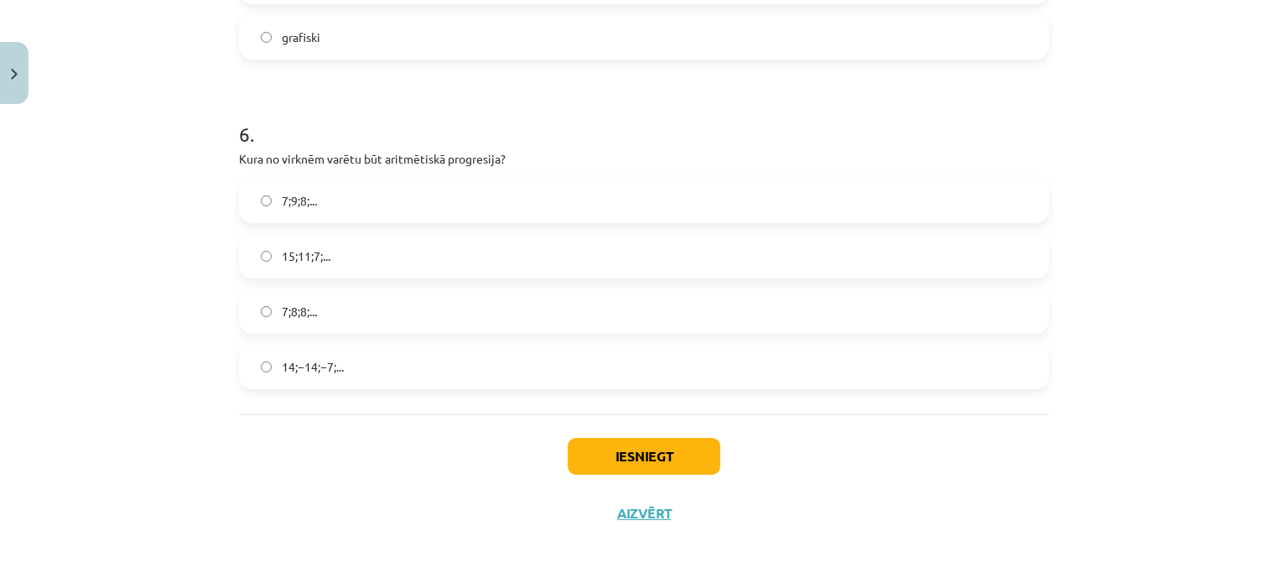
click at [527, 251] on label "15;11;7;..." at bounding box center [644, 256] width 807 height 42
click at [662, 458] on button "Iesniegt" at bounding box center [644, 456] width 153 height 37
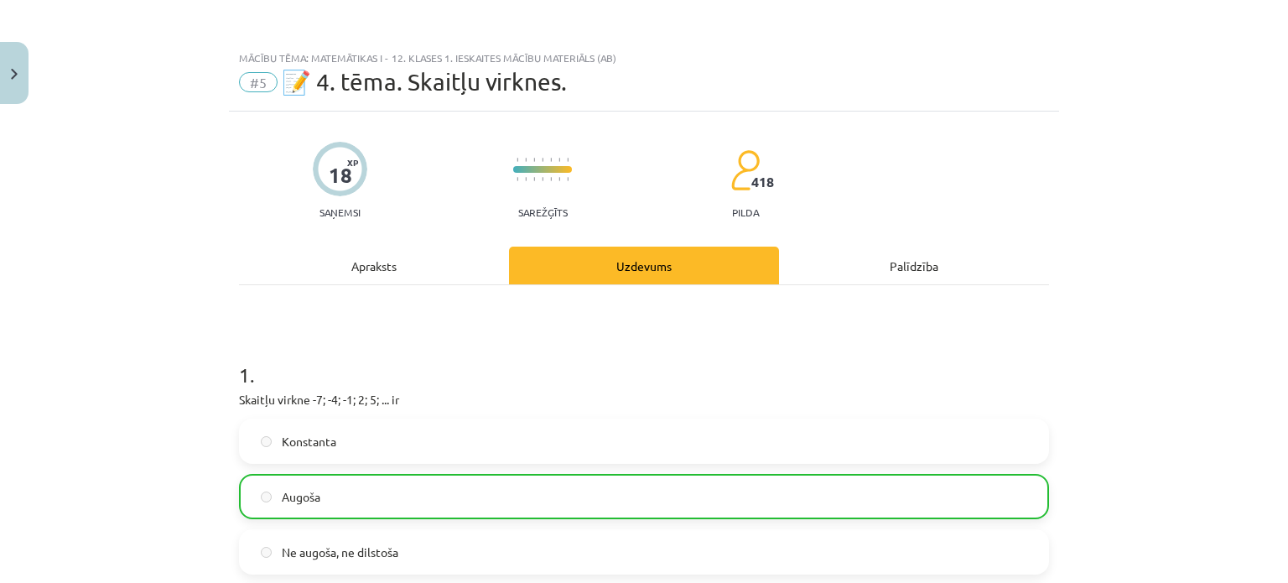
scroll to position [1948, 0]
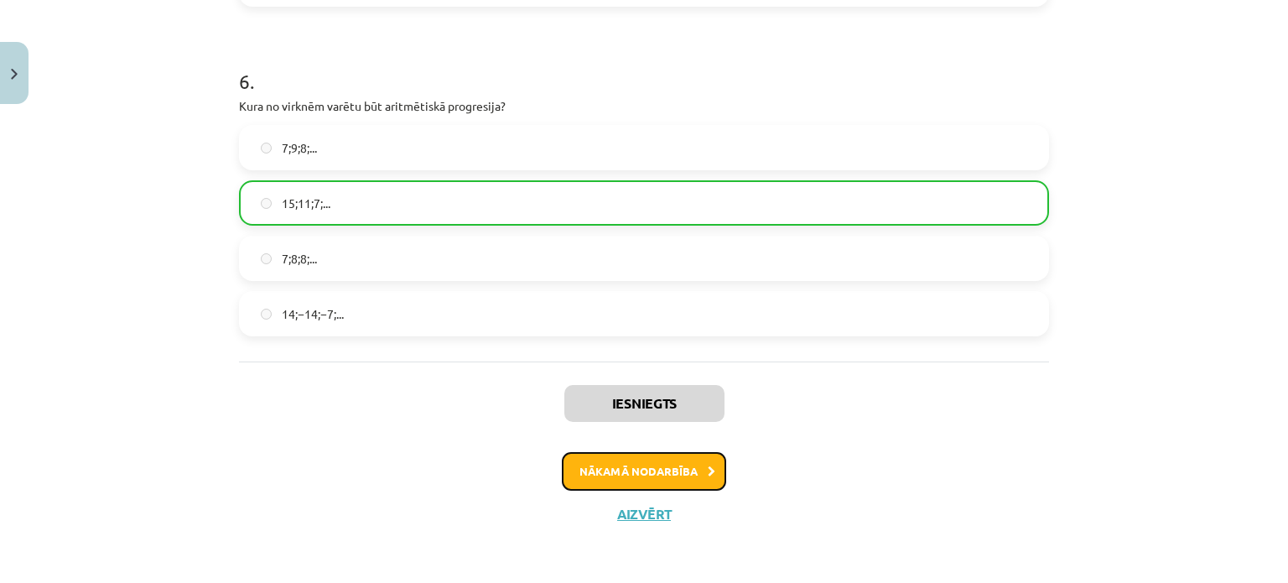
click at [688, 460] on button "Nākamā nodarbība" at bounding box center [644, 471] width 164 height 39
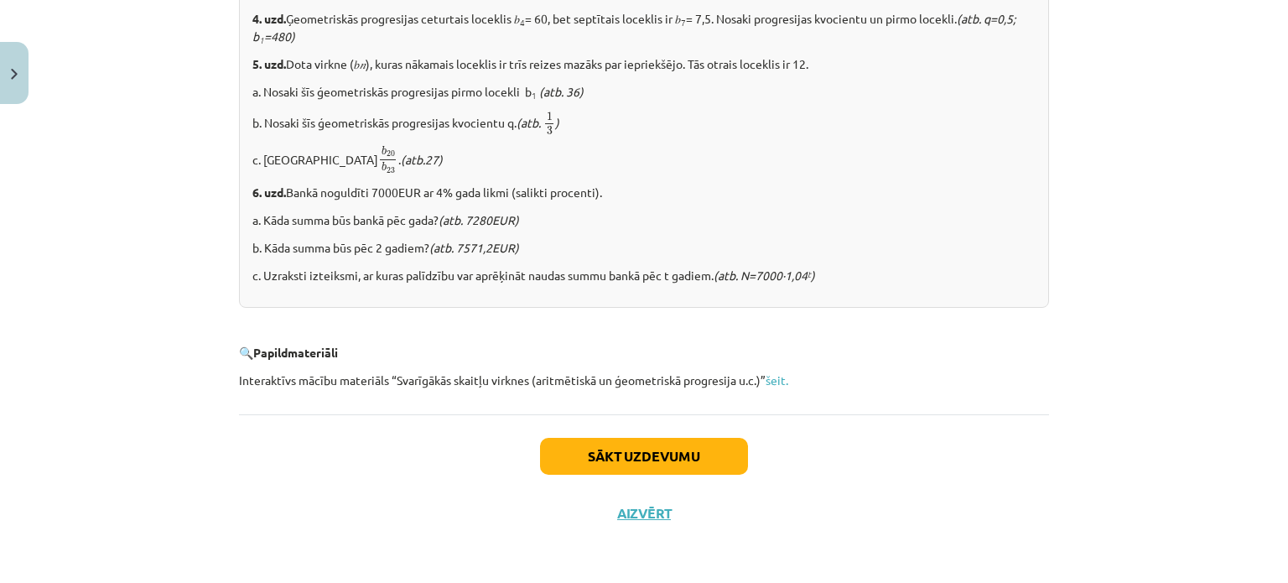
scroll to position [2134, 0]
click at [570, 459] on button "Sākt uzdevumu" at bounding box center [644, 455] width 208 height 37
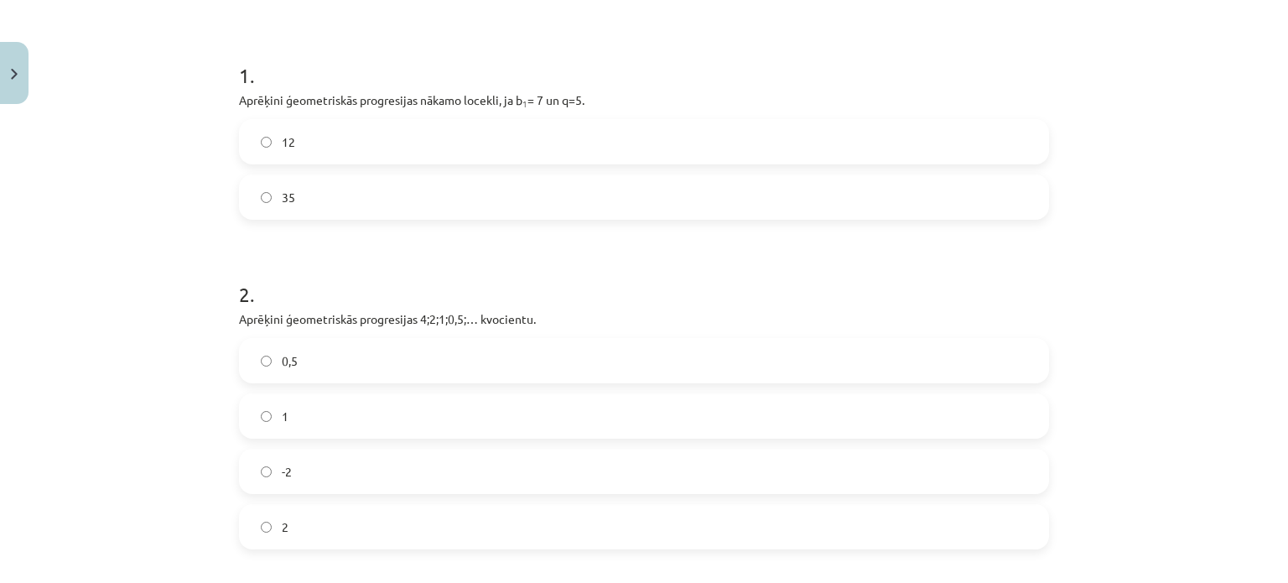
scroll to position [333, 0]
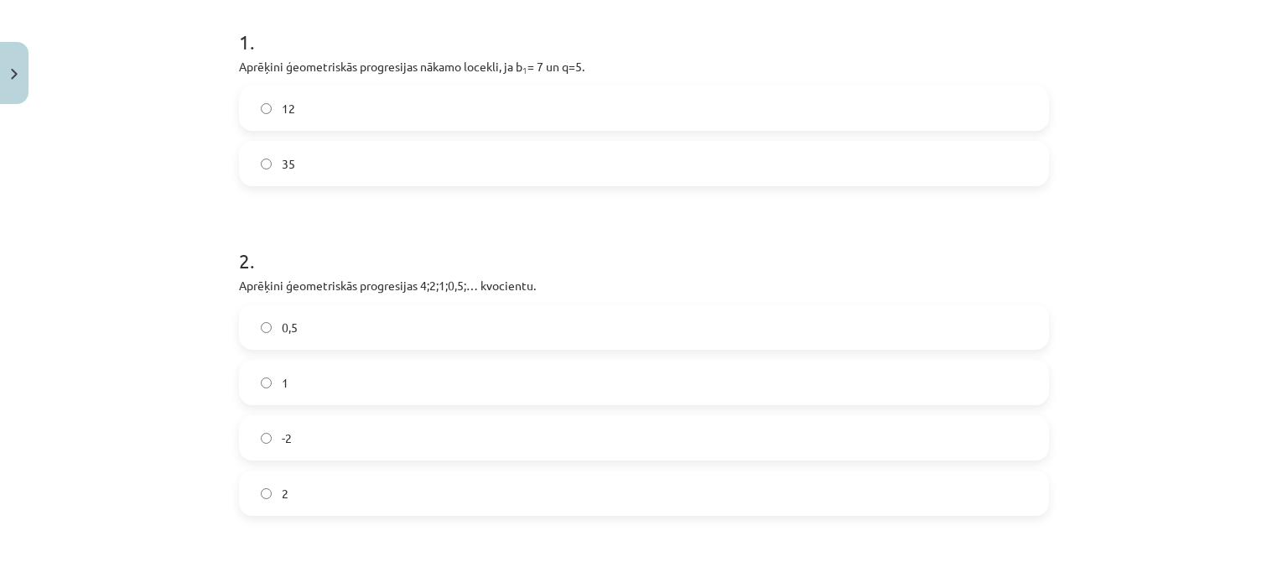
click at [351, 153] on label "35" at bounding box center [644, 164] width 807 height 42
click at [340, 322] on label "0,5" at bounding box center [644, 327] width 807 height 42
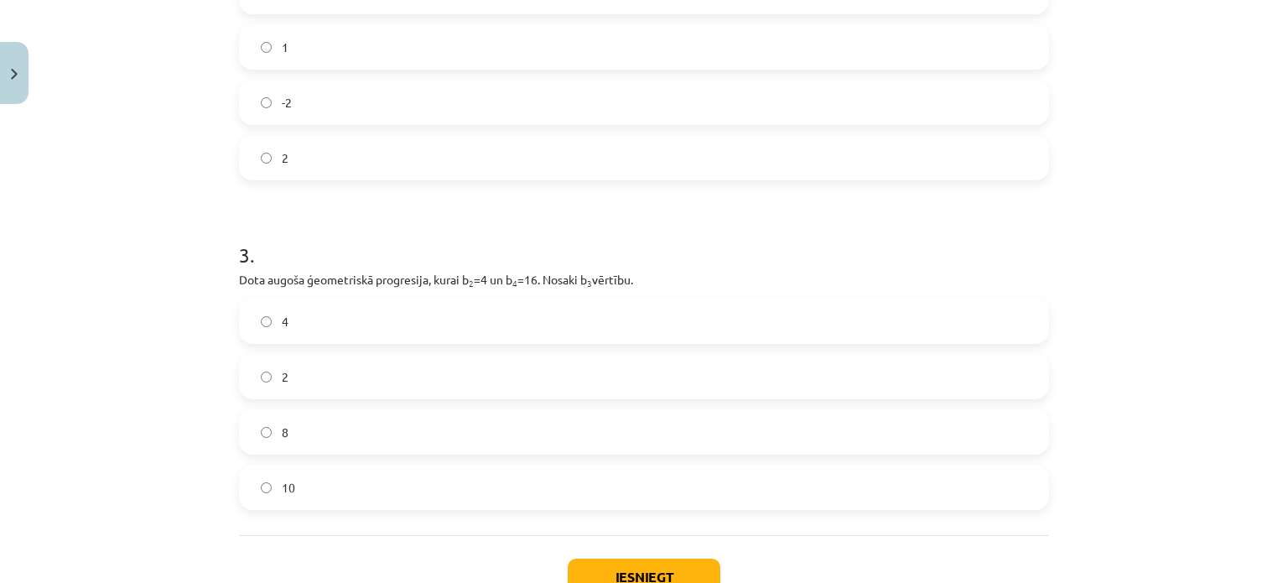
scroll to position [789, 0]
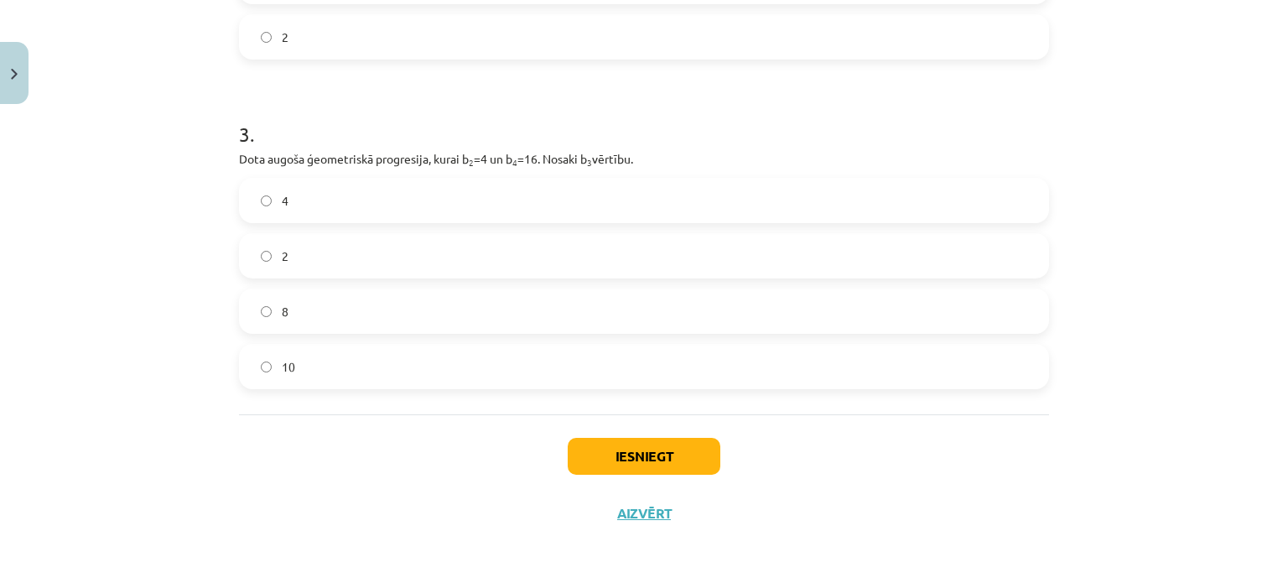
click at [304, 370] on label "10" at bounding box center [644, 366] width 807 height 42
click at [661, 451] on button "Iesniegt" at bounding box center [644, 456] width 153 height 37
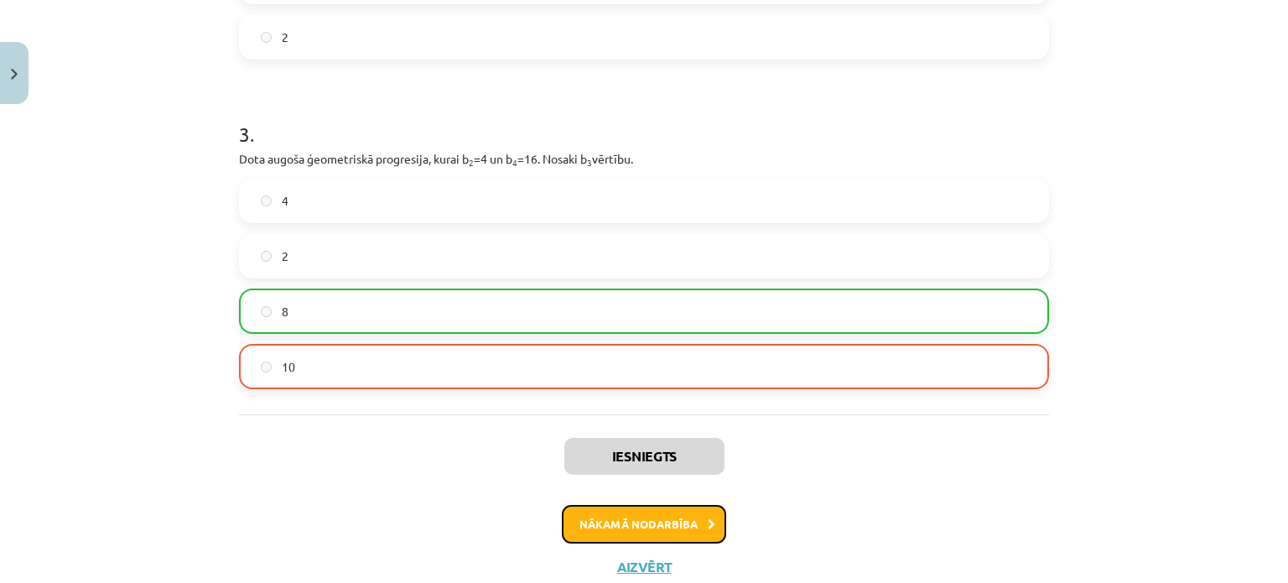
click at [668, 530] on button "Nākamā nodarbība" at bounding box center [644, 524] width 164 height 39
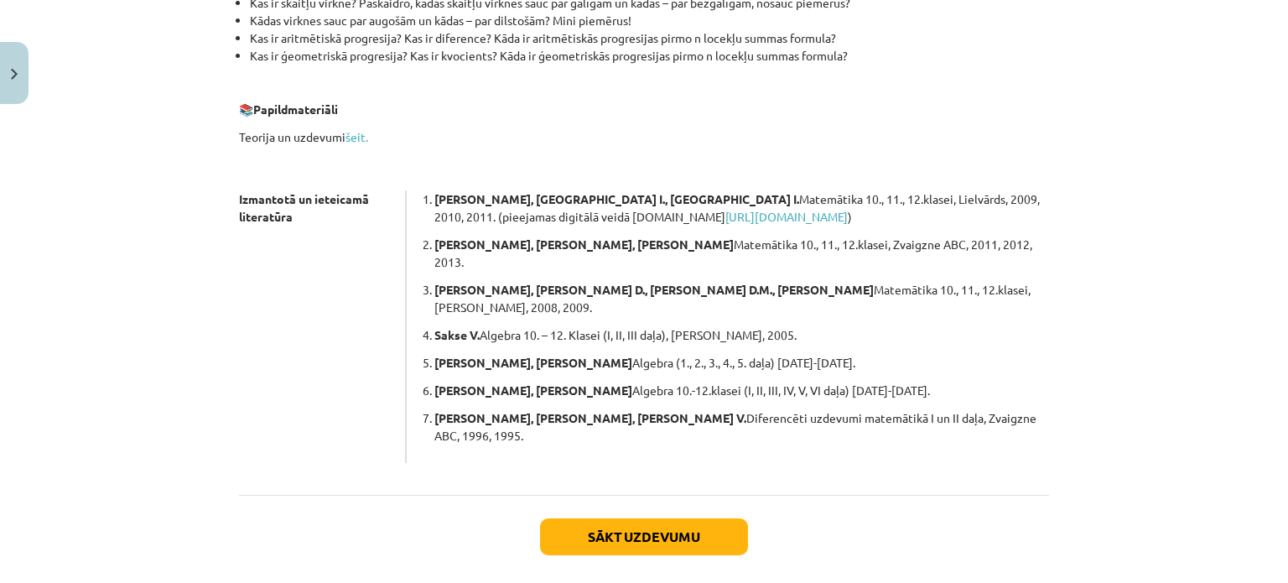
scroll to position [477, 0]
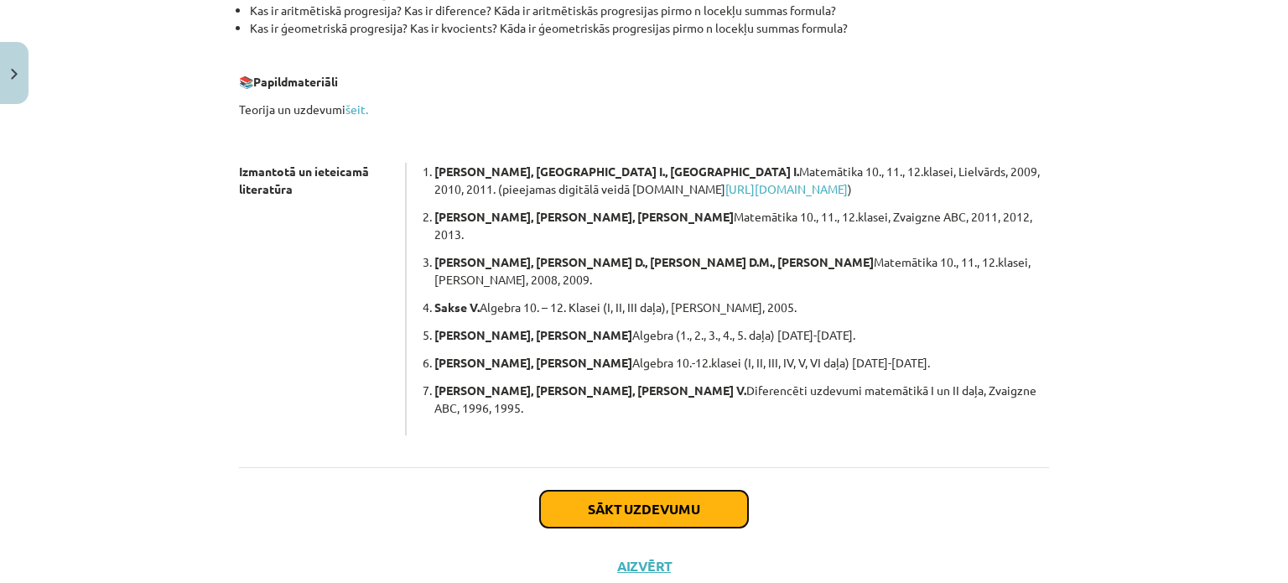
click at [678, 491] on button "Sākt uzdevumu" at bounding box center [644, 509] width 208 height 37
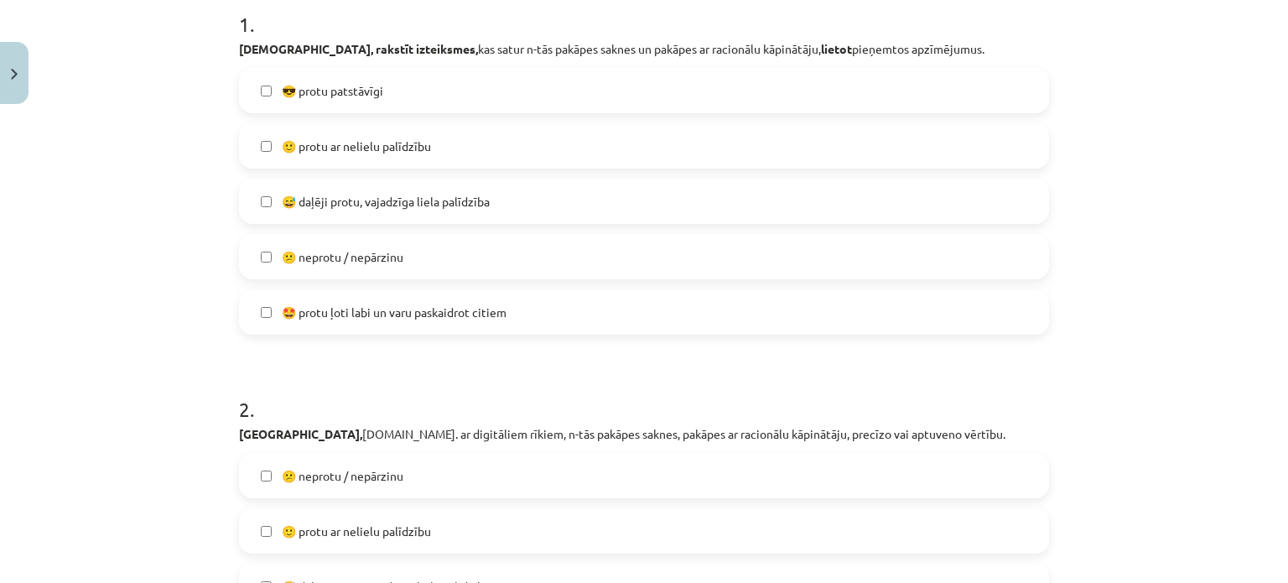
scroll to position [364, 0]
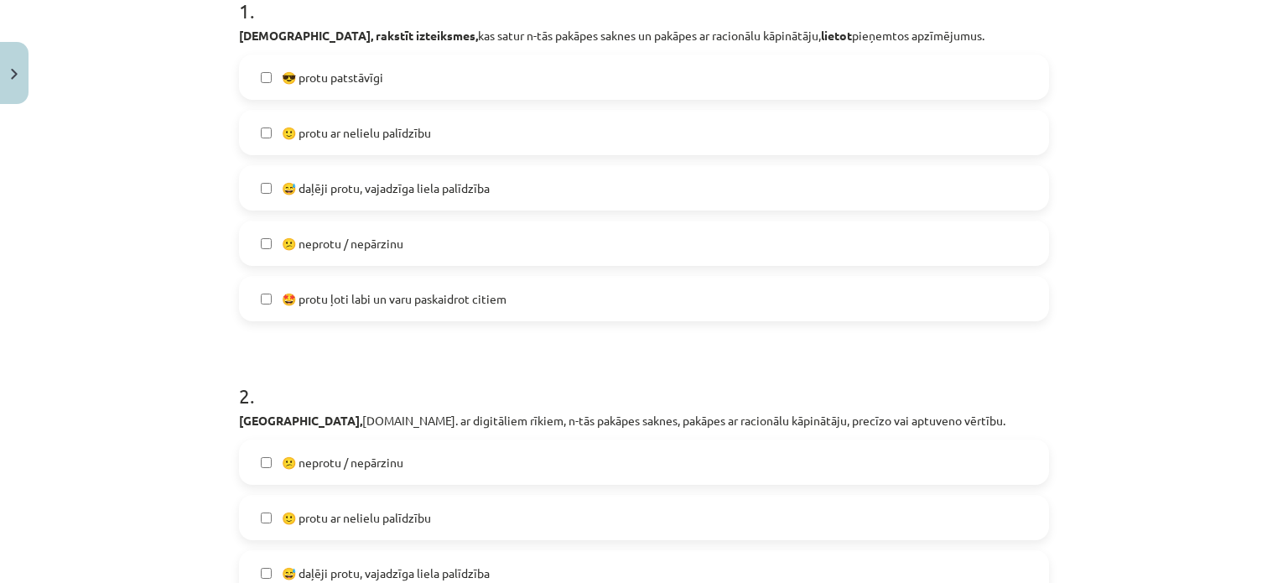
click at [438, 122] on label "🙂 protu ar nelielu palīdzību" at bounding box center [644, 133] width 807 height 42
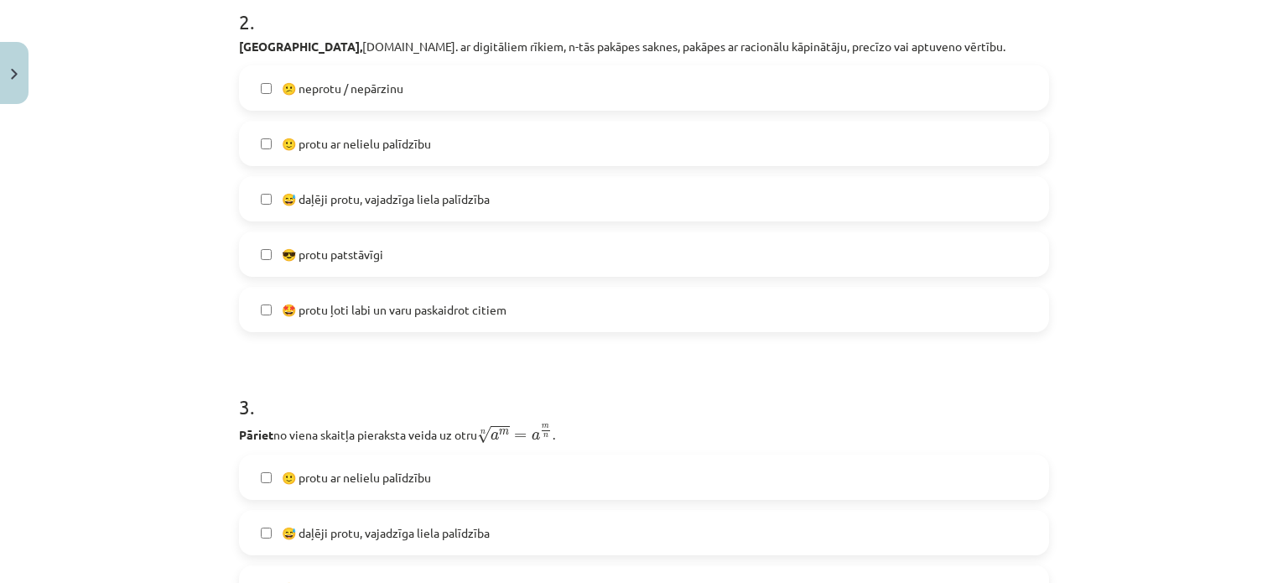
scroll to position [748, 0]
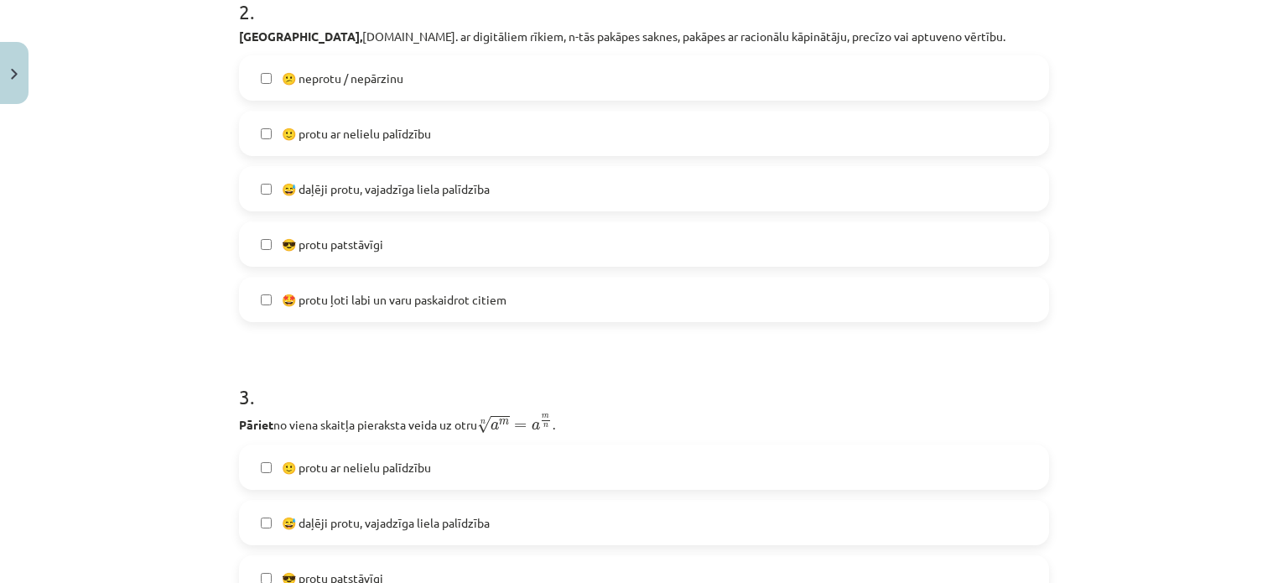
click at [496, 179] on label "😅 daļēji protu, vajadzīga liela palīdzība" at bounding box center [644, 189] width 807 height 42
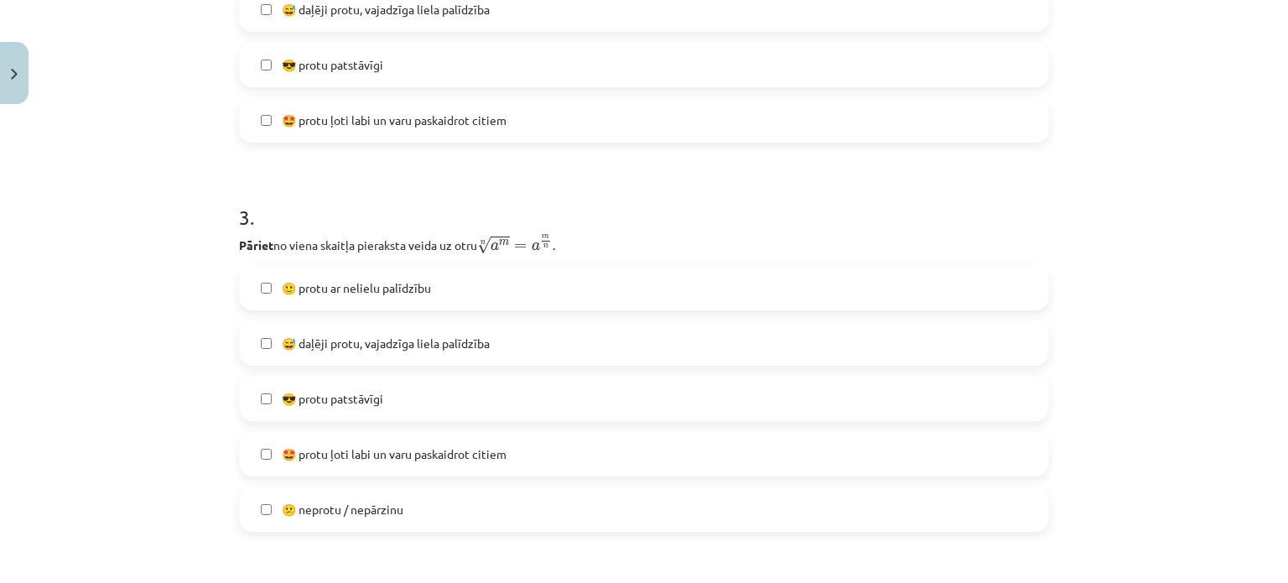
scroll to position [1006, 0]
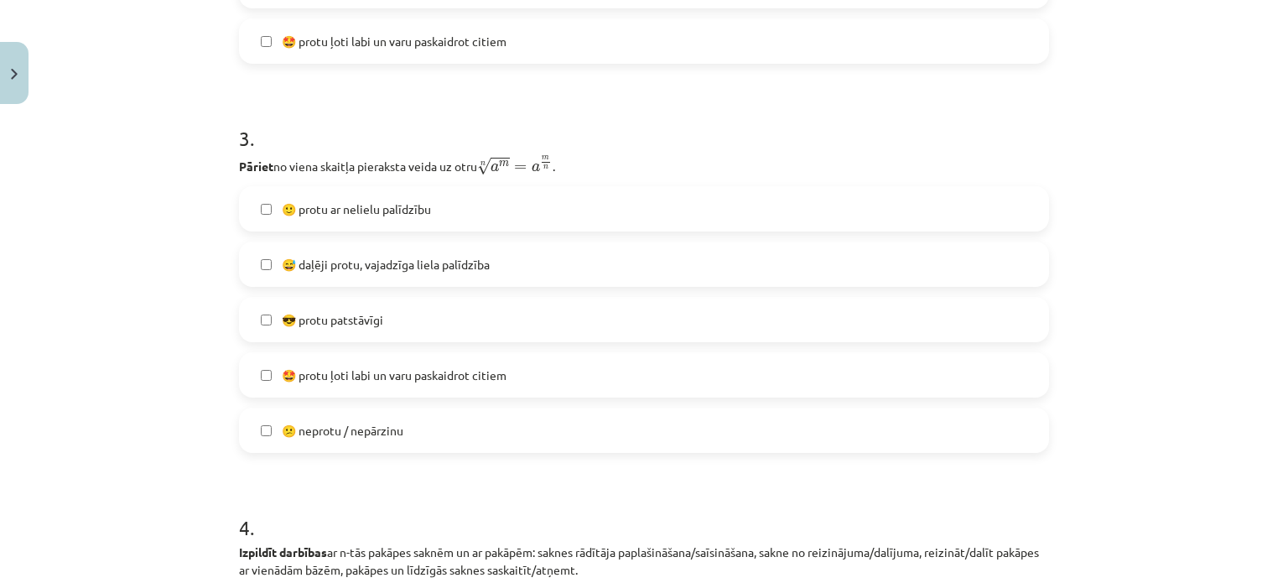
click at [509, 325] on label "😎 protu patstāvīgi" at bounding box center [644, 320] width 807 height 42
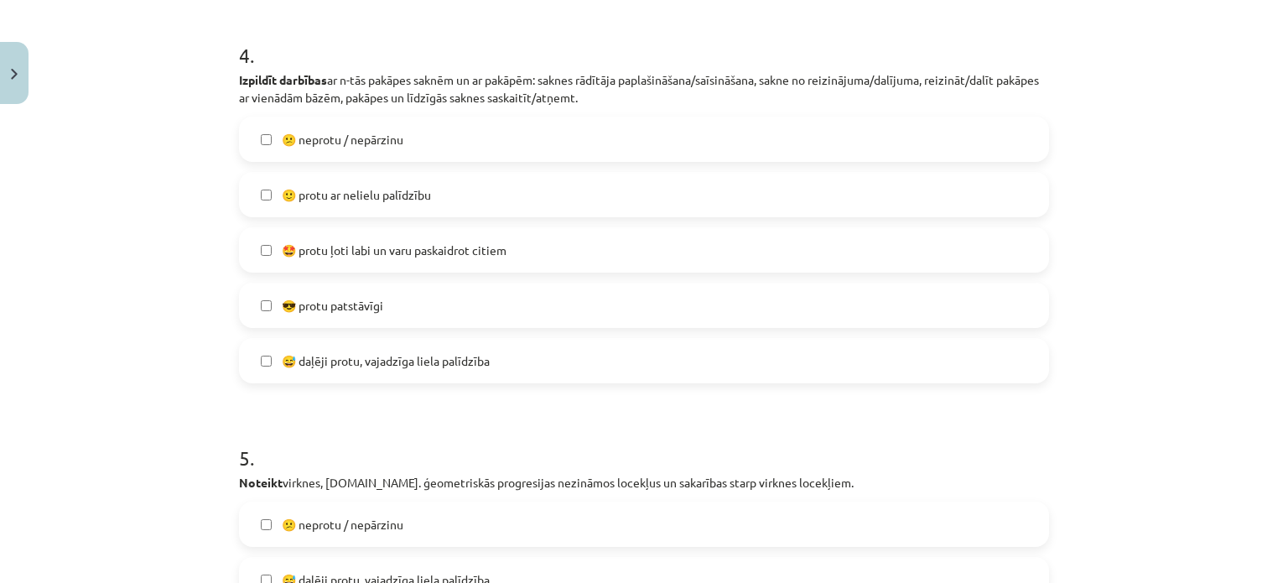
scroll to position [1486, 0]
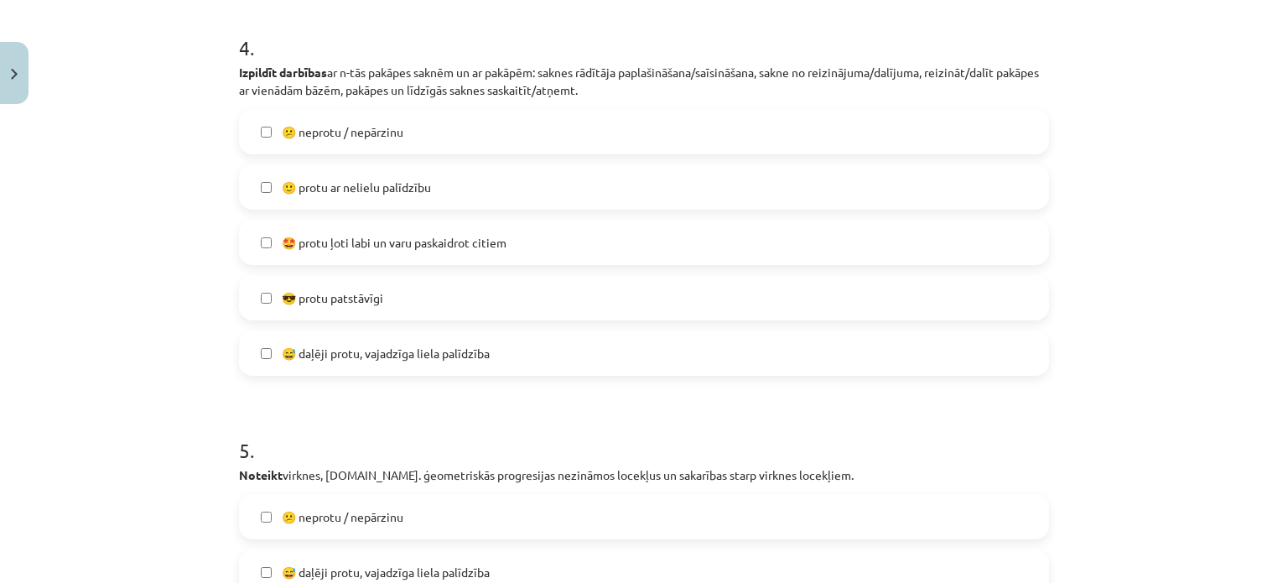
click at [414, 181] on span "🙂 protu ar nelielu palīdzību" at bounding box center [356, 188] width 149 height 18
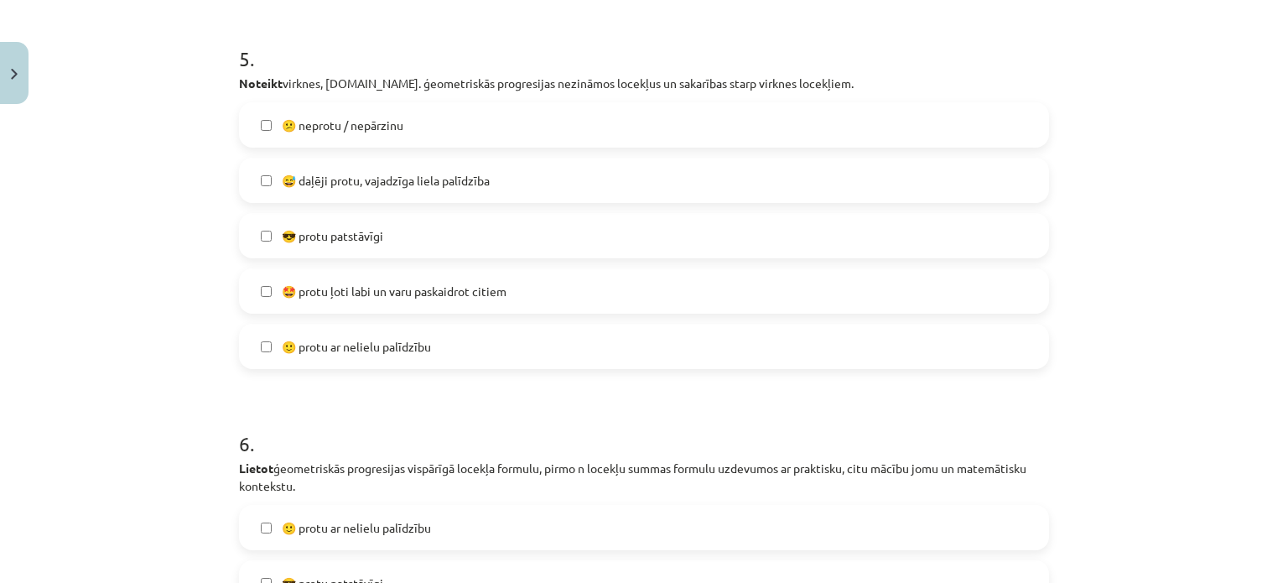
scroll to position [1911, 0]
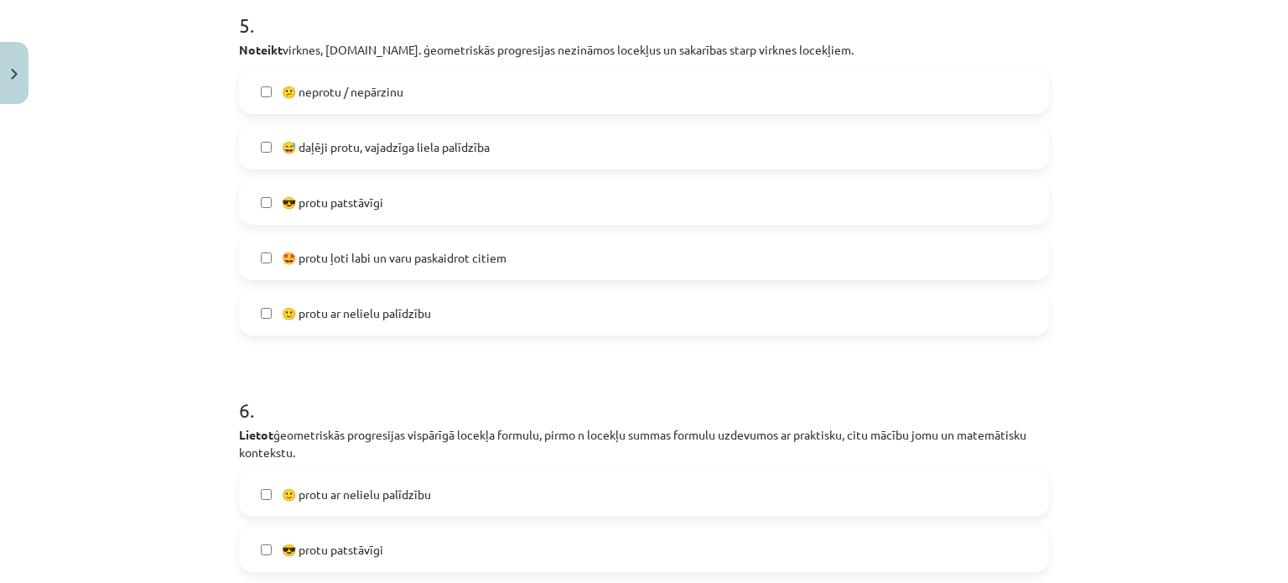
click at [288, 191] on label "😎 protu patstāvīgi" at bounding box center [644, 202] width 807 height 42
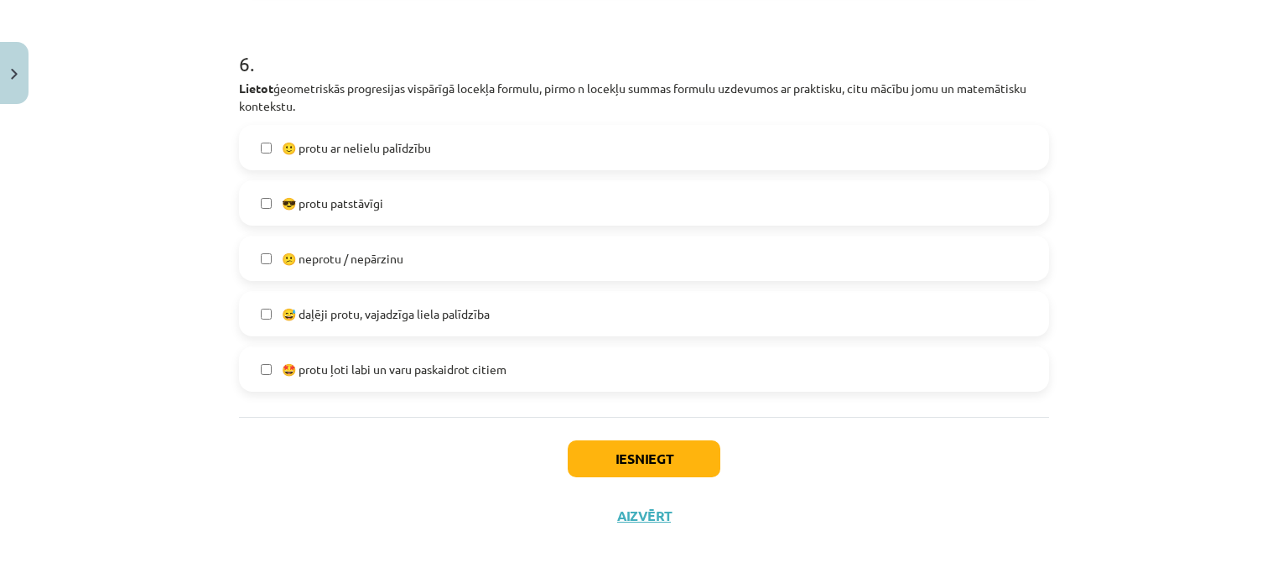
scroll to position [2260, 0]
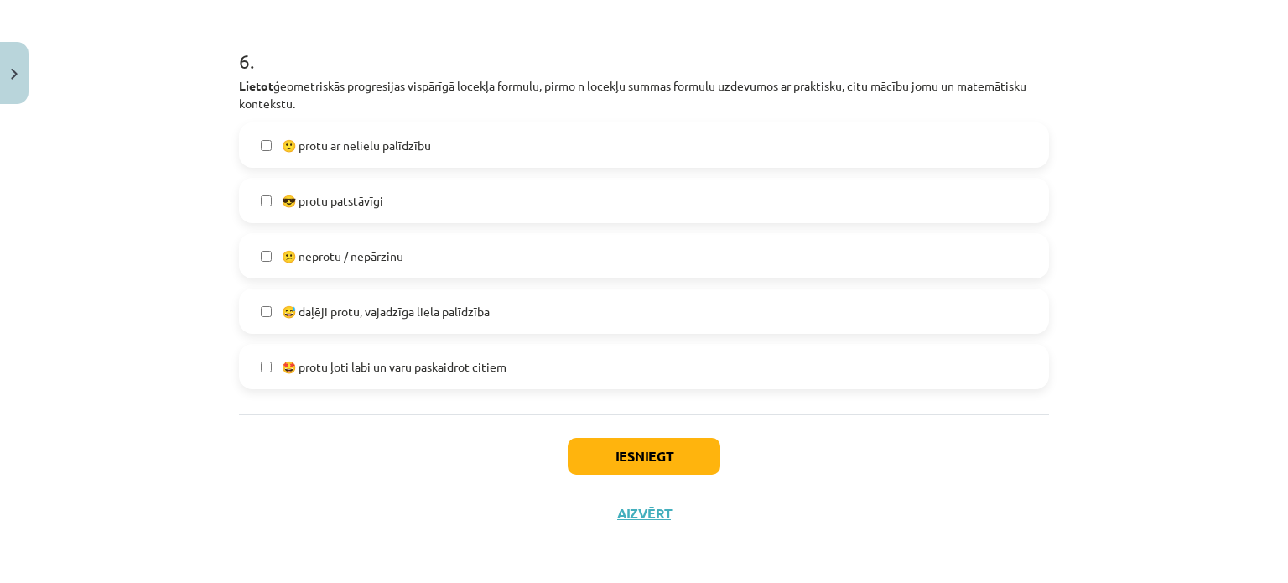
click at [359, 207] on span "😎 protu patstāvīgi" at bounding box center [332, 201] width 101 height 18
click at [656, 444] on button "Iesniegt" at bounding box center [644, 456] width 153 height 37
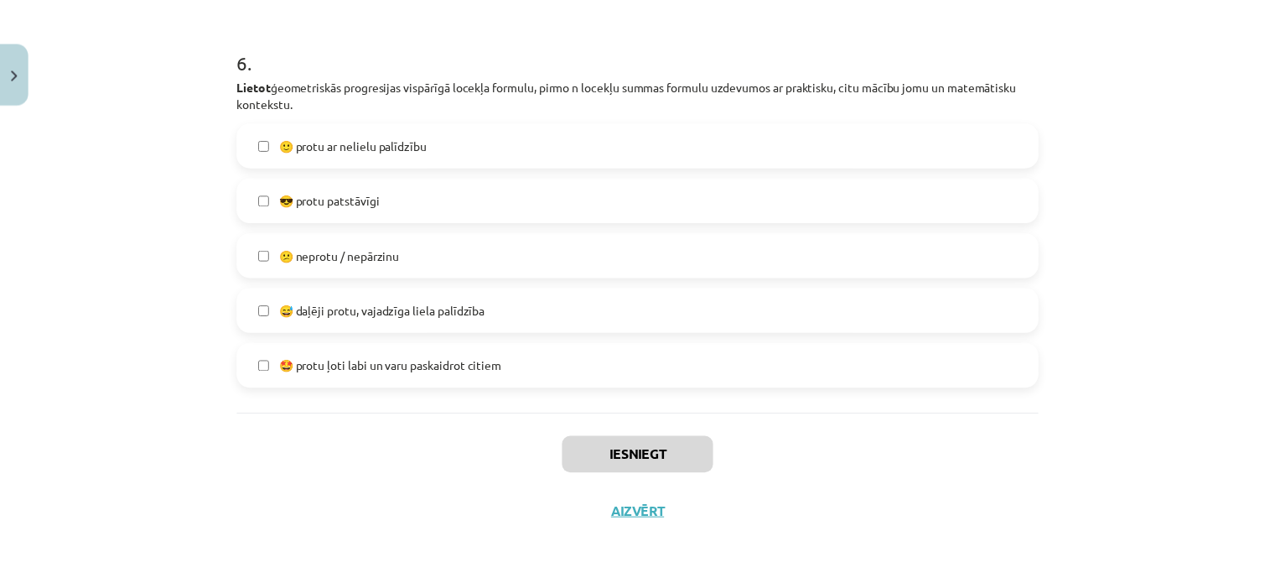
scroll to position [435, 0]
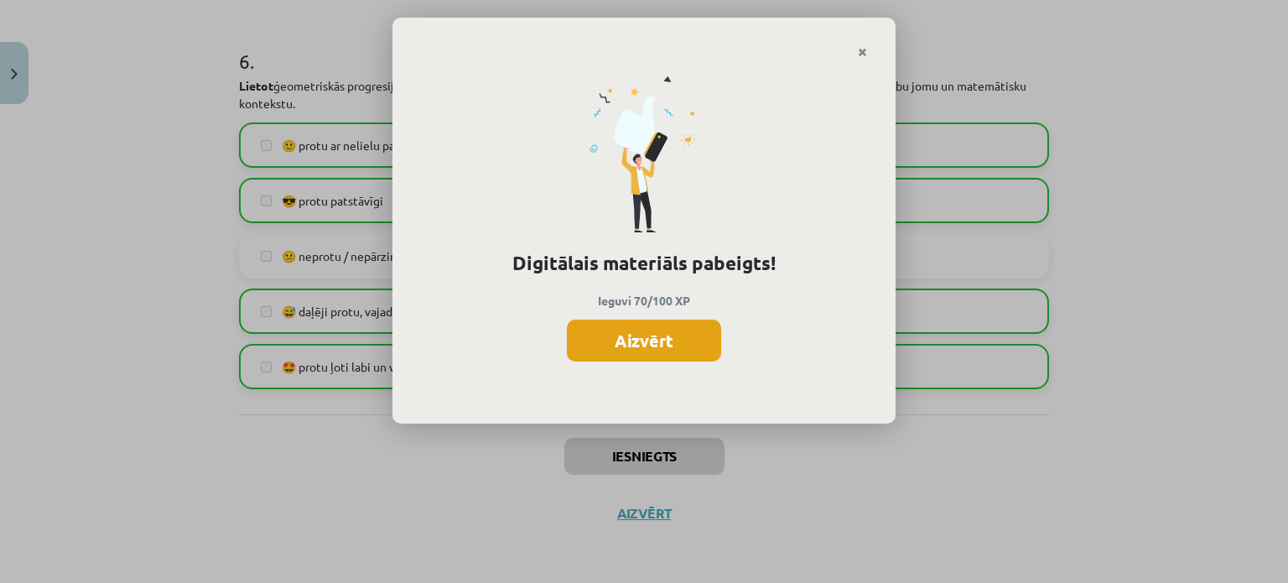
click at [652, 335] on button "Aizvērt" at bounding box center [644, 341] width 154 height 42
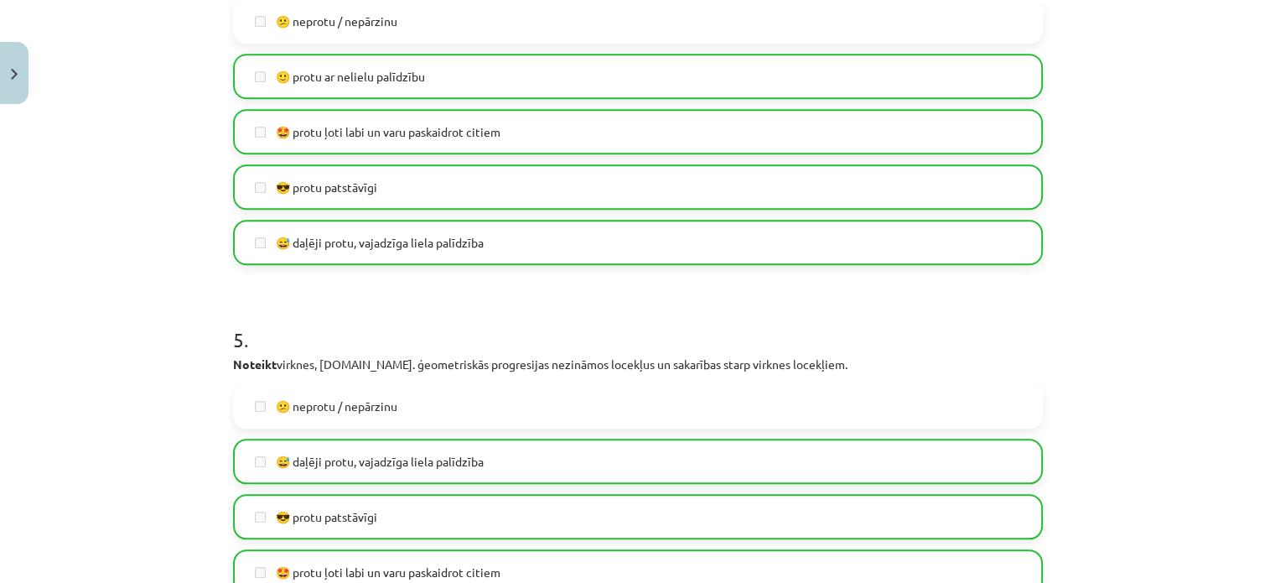
scroll to position [1552, 0]
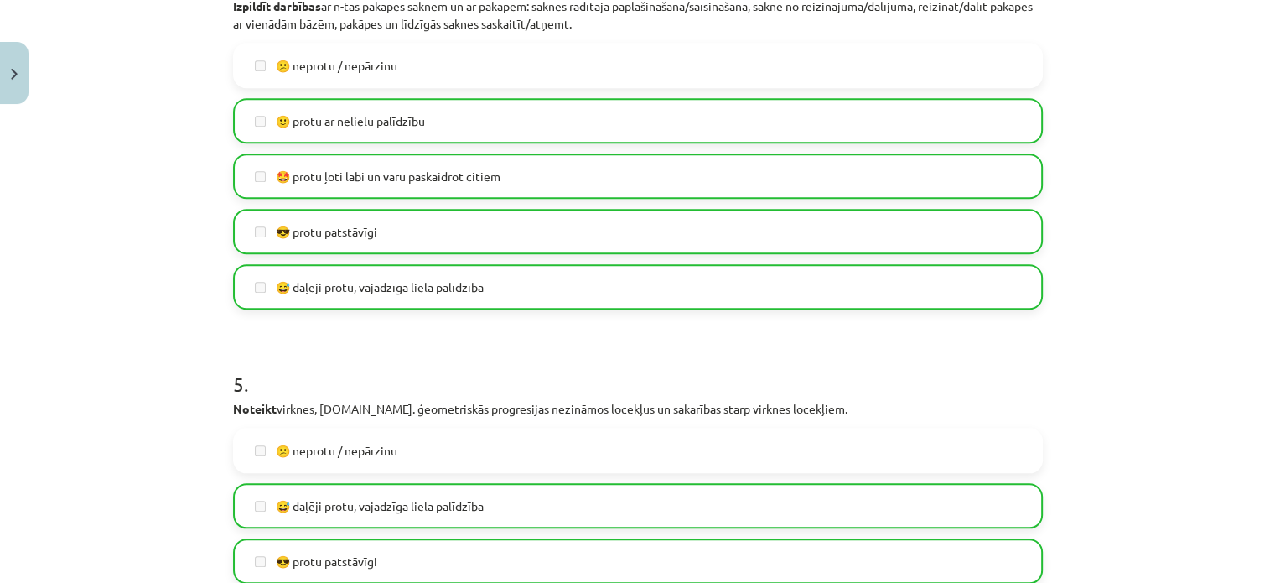
drag, startPoint x: 1255, startPoint y: 331, endPoint x: 1237, endPoint y: 208, distance: 124.5
click at [1237, 208] on div "Mācību tēma: Matemātikas i - 12. klases 1. ieskaites mācību materiāls (ab) #7 🤔…" at bounding box center [637, 291] width 1275 height 583
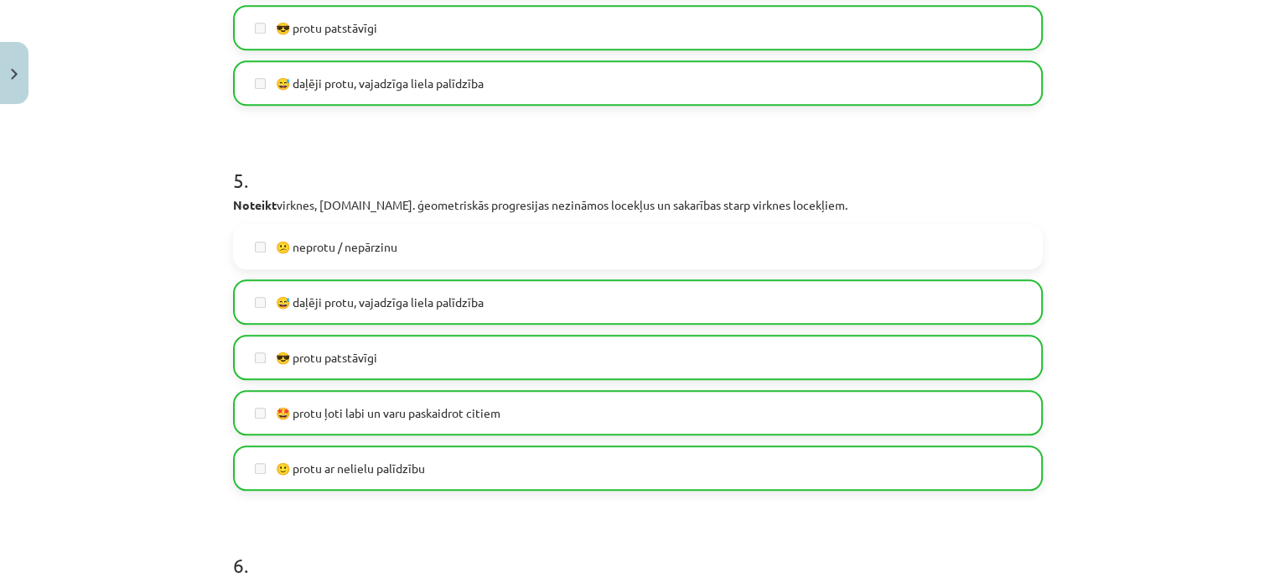
scroll to position [2260, 0]
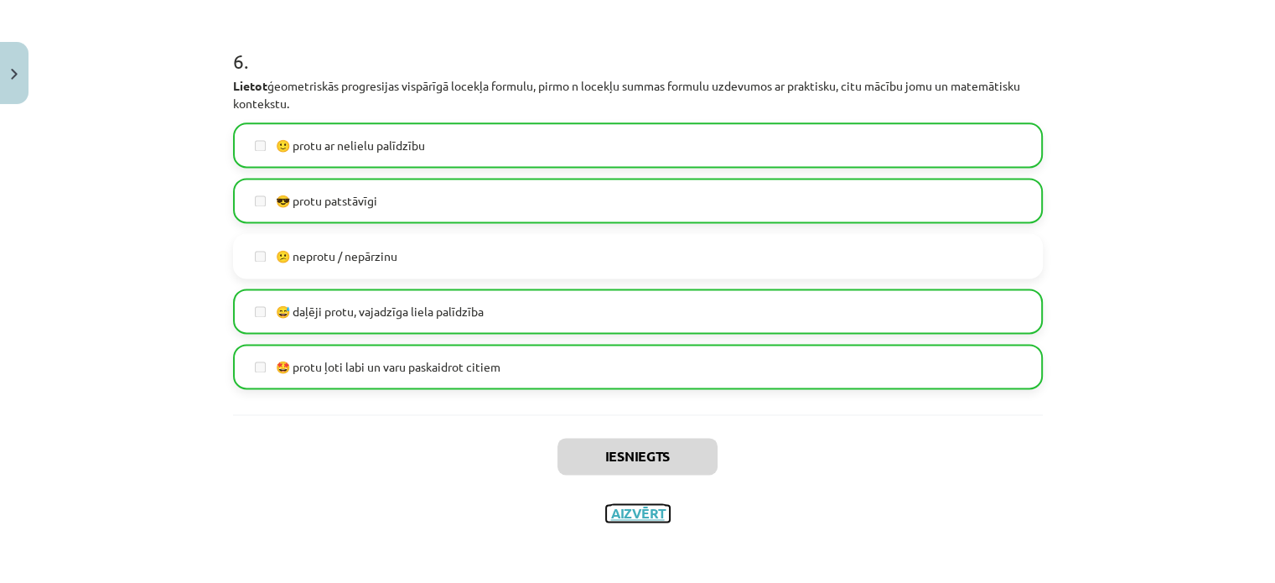
click at [631, 509] on button "Aizvērt" at bounding box center [638, 513] width 64 height 17
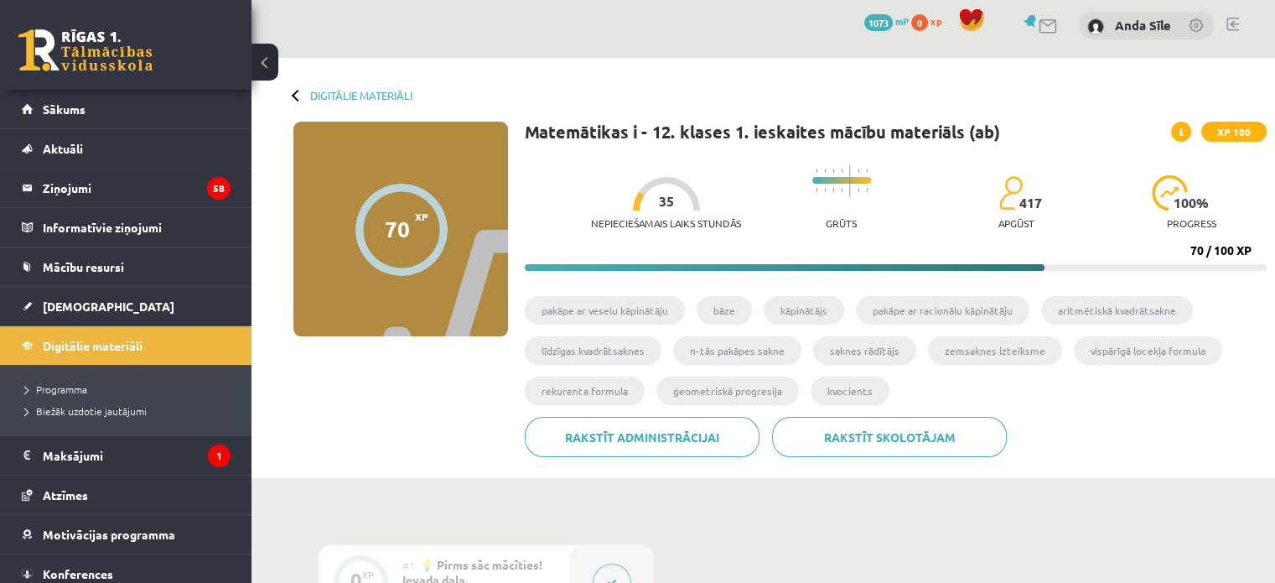
scroll to position [0, 0]
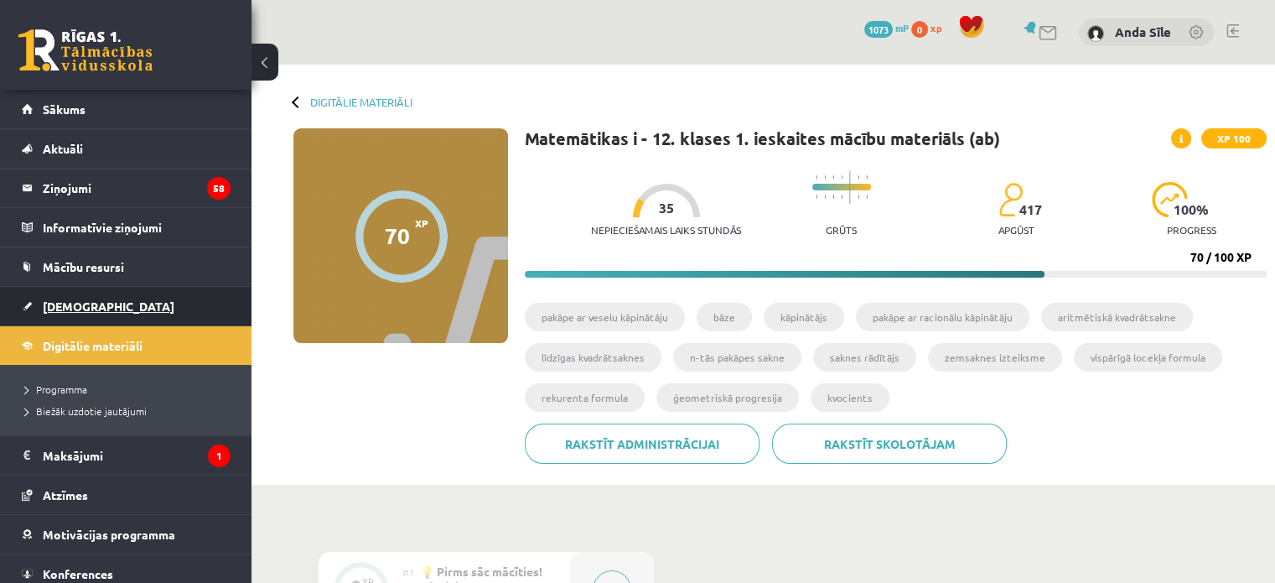
click at [65, 300] on span "[DEMOGRAPHIC_DATA]" at bounding box center [109, 306] width 132 height 15
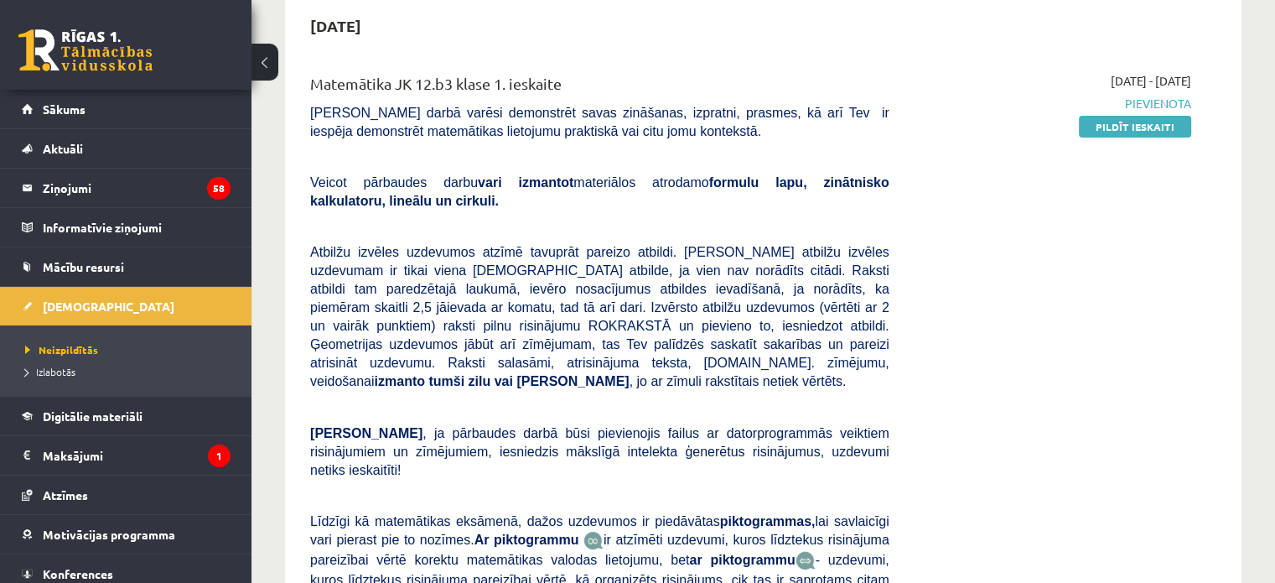
scroll to position [201, 0]
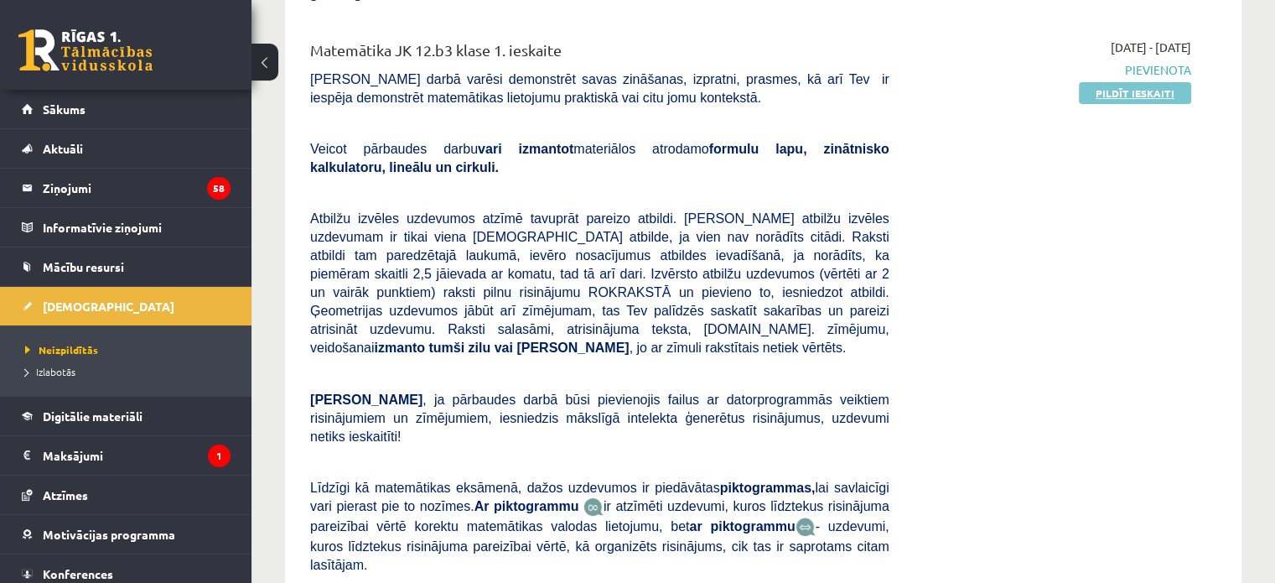
click at [1130, 91] on link "Pildīt ieskaiti" at bounding box center [1135, 93] width 112 height 22
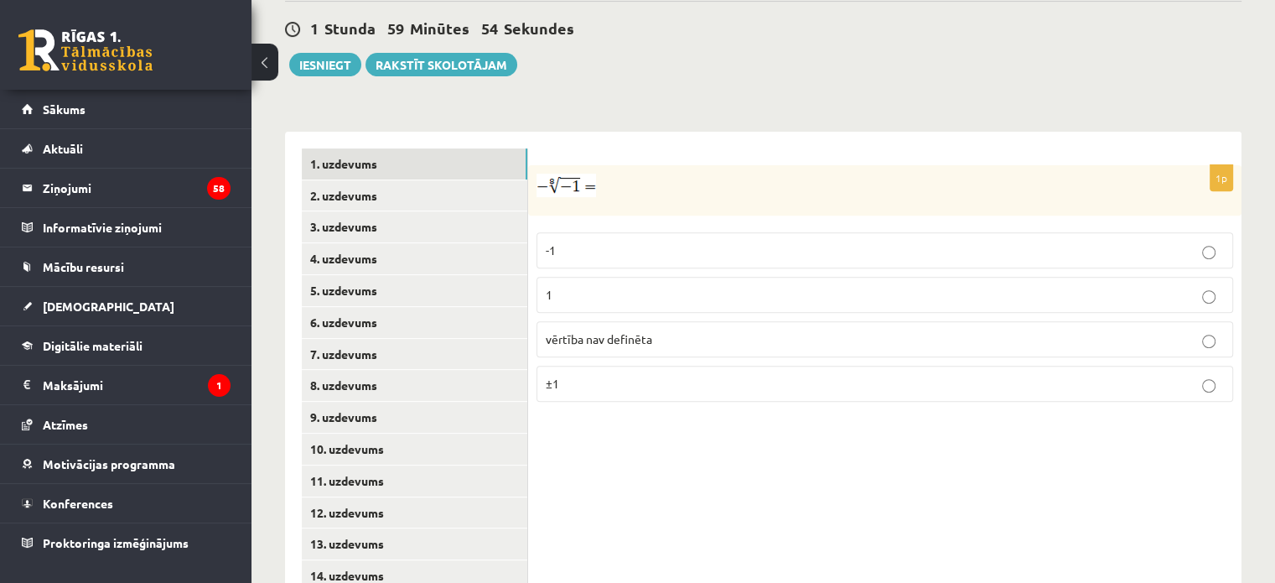
scroll to position [625, 0]
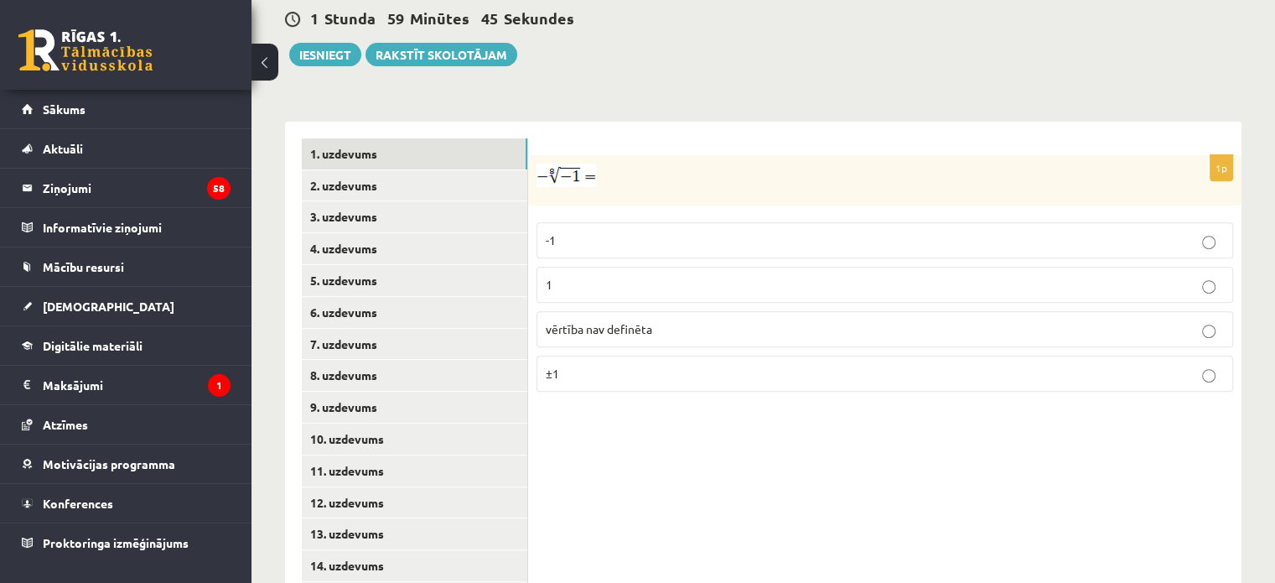
click at [556, 164] on img at bounding box center [567, 175] width 60 height 23
click at [640, 355] on fieldset "-1 1 vērtība nav definēta ±1" at bounding box center [885, 305] width 697 height 183
click at [356, 170] on link "2. uzdevums" at bounding box center [415, 185] width 226 height 31
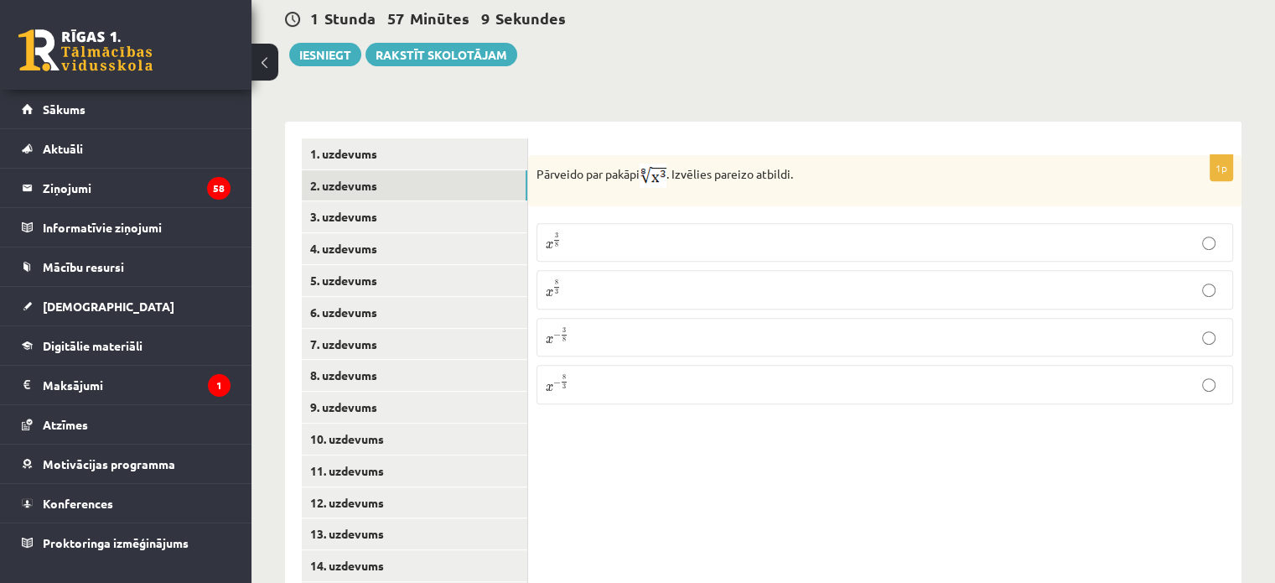
click at [584, 232] on p "x 3 8 x 3 8" at bounding box center [885, 242] width 678 height 20
click at [389, 201] on link "3. uzdevums" at bounding box center [415, 216] width 226 height 31
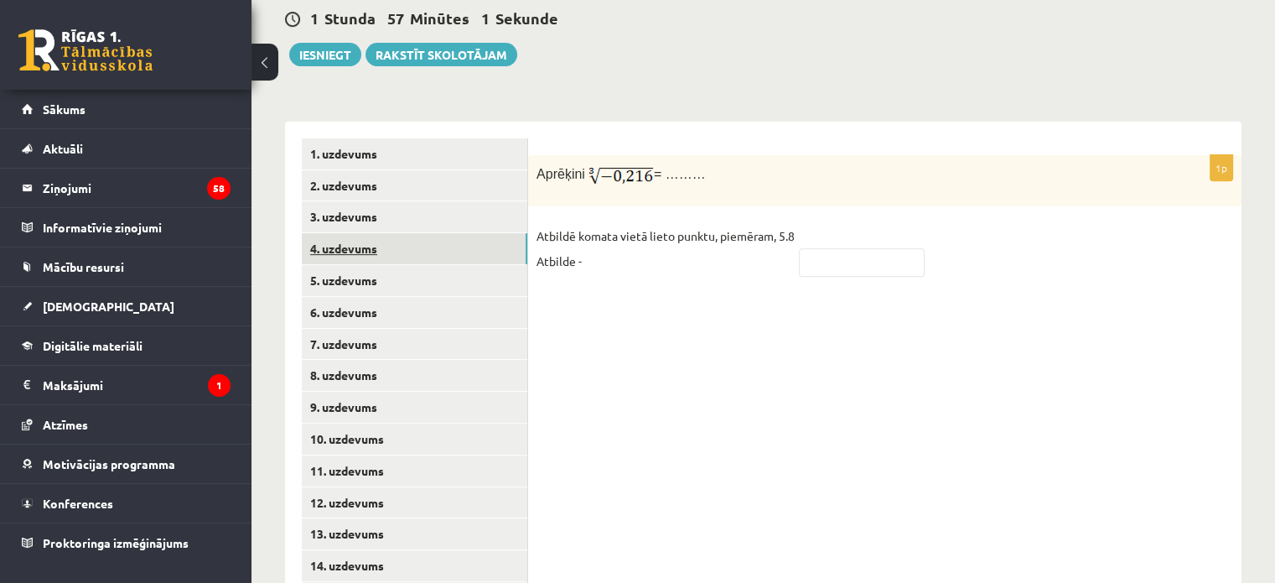
click at [397, 233] on link "4. uzdevums" at bounding box center [415, 248] width 226 height 31
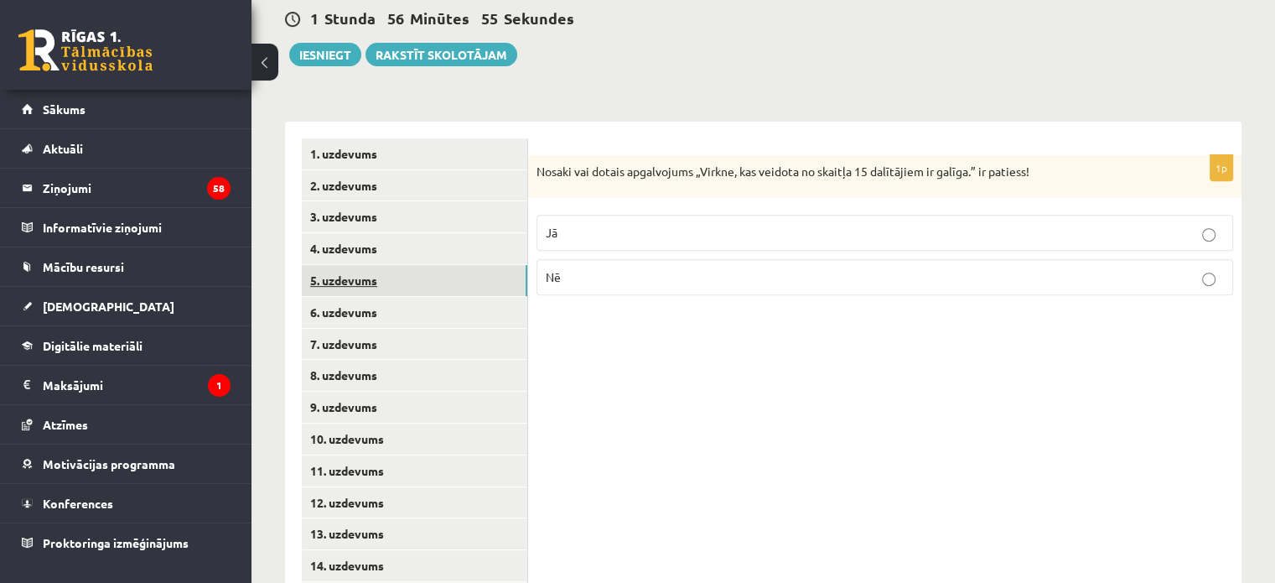
click at [399, 265] on link "5. uzdevums" at bounding box center [415, 280] width 226 height 31
click at [584, 226] on p "Jā" at bounding box center [885, 235] width 678 height 18
click at [491, 297] on link "6. uzdevums" at bounding box center [415, 312] width 226 height 31
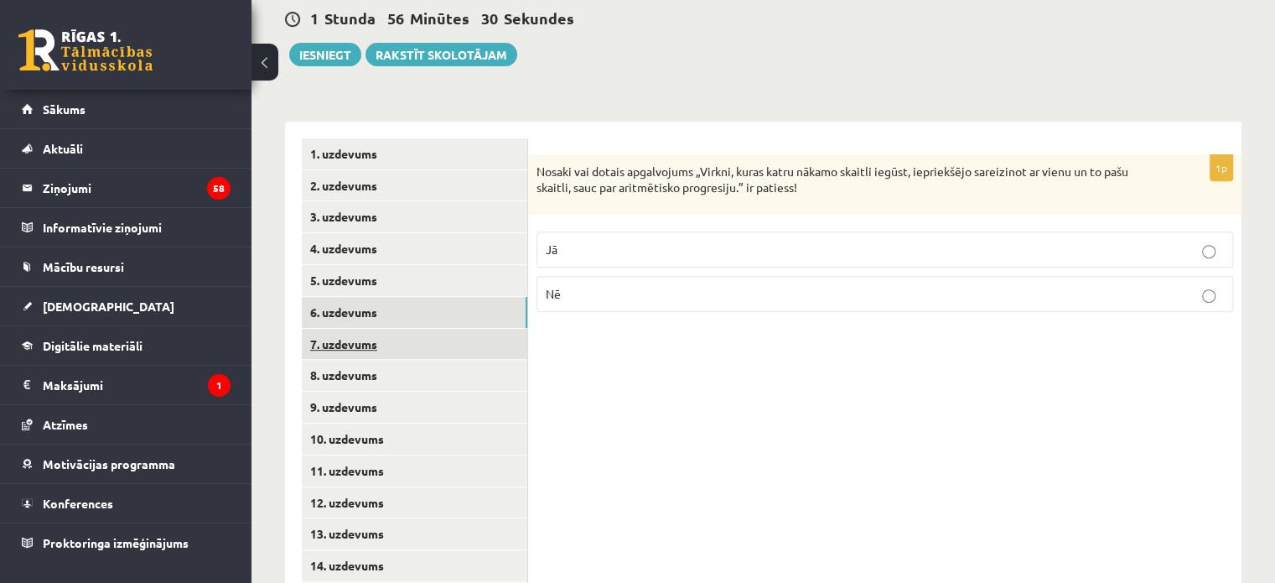
click at [463, 329] on link "7. uzdevums" at bounding box center [415, 344] width 226 height 31
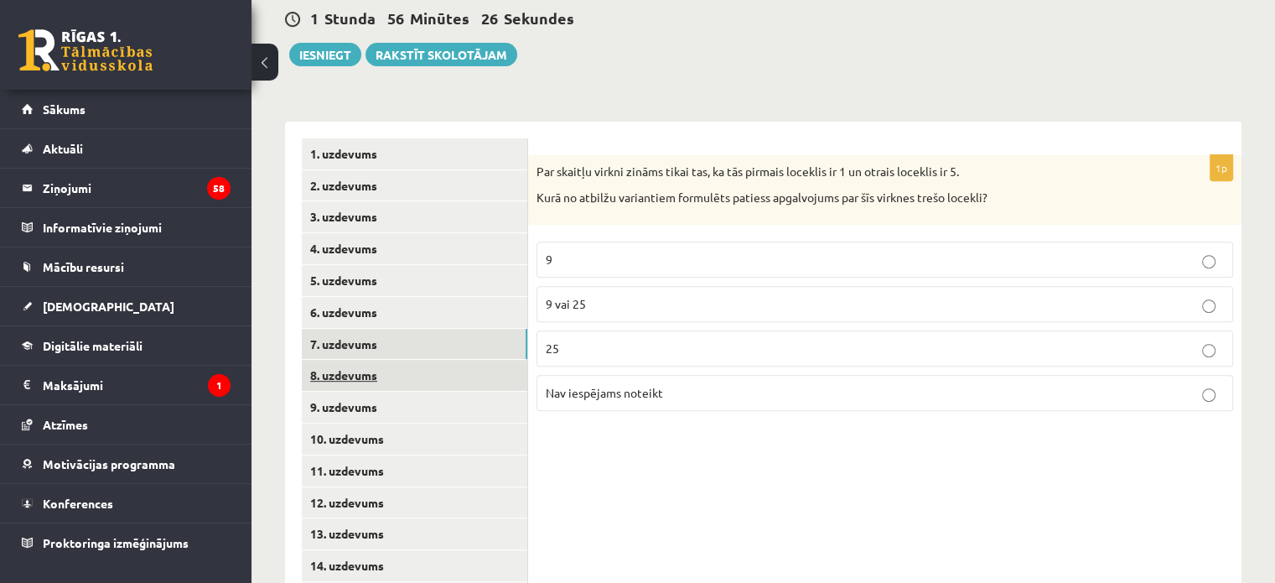
click at [436, 360] on link "8. uzdevums" at bounding box center [415, 375] width 226 height 31
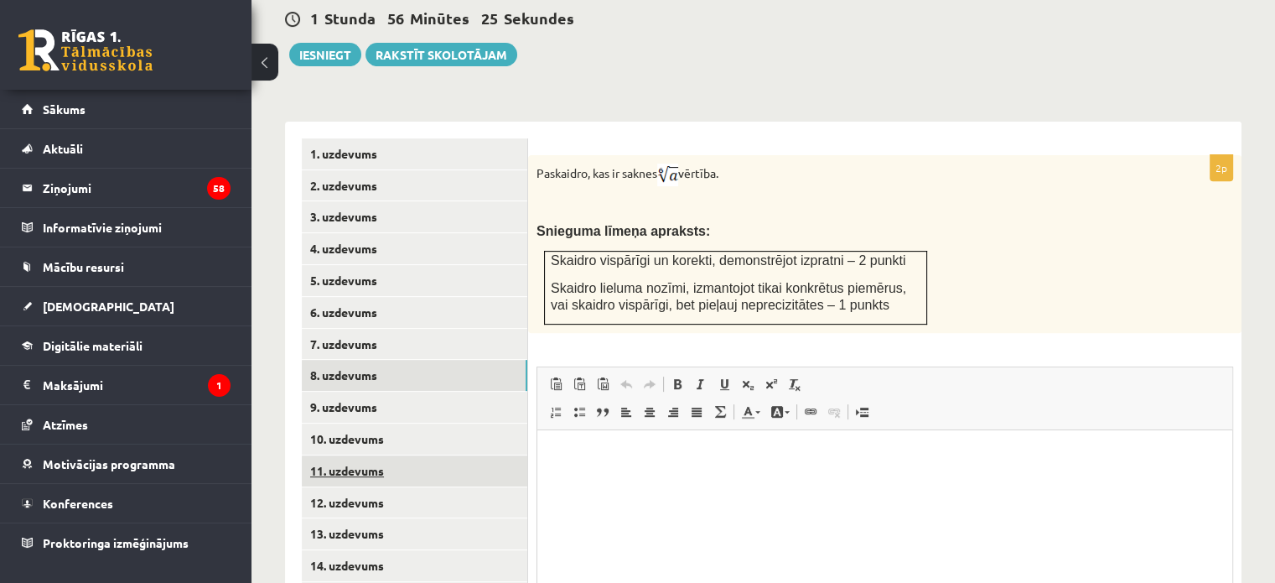
scroll to position [0, 0]
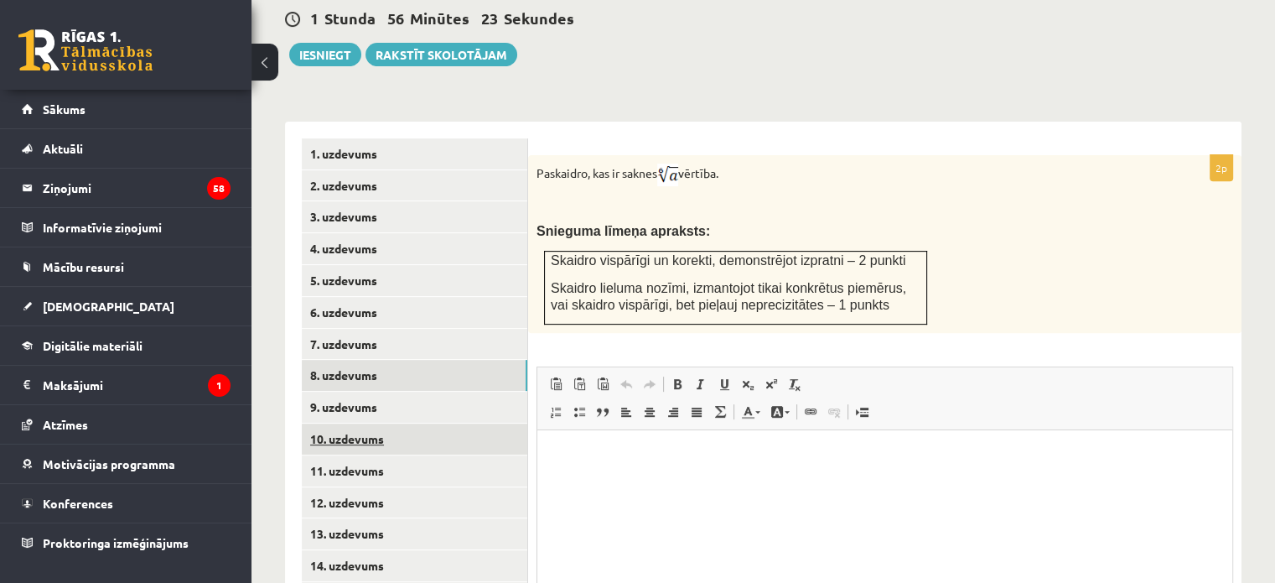
click at [409, 423] on link "10. uzdevums" at bounding box center [415, 438] width 226 height 31
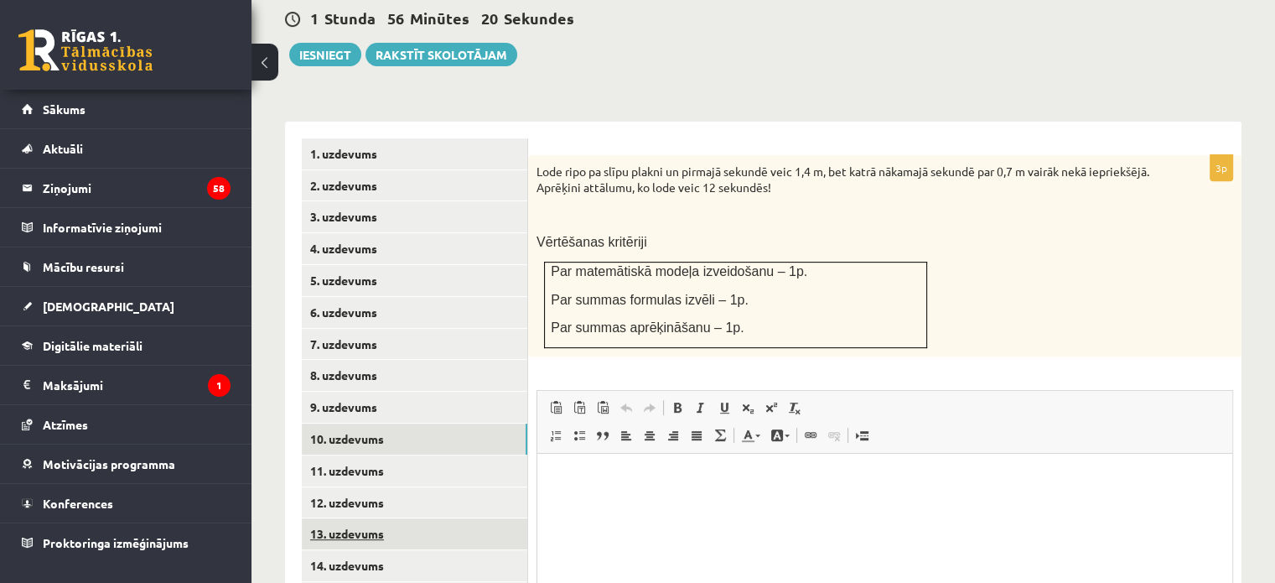
click at [413, 518] on link "13. uzdevums" at bounding box center [415, 533] width 226 height 31
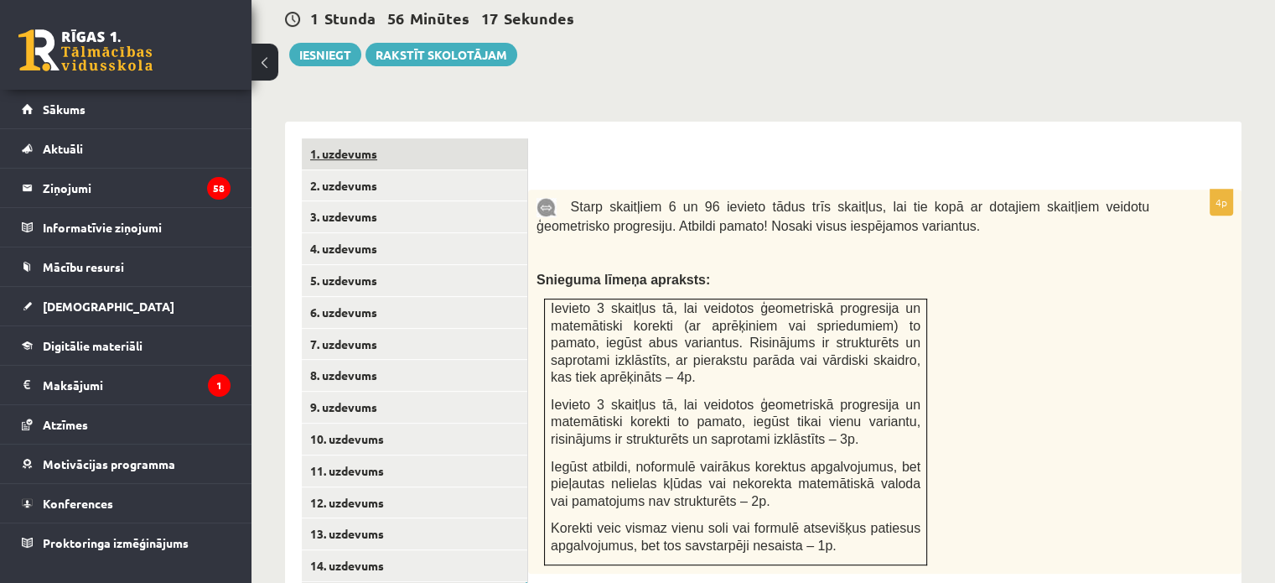
click at [426, 138] on link "1. uzdevums" at bounding box center [415, 153] width 226 height 31
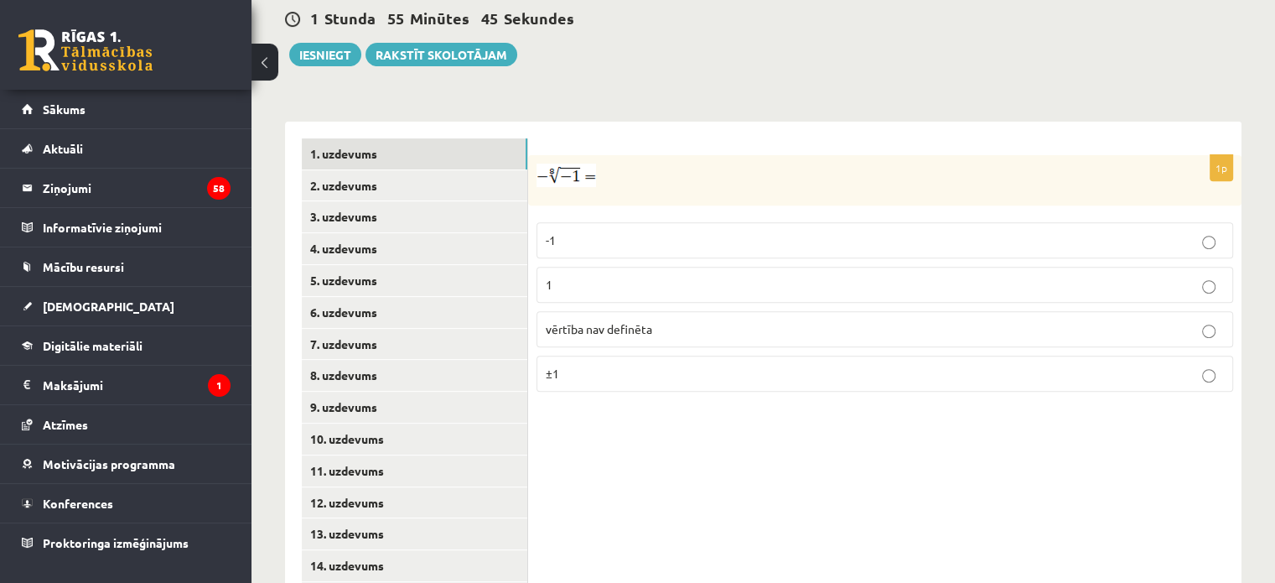
click at [641, 321] on span "vērtība nav definēta" at bounding box center [599, 328] width 107 height 15
click at [393, 170] on link "2. uzdevums" at bounding box center [415, 185] width 226 height 31
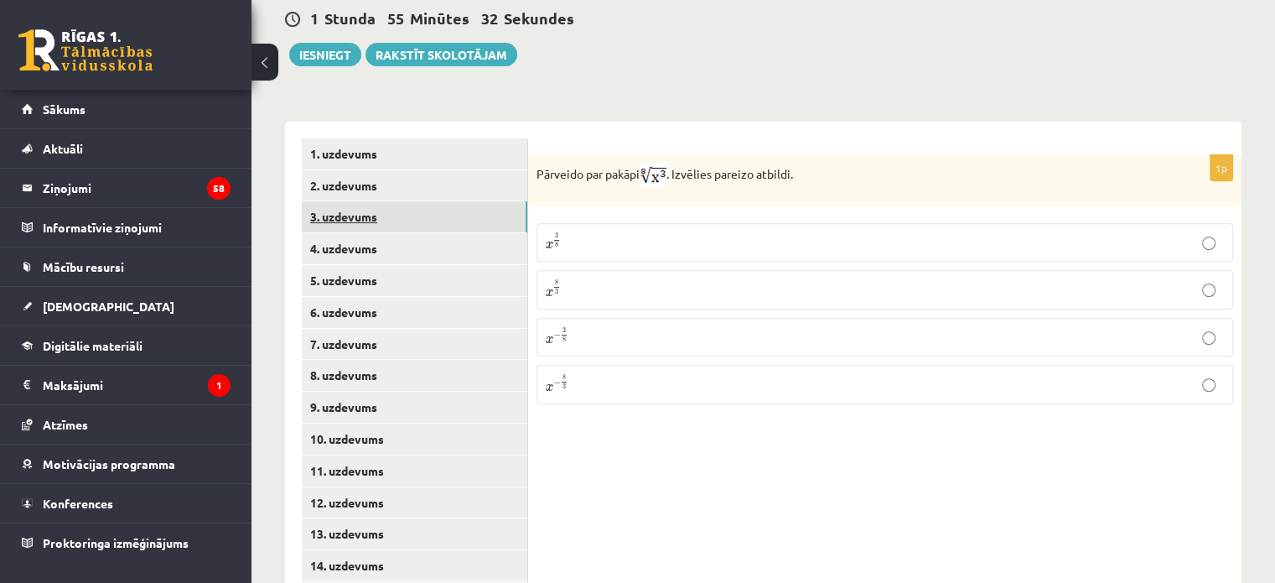
click at [395, 201] on link "3. uzdevums" at bounding box center [415, 216] width 226 height 31
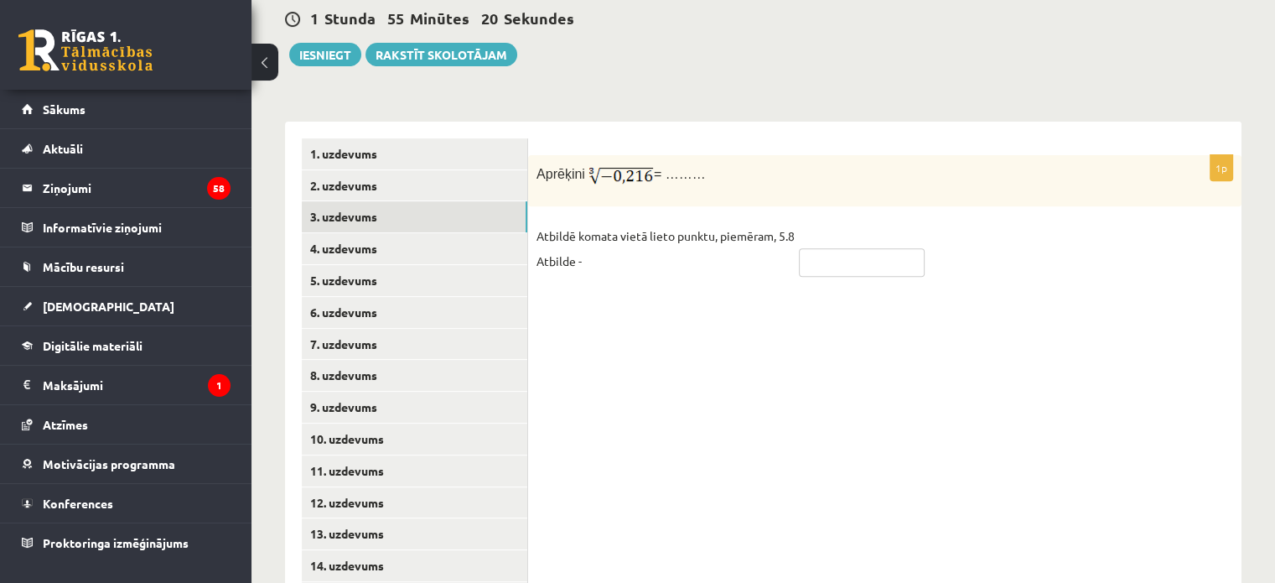
click at [858, 248] on input "text" at bounding box center [862, 262] width 126 height 29
type input "****"
click at [342, 233] on link "4. uzdevums" at bounding box center [415, 248] width 226 height 31
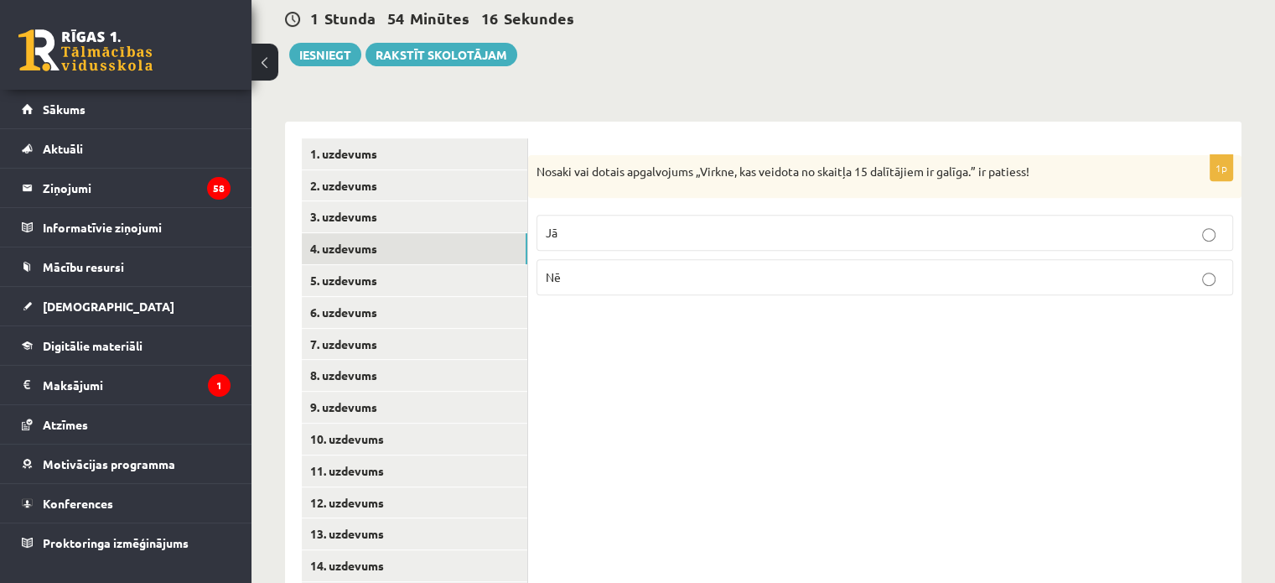
click at [567, 224] on p "Jā" at bounding box center [885, 233] width 678 height 18
click at [468, 265] on link "5. uzdevums" at bounding box center [415, 280] width 226 height 31
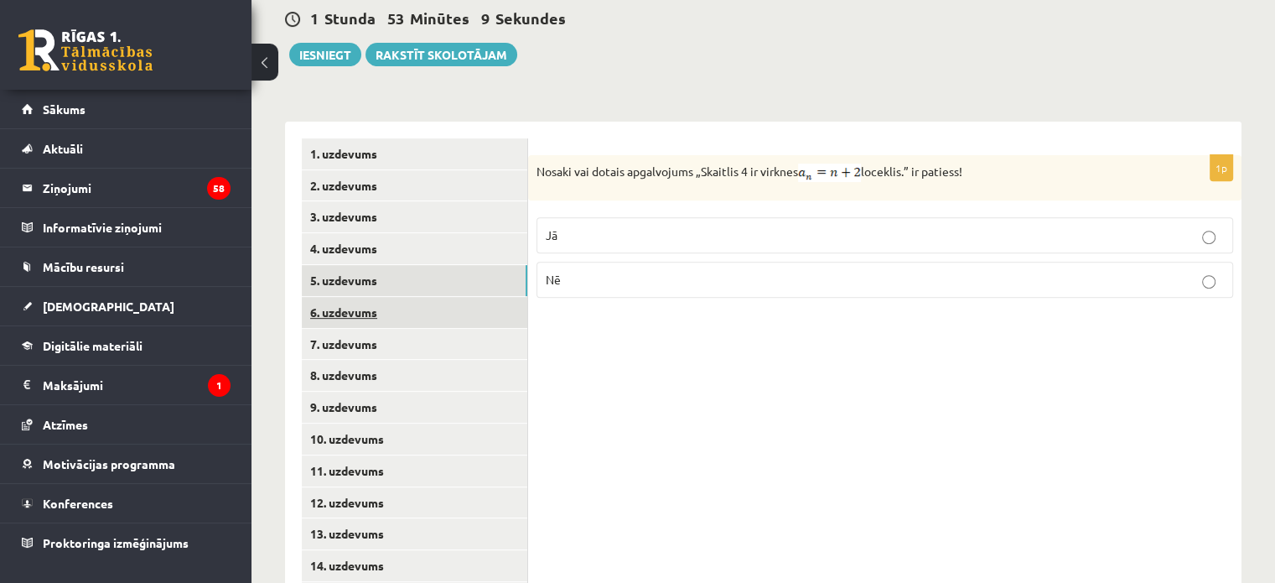
click at [420, 297] on link "6. uzdevums" at bounding box center [415, 312] width 226 height 31
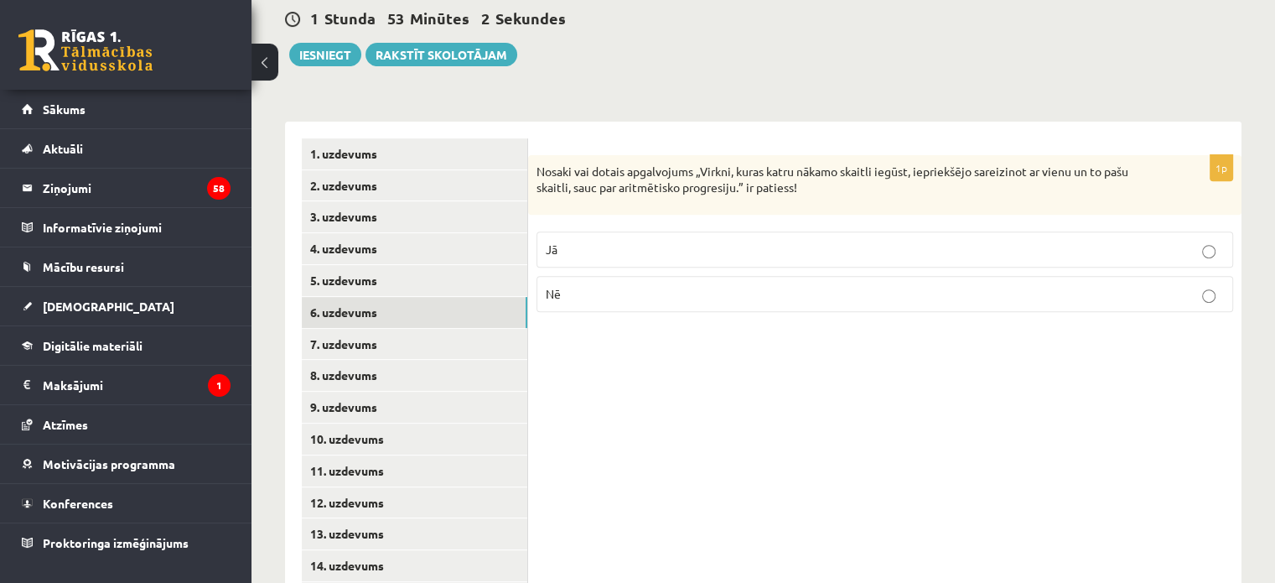
click at [633, 241] on p "Jā" at bounding box center [885, 250] width 678 height 18
click at [500, 329] on link "7. uzdevums" at bounding box center [415, 344] width 226 height 31
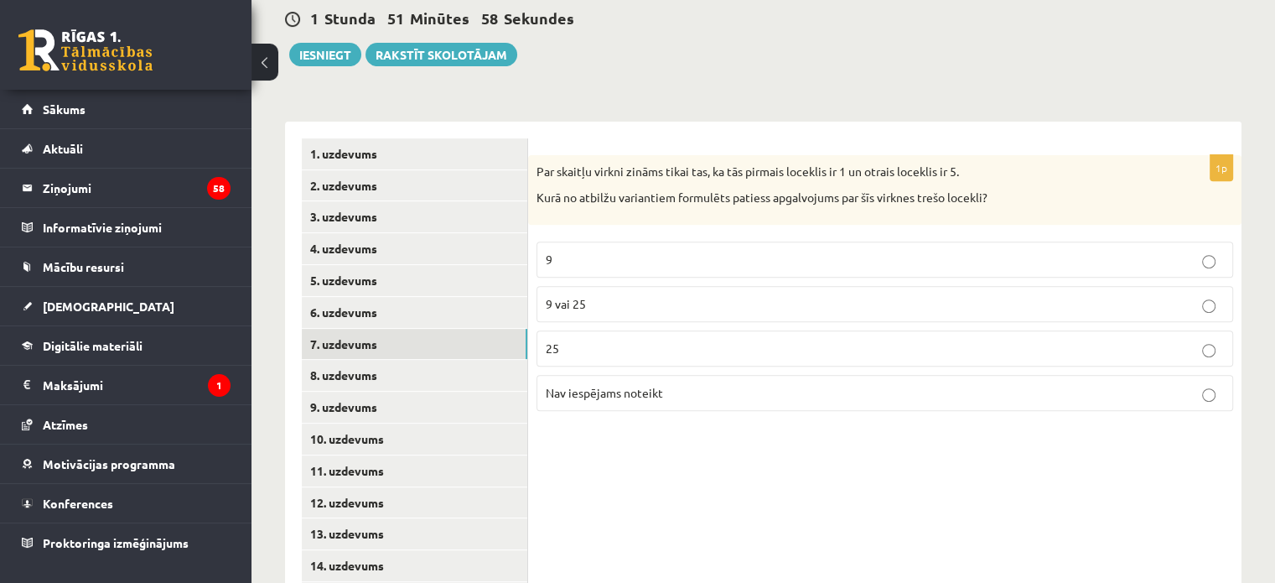
click at [630, 385] on span "Nav iespējams noteikt" at bounding box center [604, 392] width 117 height 15
click at [493, 360] on link "8. uzdevums" at bounding box center [415, 375] width 226 height 31
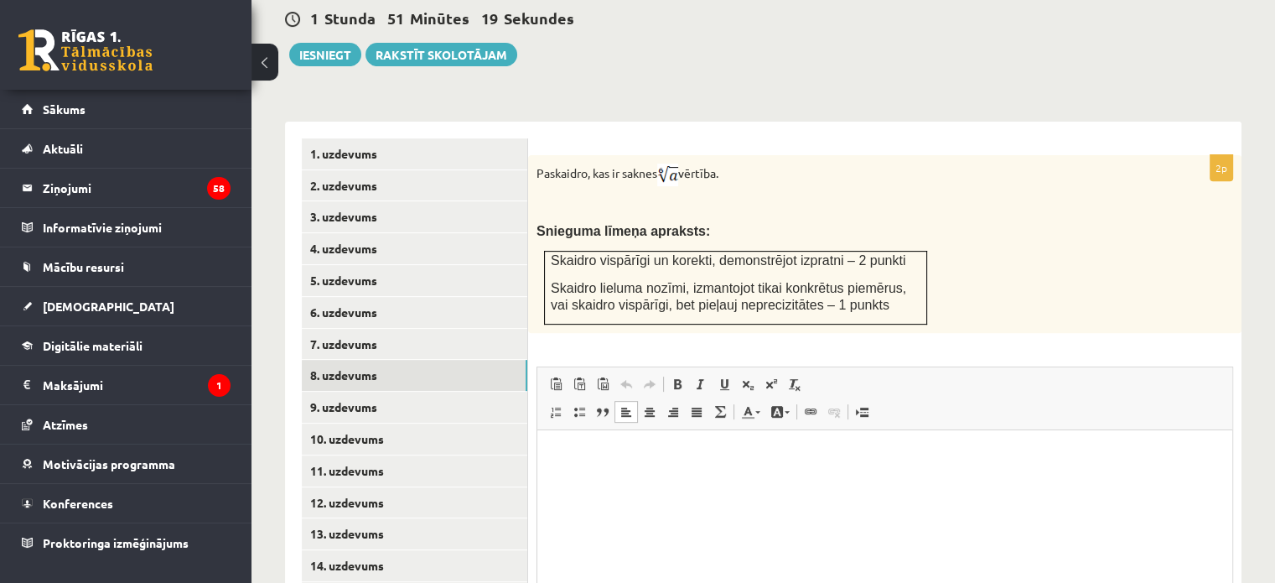
click at [631, 450] on p "Editor, wiswyg-editor-user-answer-47024960778360" at bounding box center [885, 455] width 662 height 18
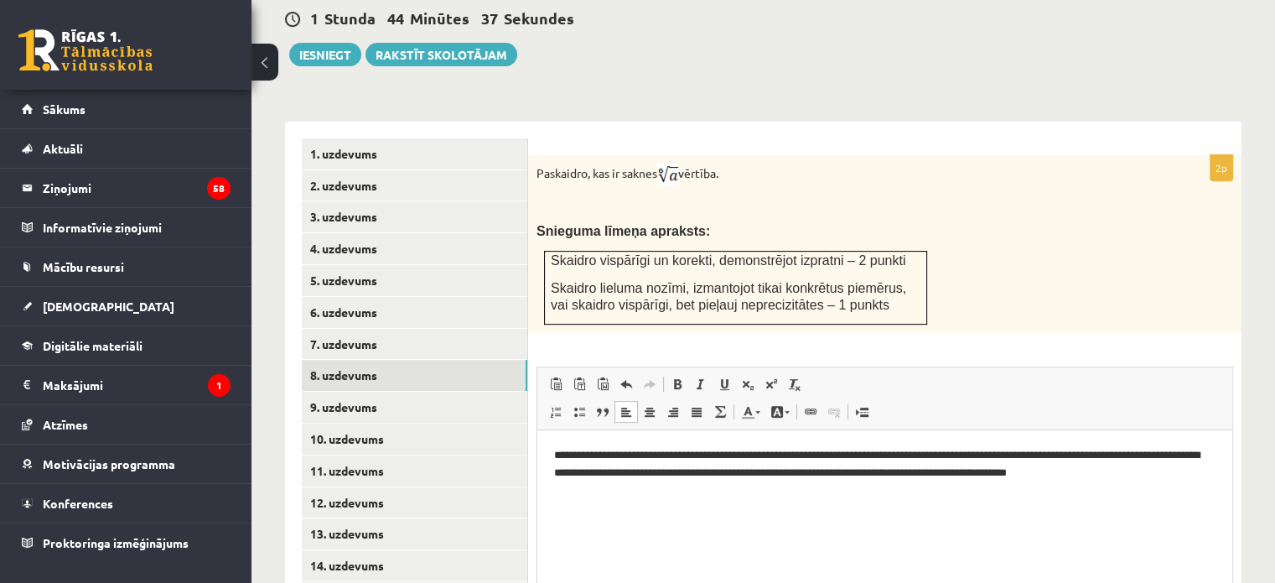
click at [994, 470] on p "**********" at bounding box center [885, 463] width 662 height 35
click at [1161, 475] on p "**********" at bounding box center [885, 463] width 662 height 35
click at [397, 392] on link "9. uzdevums" at bounding box center [415, 407] width 226 height 31
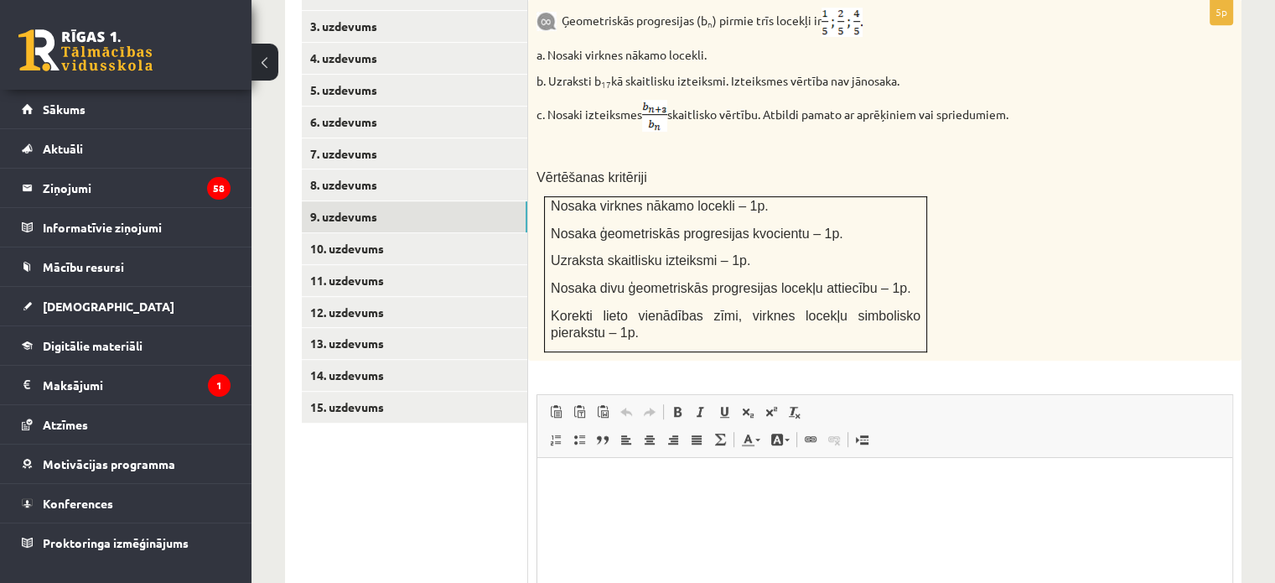
scroll to position [830, 0]
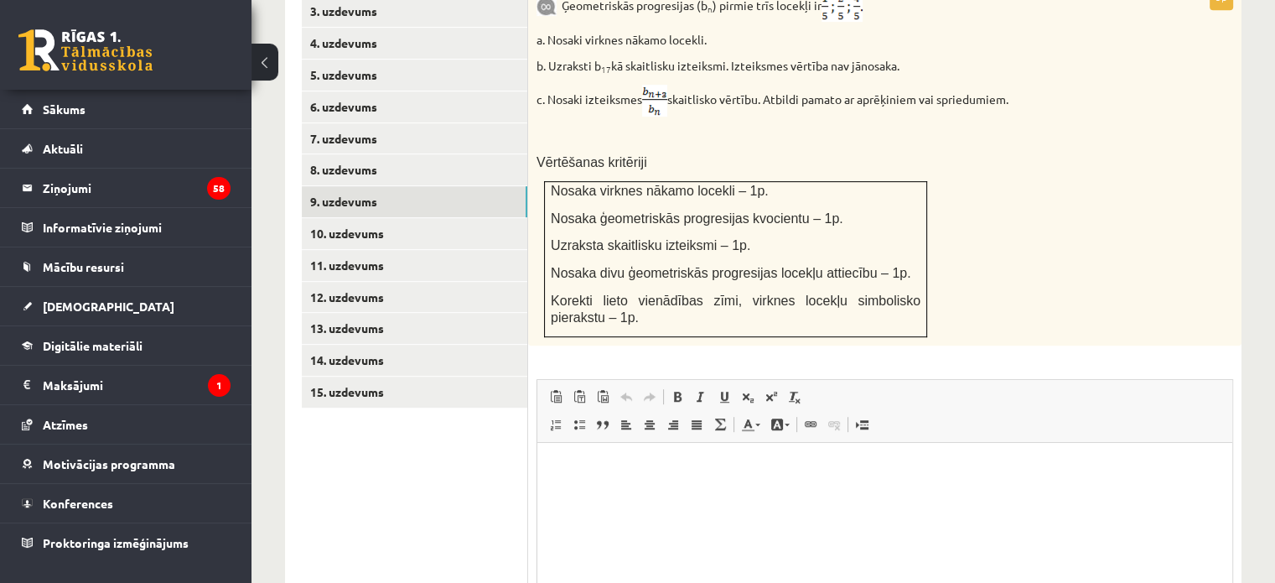
click at [766, 483] on html at bounding box center [885, 467] width 695 height 51
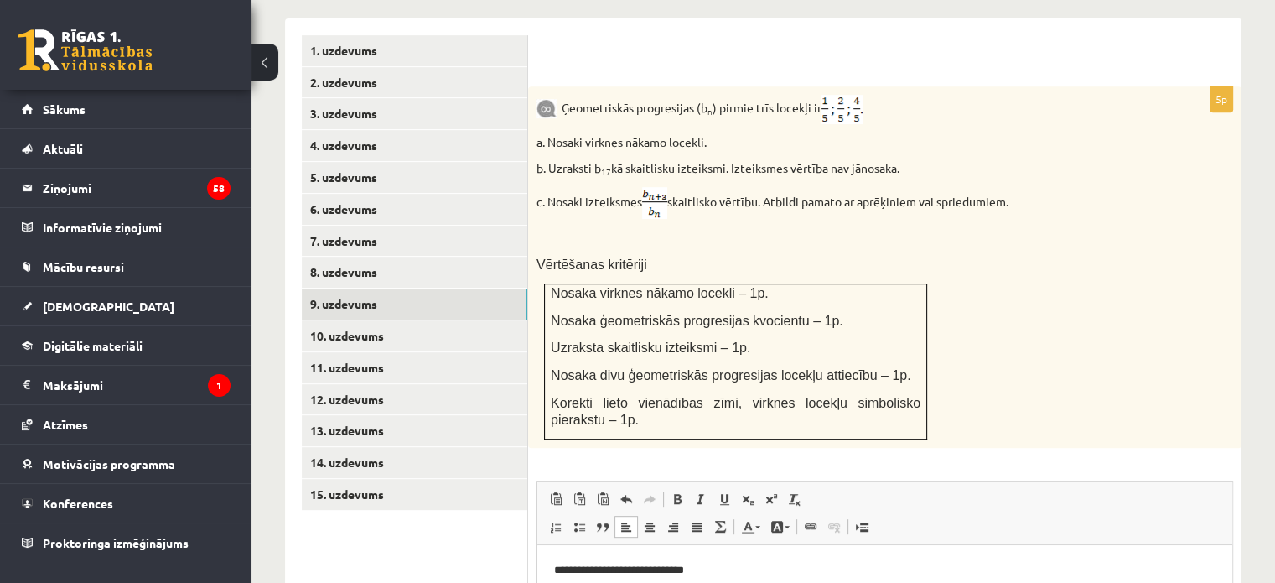
scroll to position [735, 0]
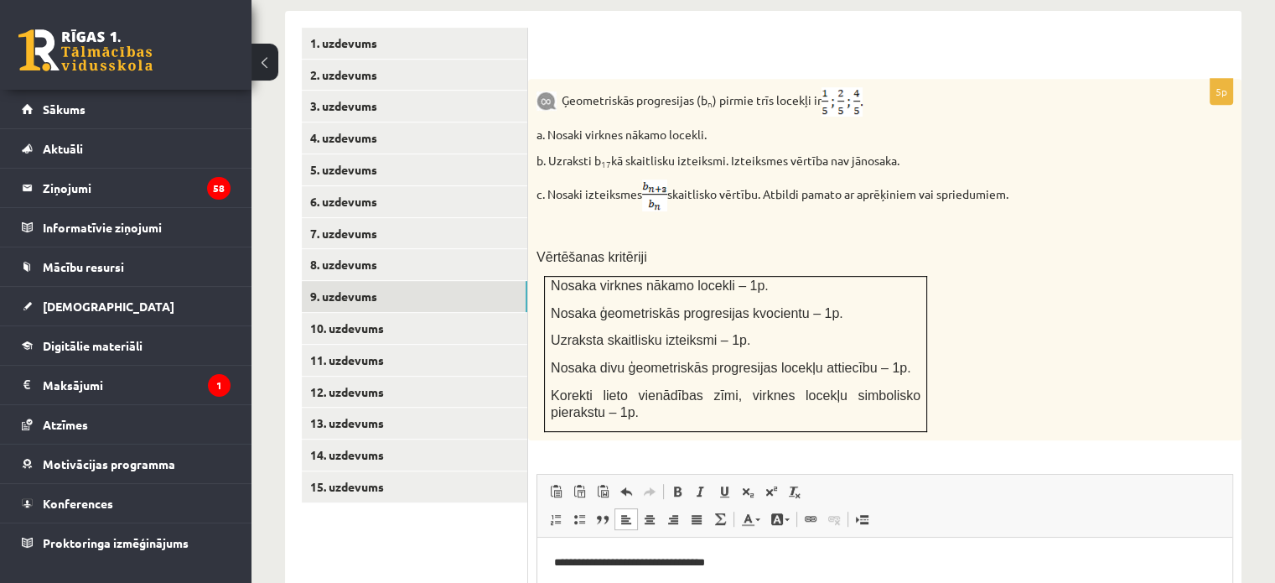
click at [707, 560] on p "**********" at bounding box center [885, 562] width 662 height 18
click at [724, 566] on p "**********" at bounding box center [885, 562] width 662 height 18
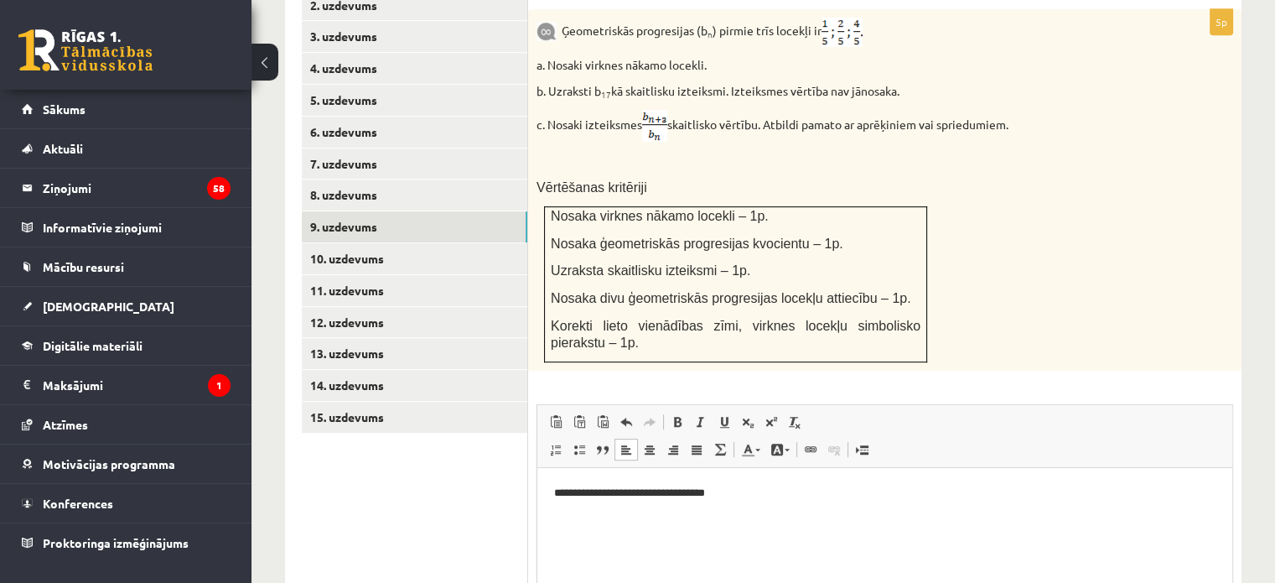
scroll to position [807, 0]
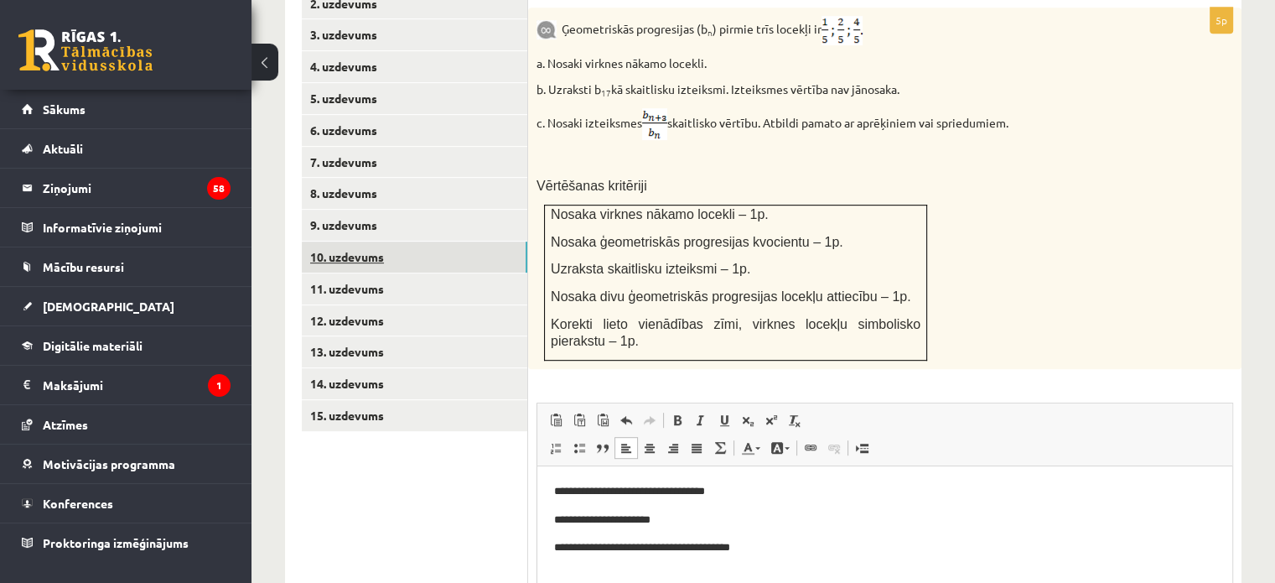
click at [423, 242] on link "10. uzdevums" at bounding box center [415, 257] width 226 height 31
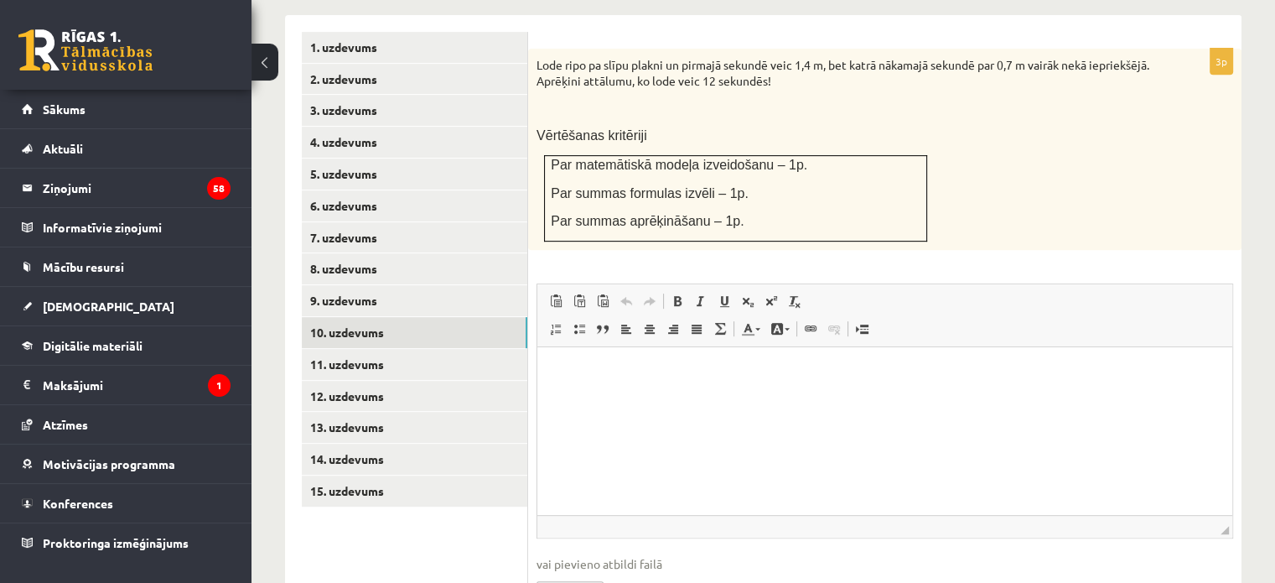
scroll to position [792, 0]
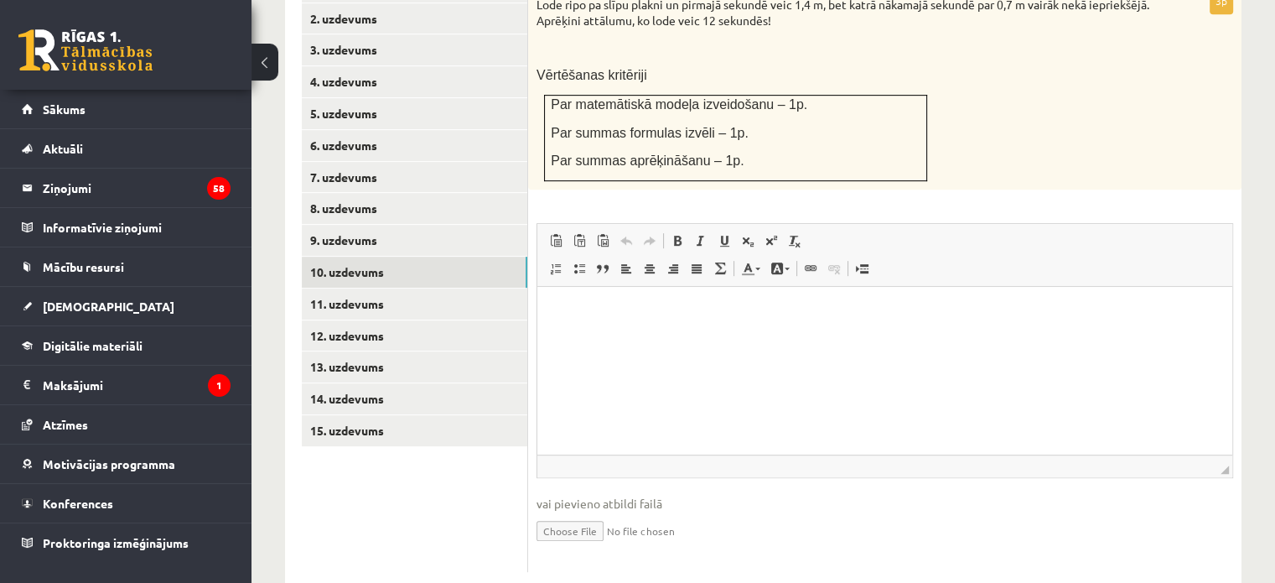
click at [564, 512] on input "file" at bounding box center [885, 529] width 697 height 34
type input "**********"
click at [671, 338] on html at bounding box center [885, 312] width 695 height 51
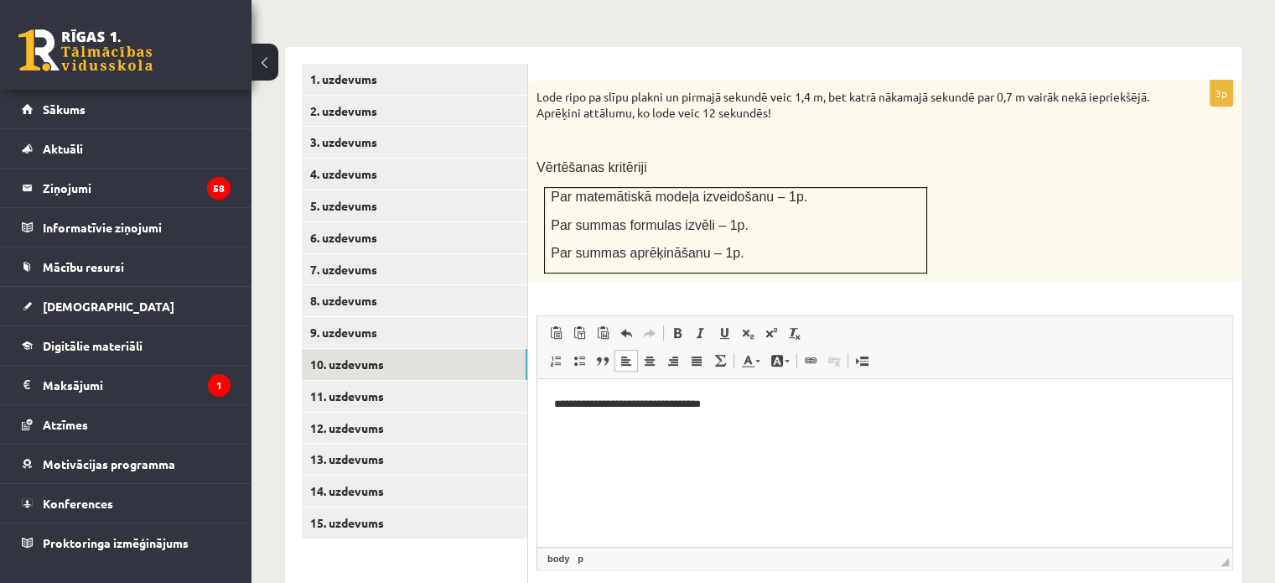
scroll to position [703, 0]
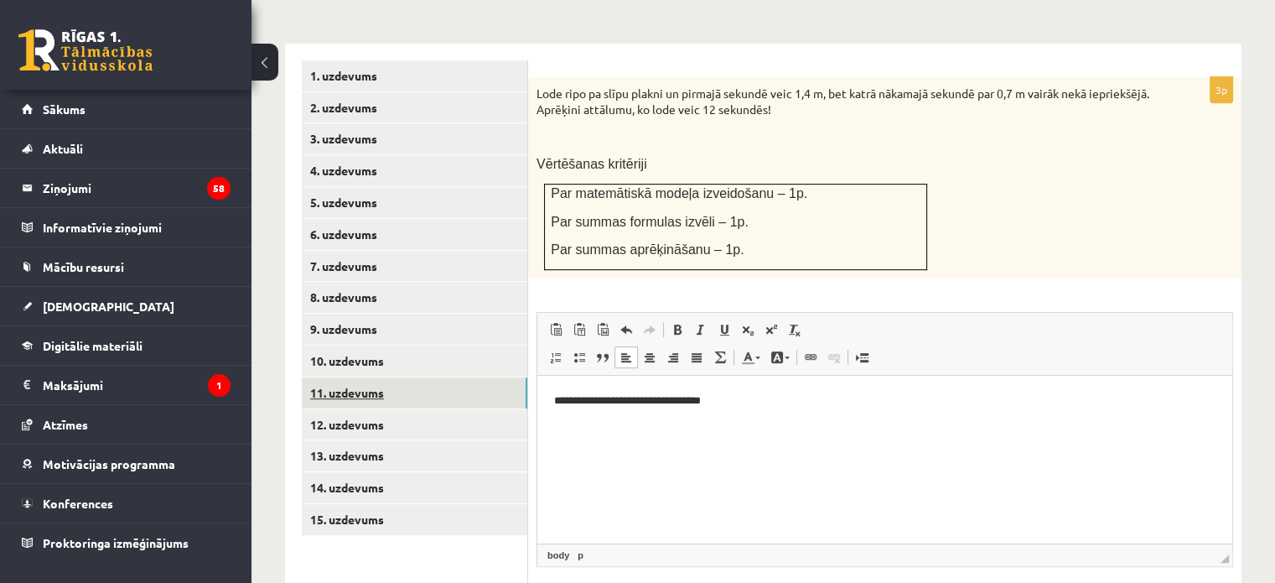
click at [358, 377] on link "11. uzdevums" at bounding box center [415, 392] width 226 height 31
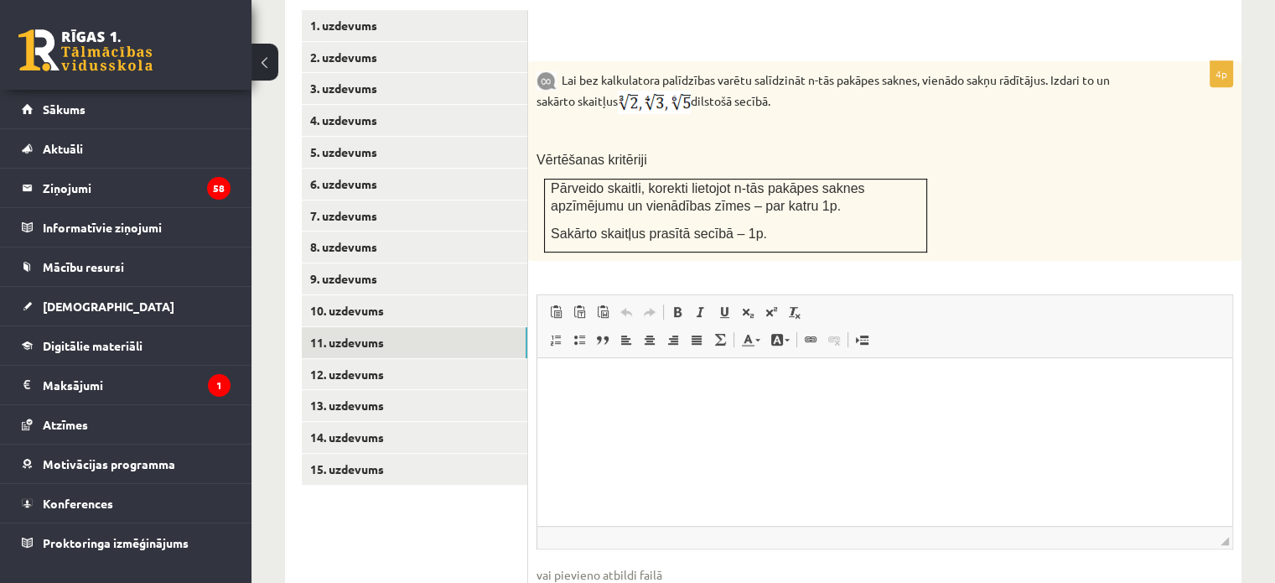
scroll to position [777, 0]
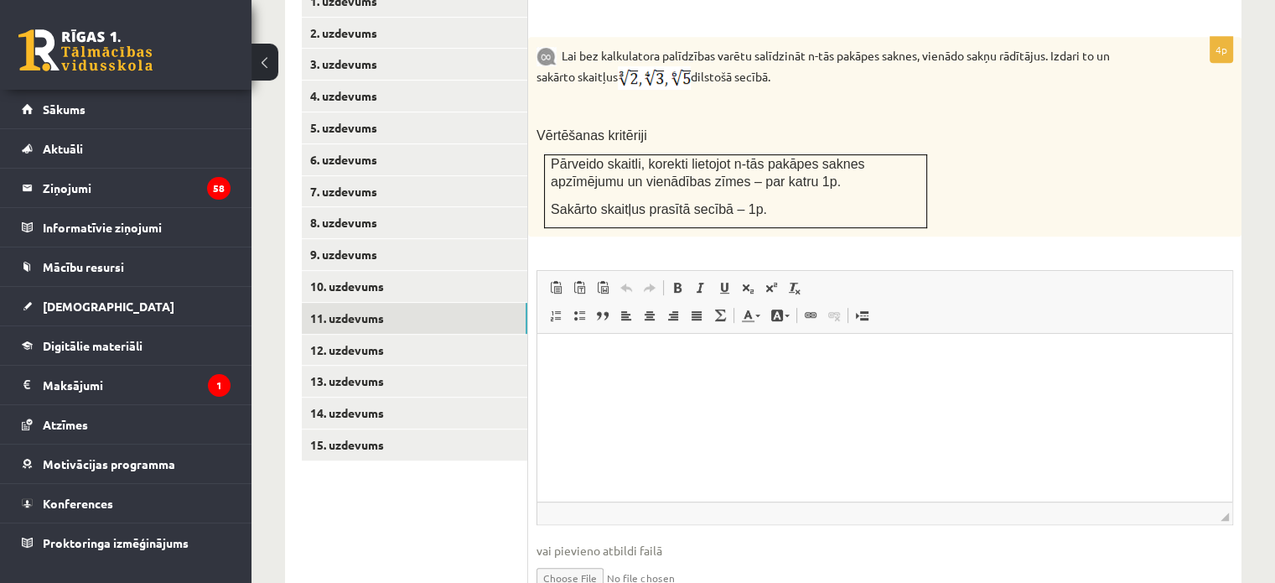
click at [589, 559] on input "file" at bounding box center [885, 576] width 697 height 34
type input "**********"
click at [708, 385] on html at bounding box center [885, 359] width 695 height 51
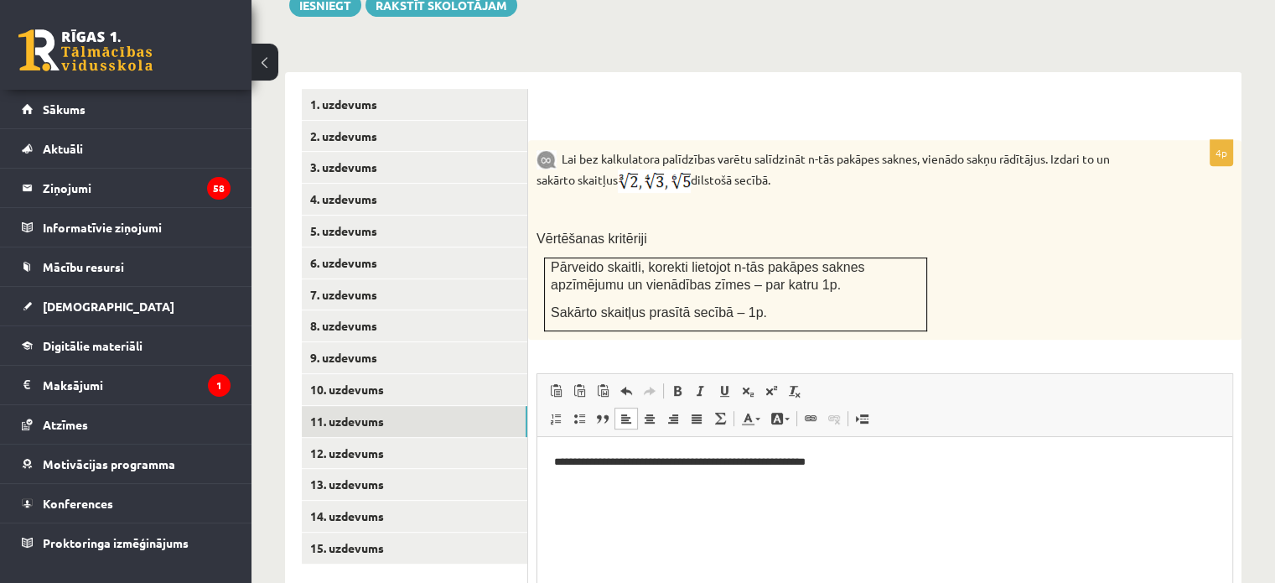
scroll to position [688, 0]
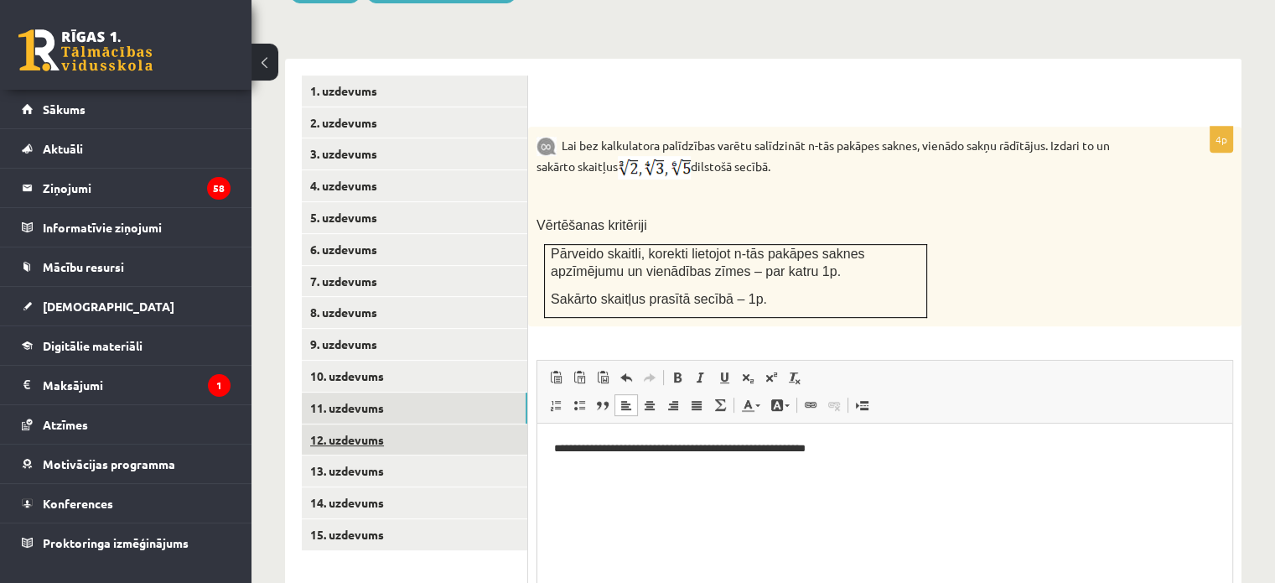
click at [344, 424] on link "12. uzdevums" at bounding box center [415, 439] width 226 height 31
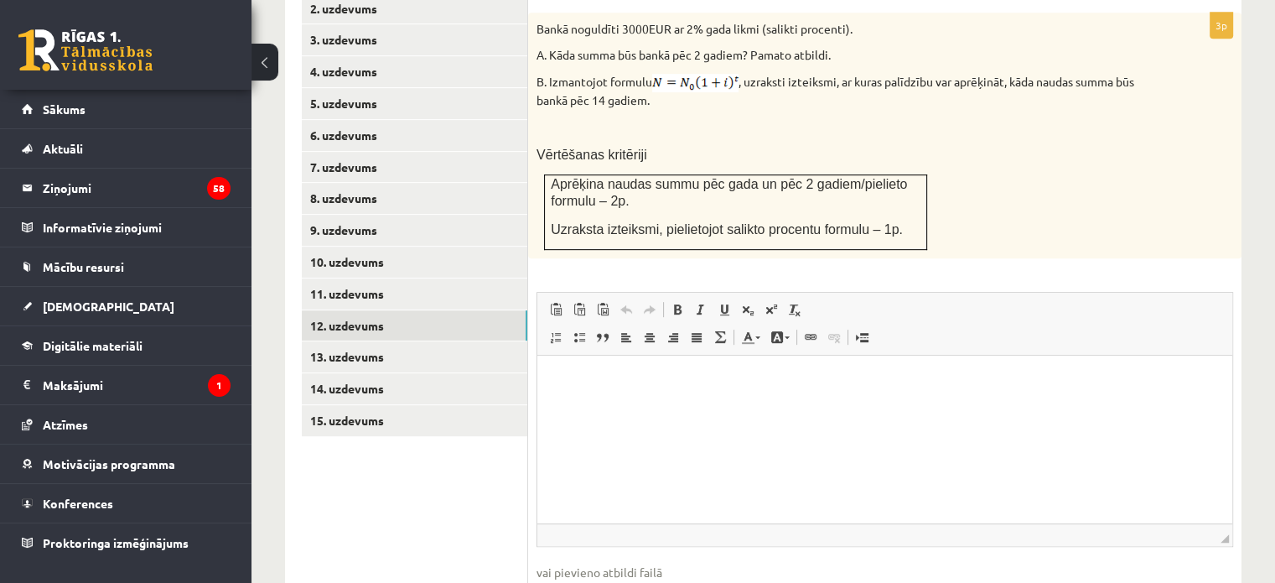
scroll to position [851, 0]
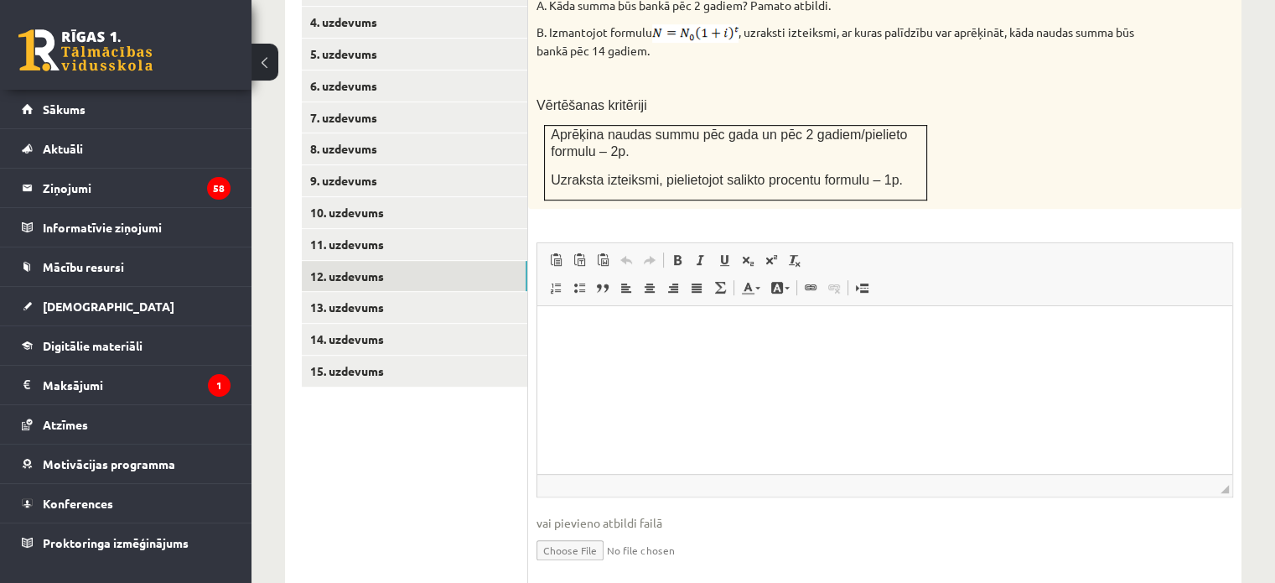
click at [579, 532] on input "file" at bounding box center [885, 549] width 697 height 34
type input "**********"
click at [657, 327] on p "Editor, wiswyg-editor-user-answer-47024869043000" at bounding box center [885, 332] width 662 height 18
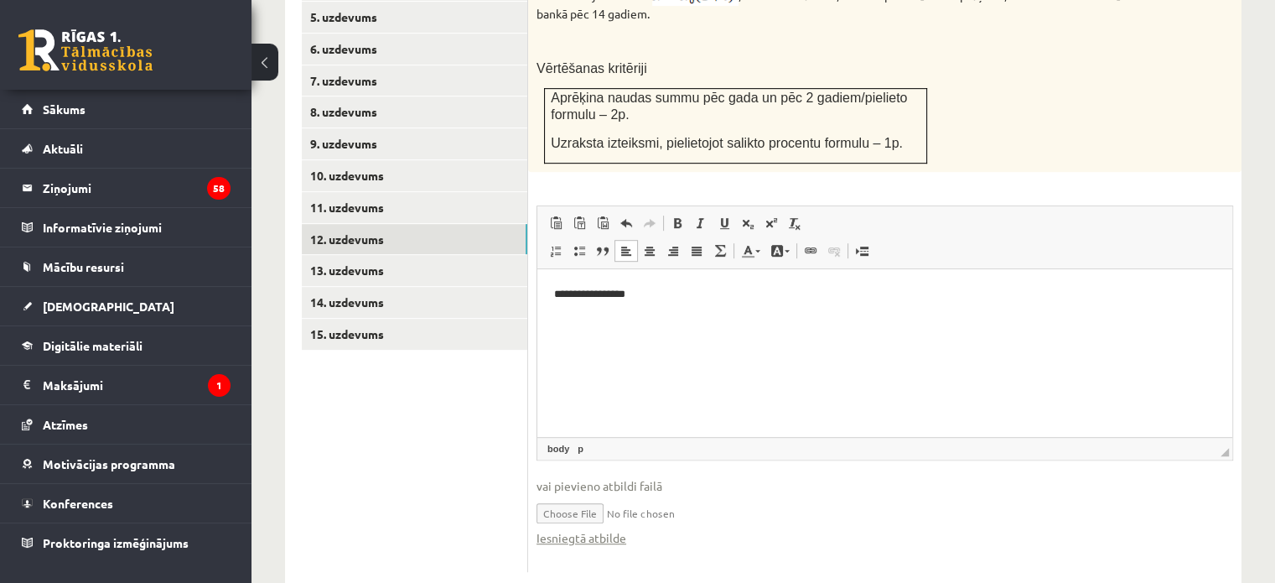
scroll to position [848, 0]
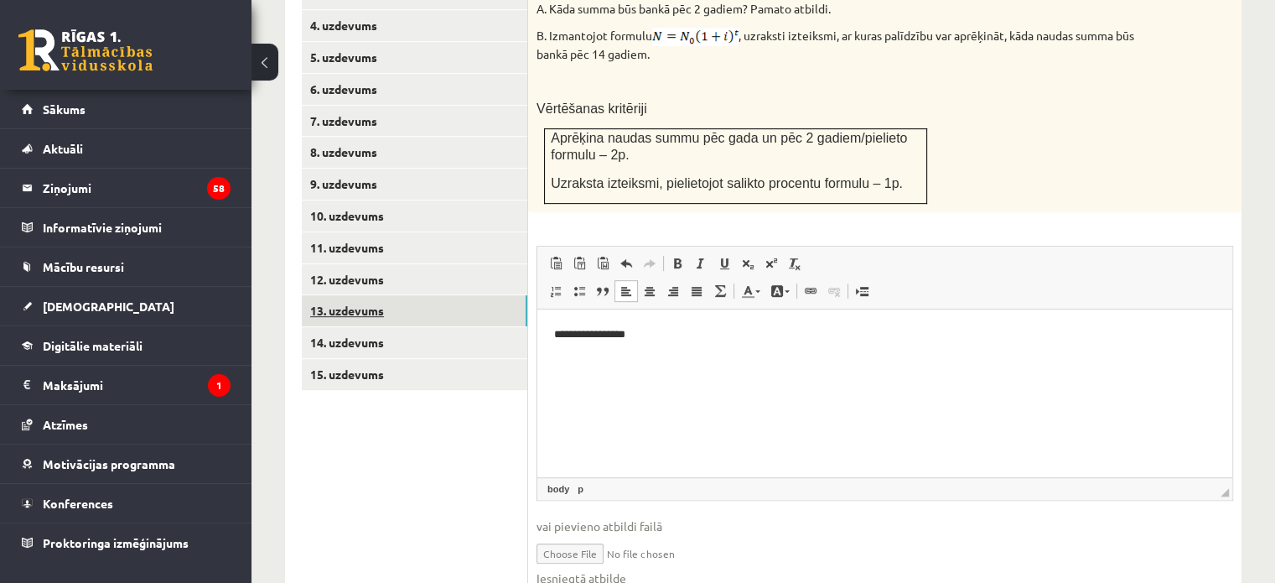
click at [433, 295] on link "13. uzdevums" at bounding box center [415, 310] width 226 height 31
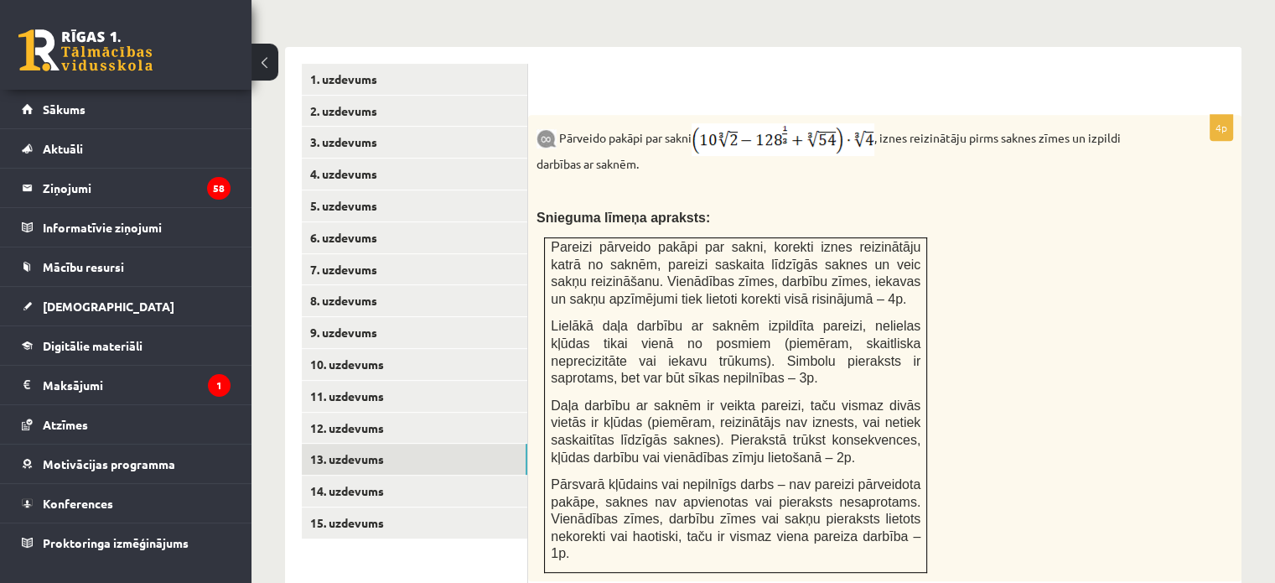
scroll to position [695, 0]
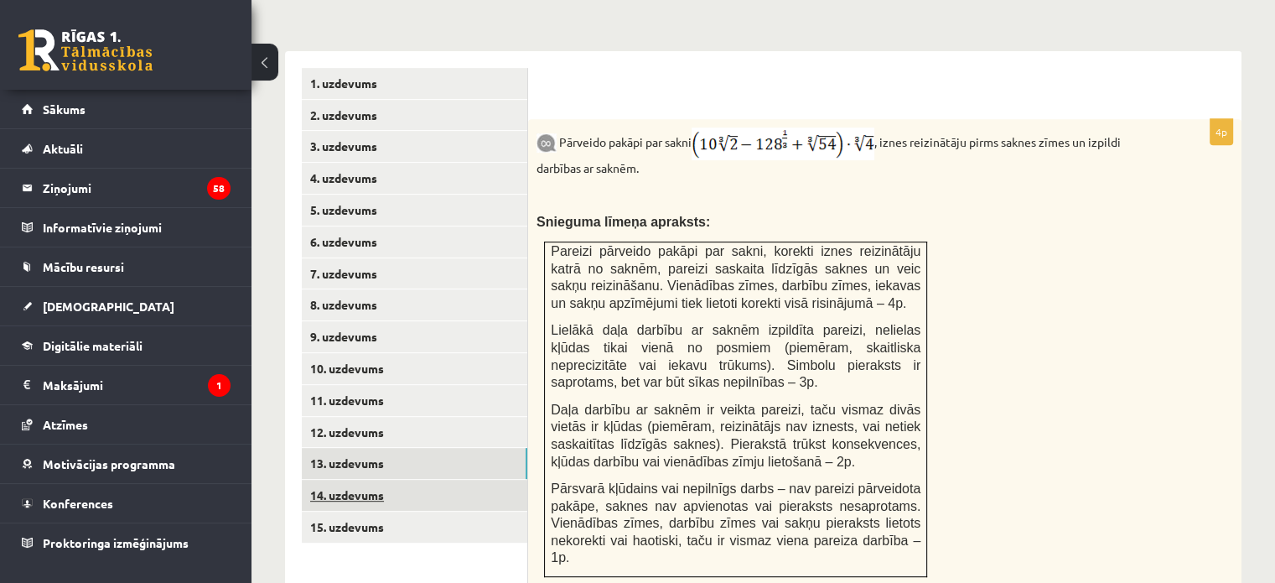
click at [374, 480] on link "14. uzdevums" at bounding box center [415, 495] width 226 height 31
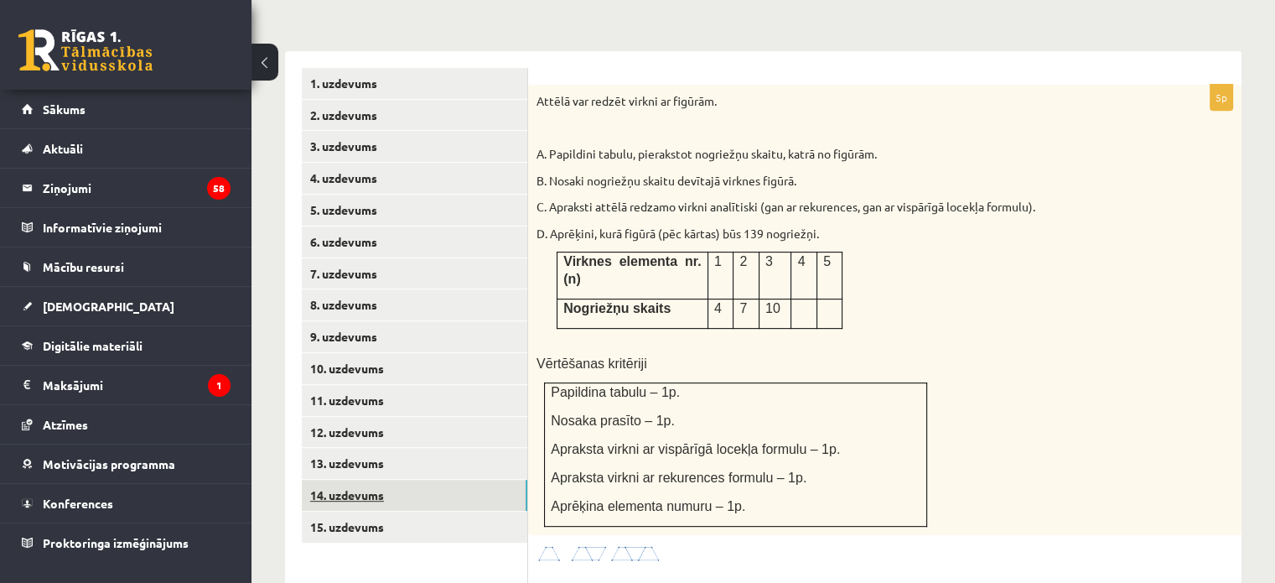
scroll to position [0, 0]
click at [373, 512] on link "15. uzdevums" at bounding box center [415, 527] width 226 height 31
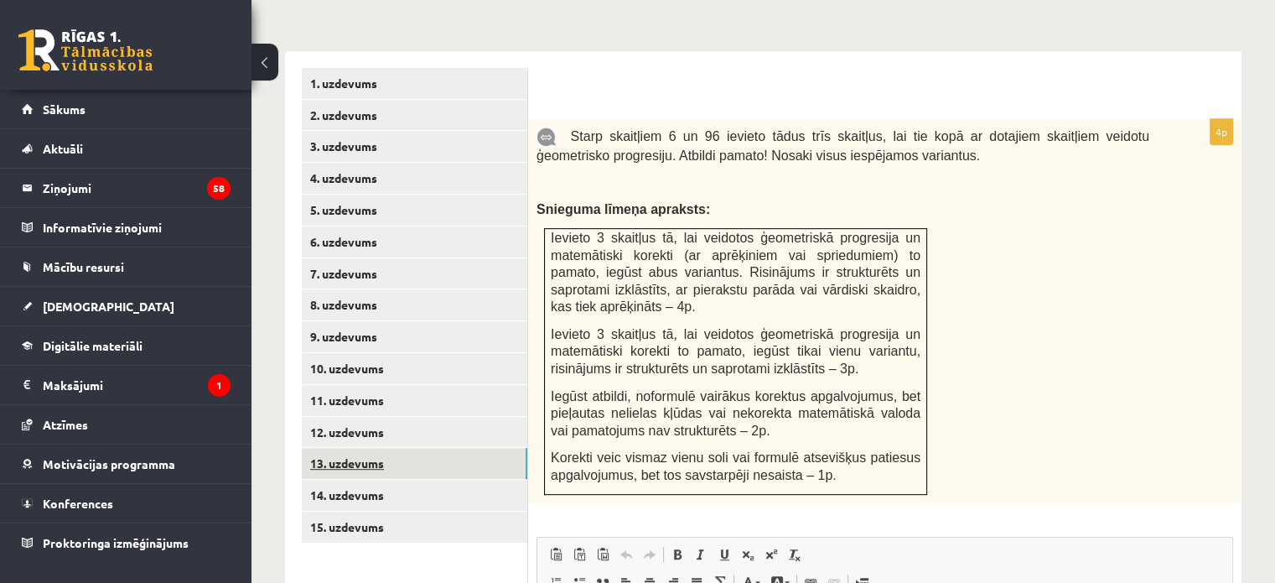
click at [376, 448] on link "13. uzdevums" at bounding box center [415, 463] width 226 height 31
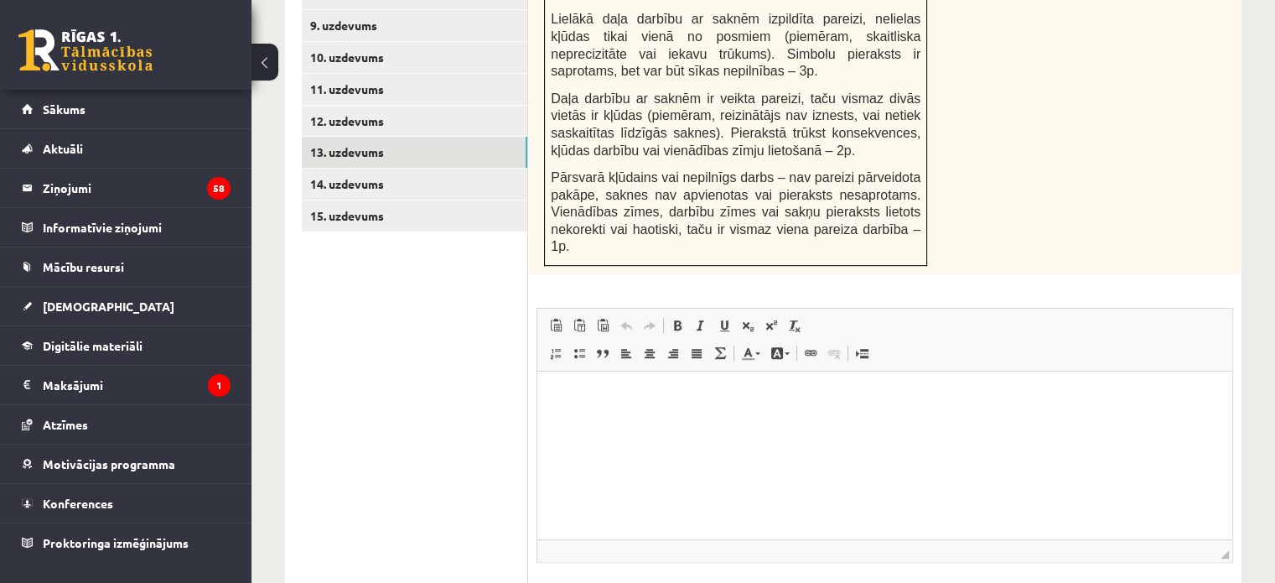
scroll to position [1073, 0]
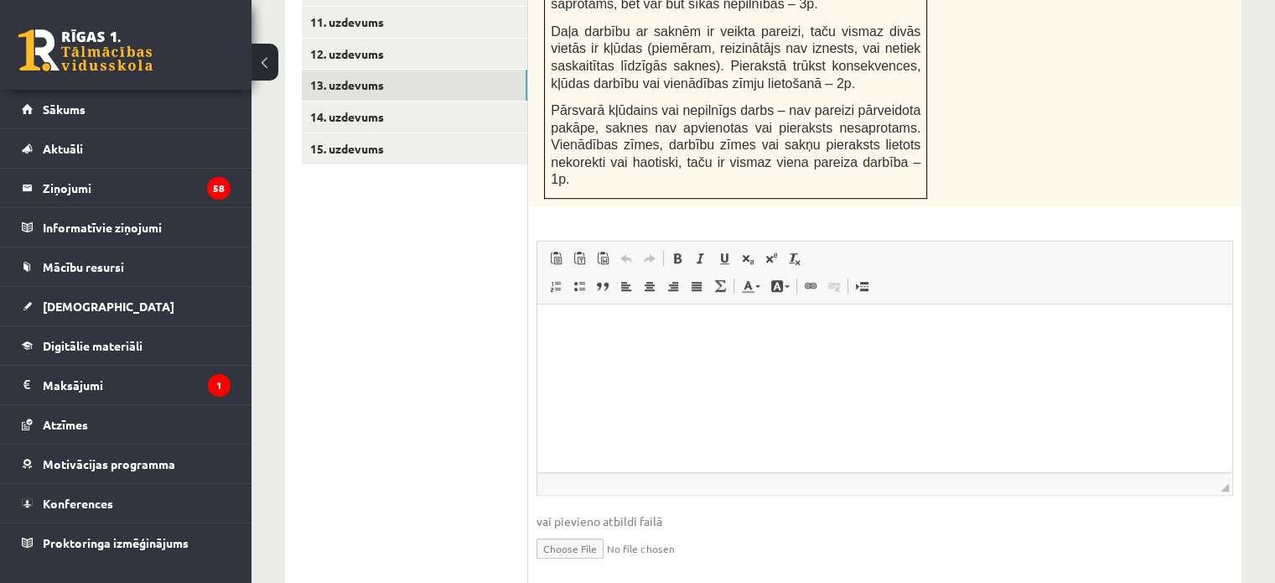
click at [577, 530] on input "file" at bounding box center [885, 547] width 697 height 34
type input "**********"
click at [443, 101] on link "14. uzdevums" at bounding box center [415, 116] width 226 height 31
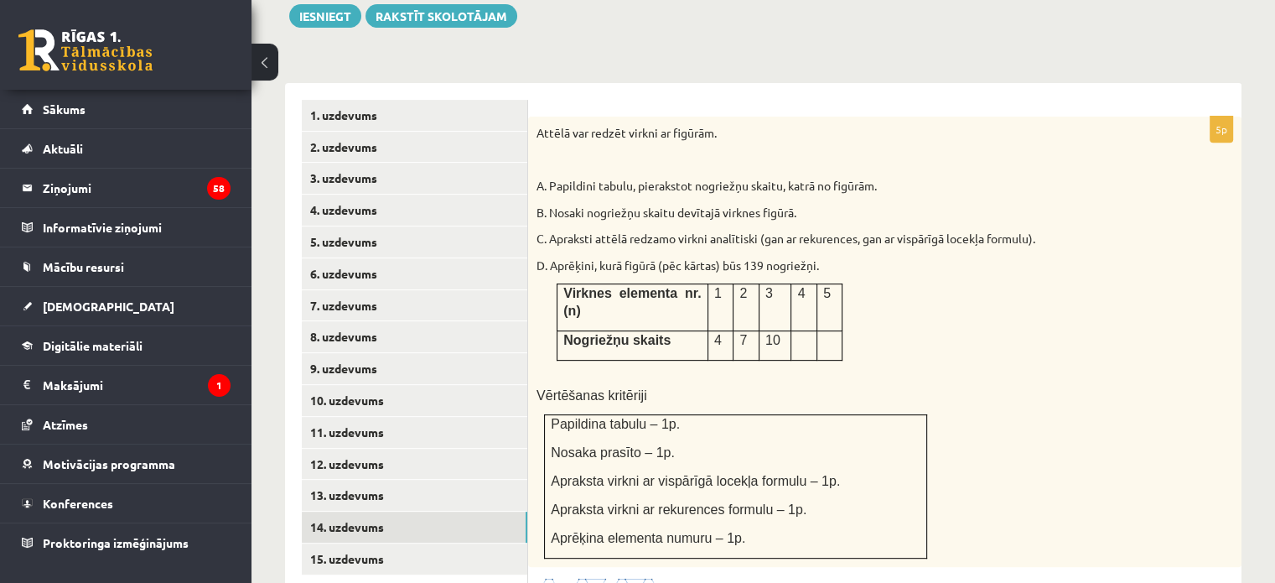
scroll to position [665, 0]
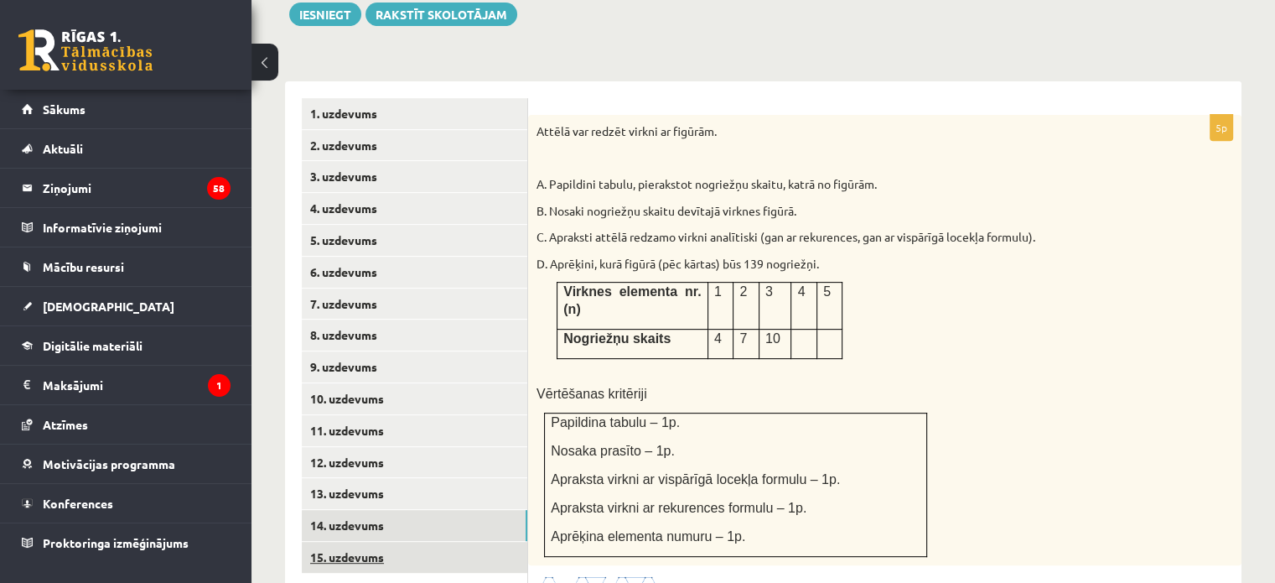
click at [413, 542] on link "15. uzdevums" at bounding box center [415, 557] width 226 height 31
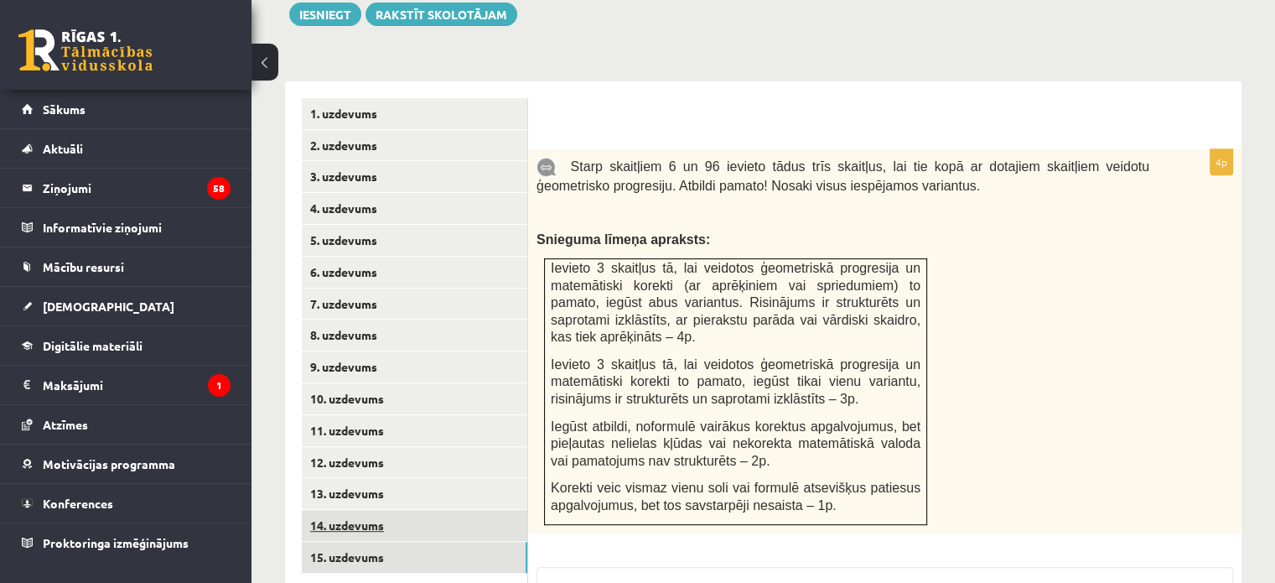
click at [408, 510] on link "14. uzdevums" at bounding box center [415, 525] width 226 height 31
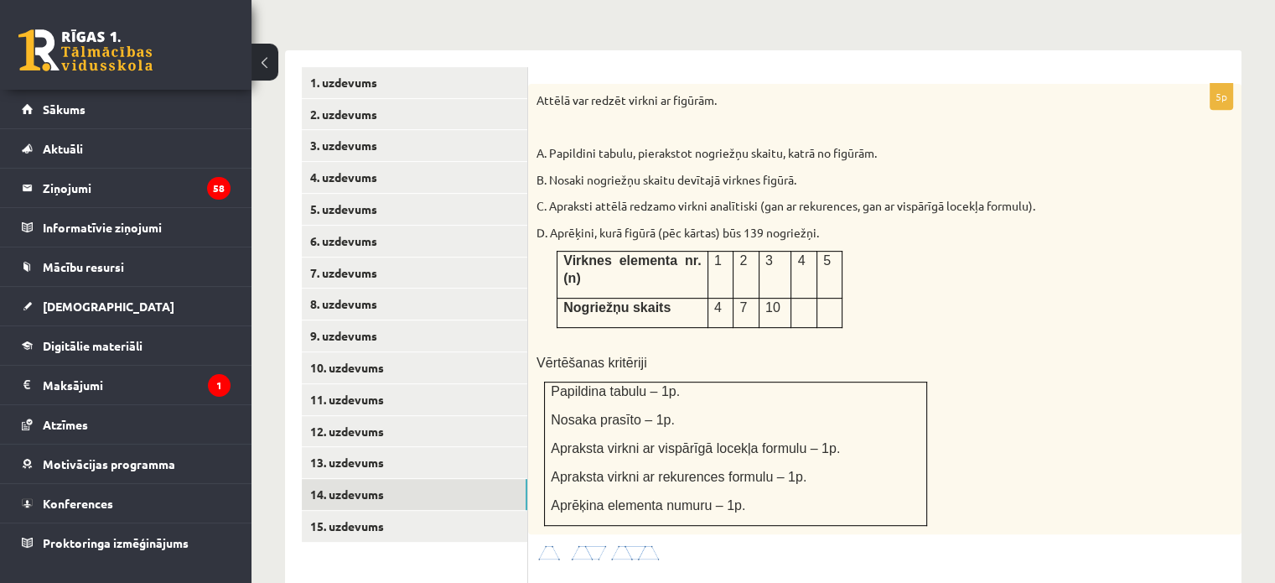
scroll to position [700, 0]
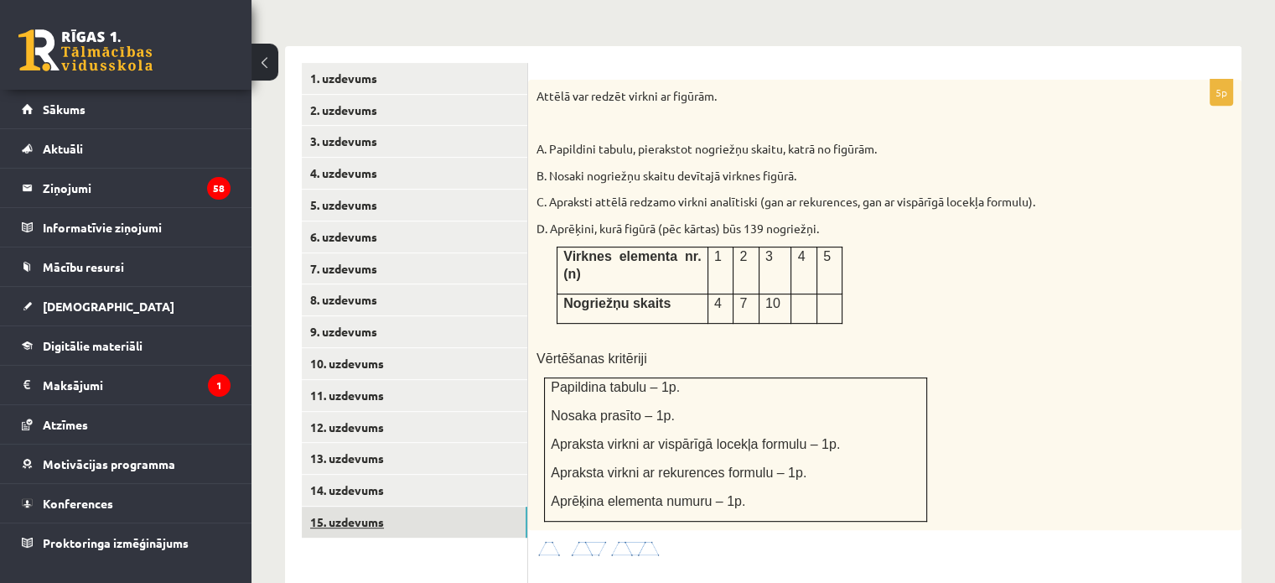
click at [437, 507] on link "15. uzdevums" at bounding box center [415, 522] width 226 height 31
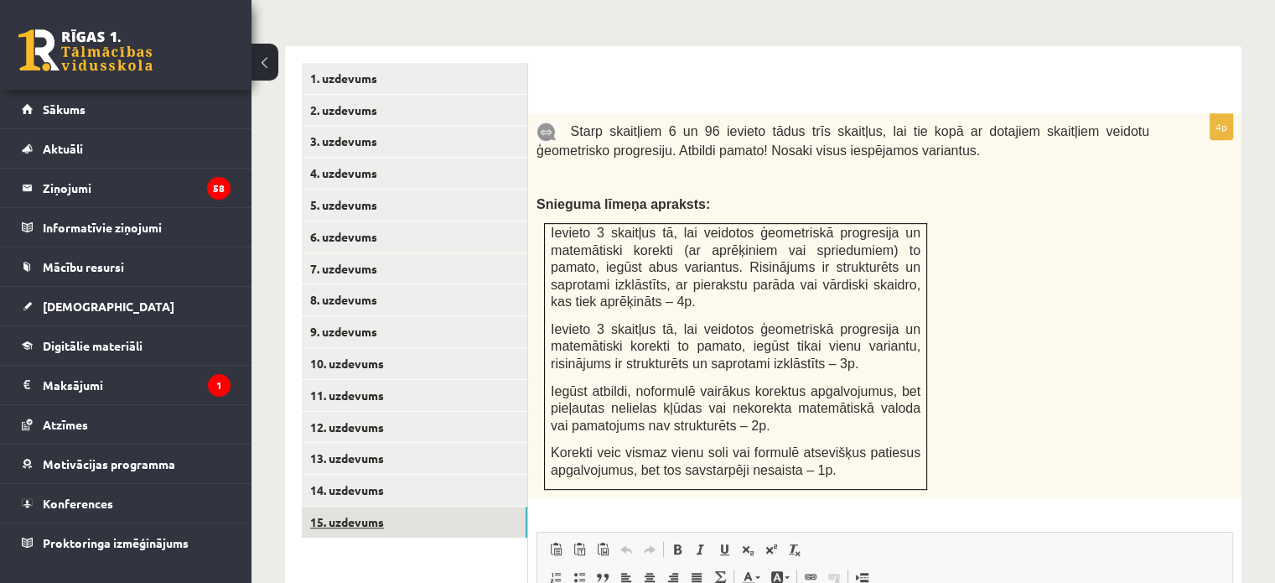
scroll to position [0, 0]
click at [422, 475] on link "14. uzdevums" at bounding box center [415, 490] width 226 height 31
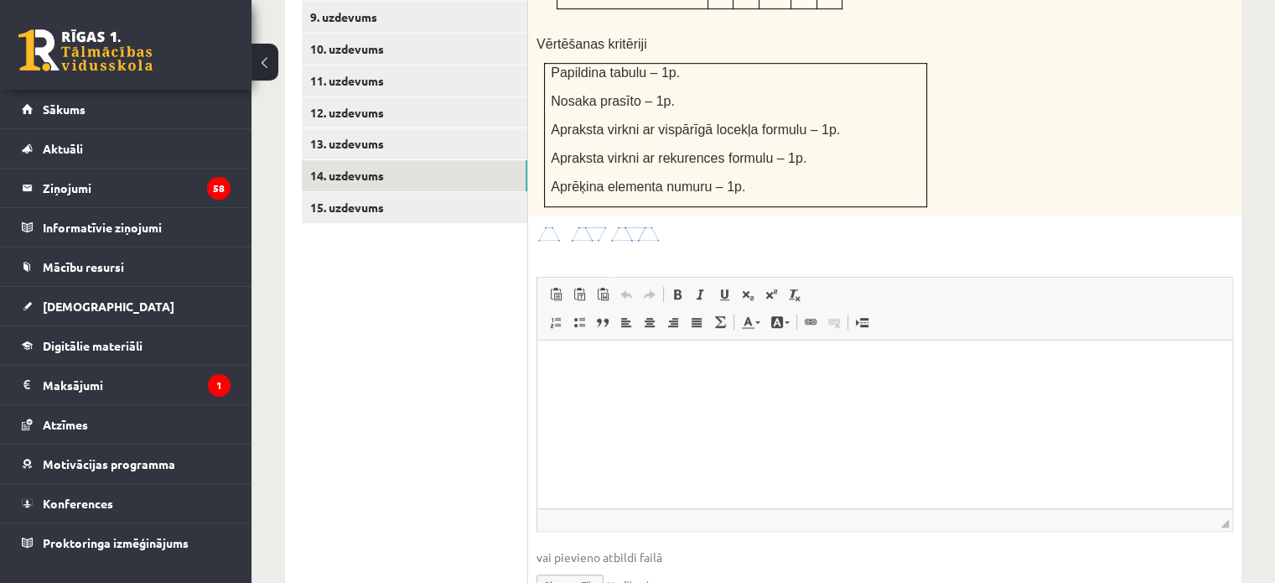
scroll to position [1050, 0]
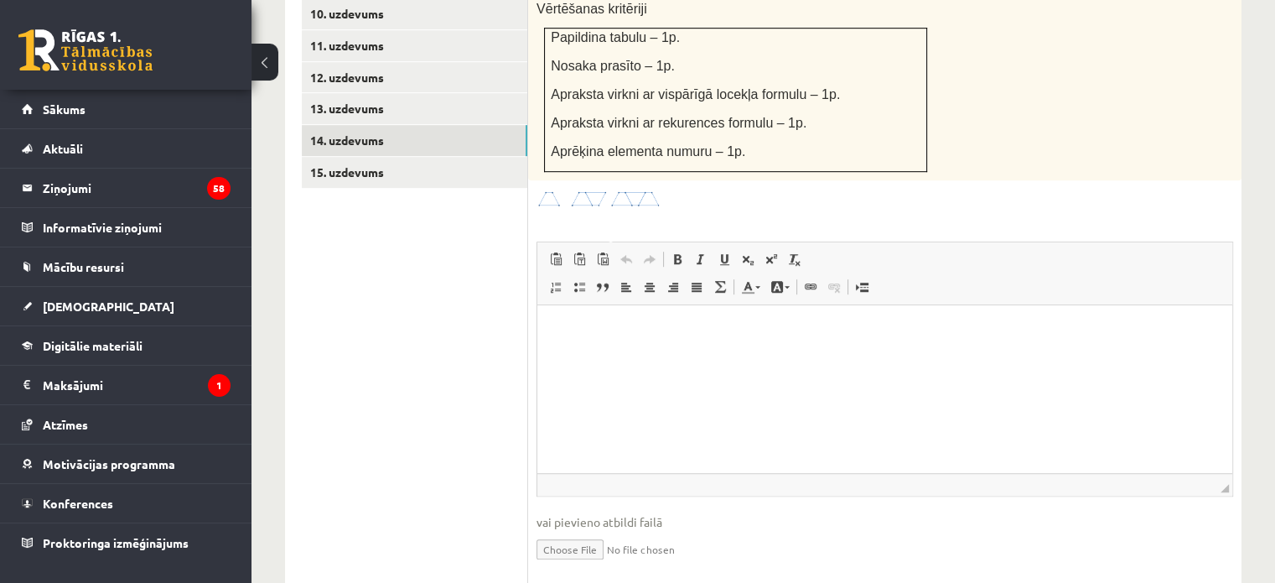
click at [579, 531] on input "file" at bounding box center [885, 548] width 697 height 34
type input "**********"
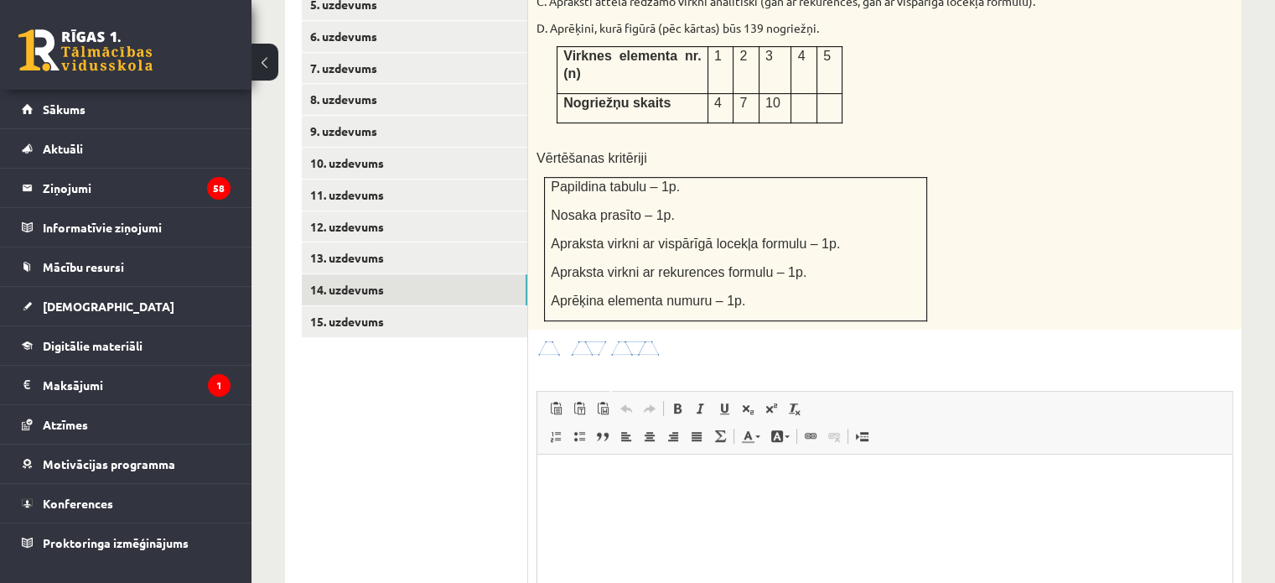
scroll to position [902, 0]
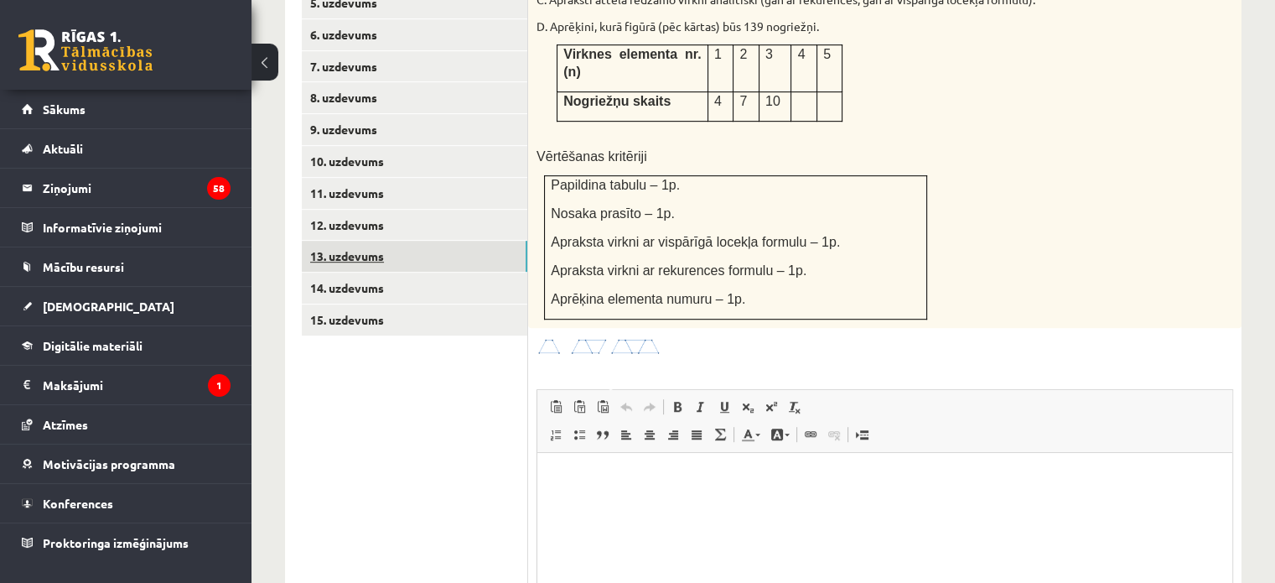
click at [316, 241] on link "13. uzdevums" at bounding box center [415, 256] width 226 height 31
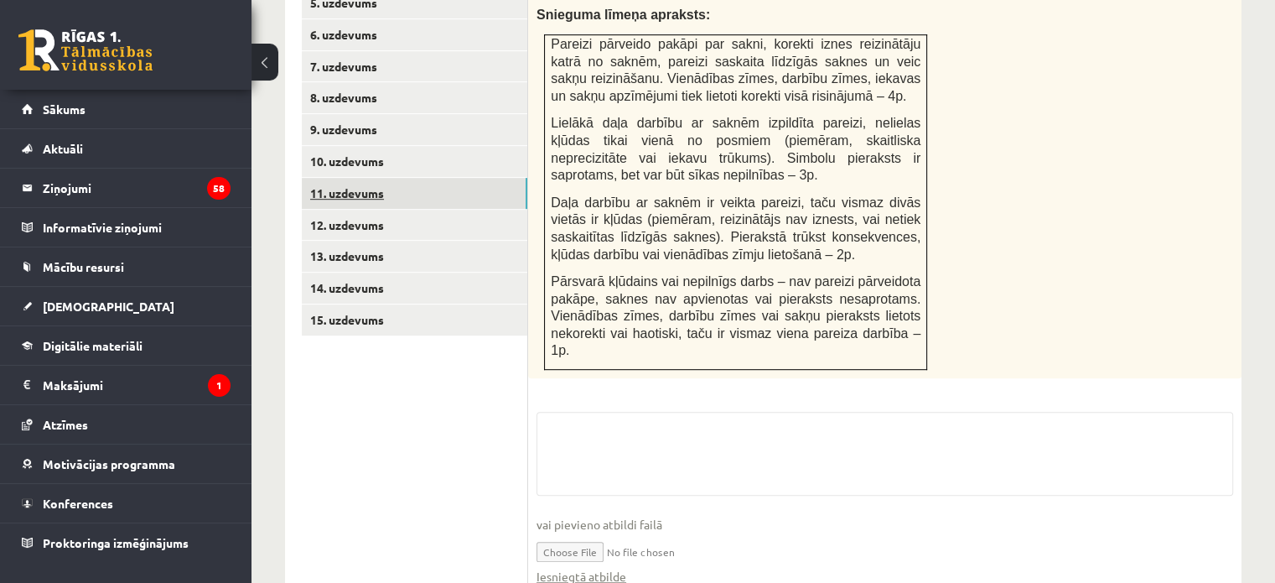
click at [362, 178] on link "11. uzdevums" at bounding box center [415, 193] width 226 height 31
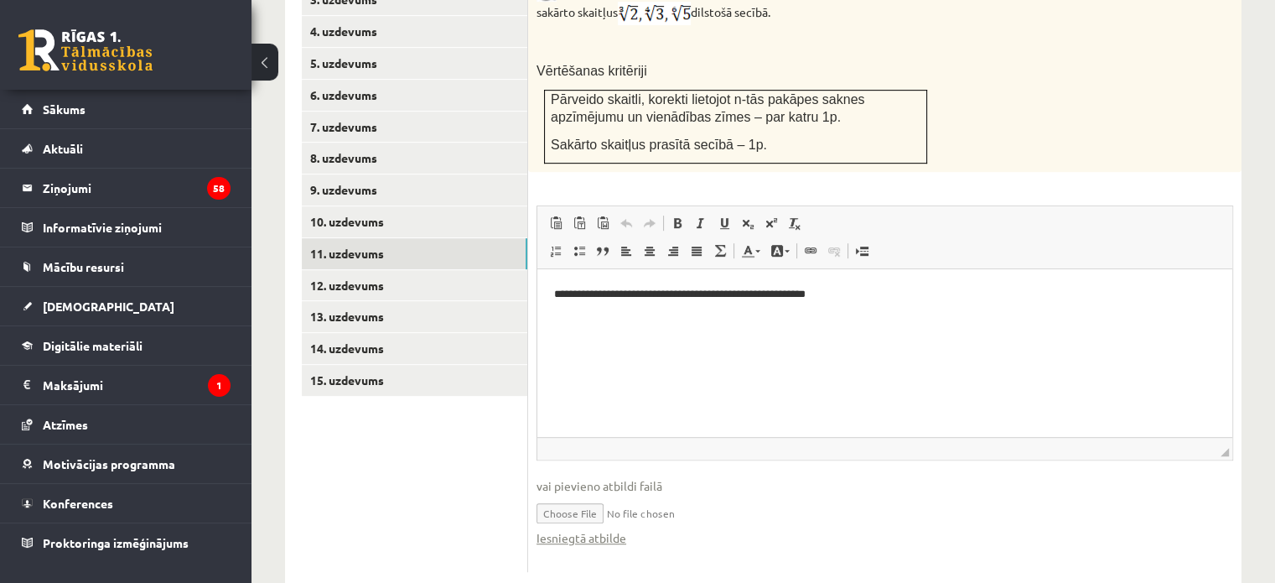
scroll to position [0, 0]
click at [382, 301] on link "13. uzdevums" at bounding box center [415, 316] width 226 height 31
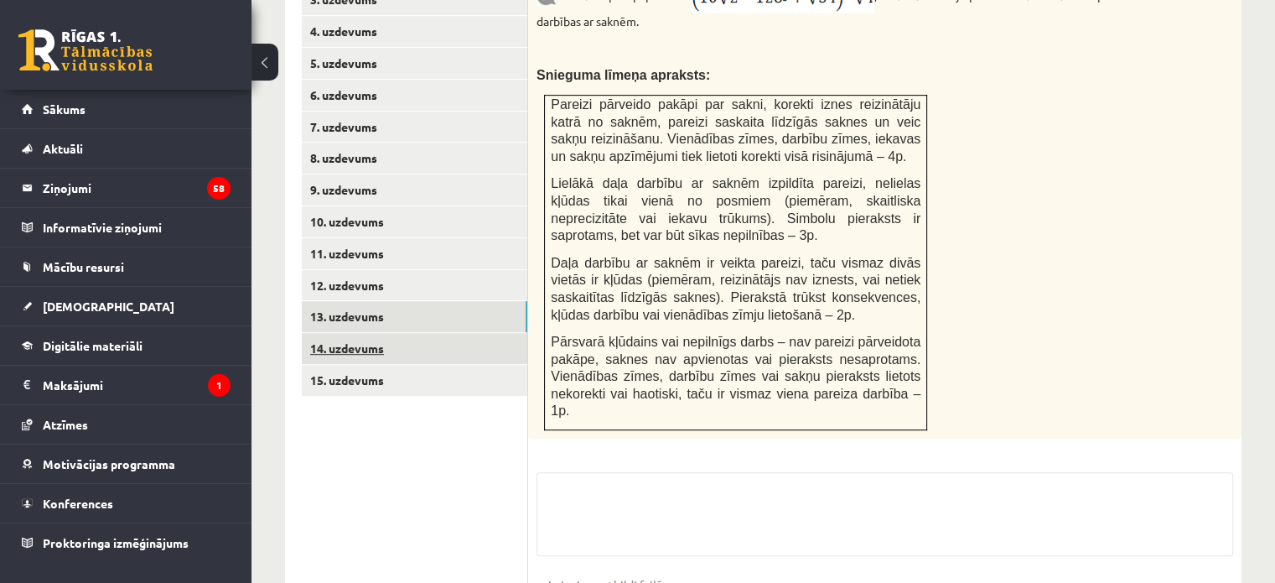
click at [377, 333] on link "14. uzdevums" at bounding box center [415, 348] width 226 height 31
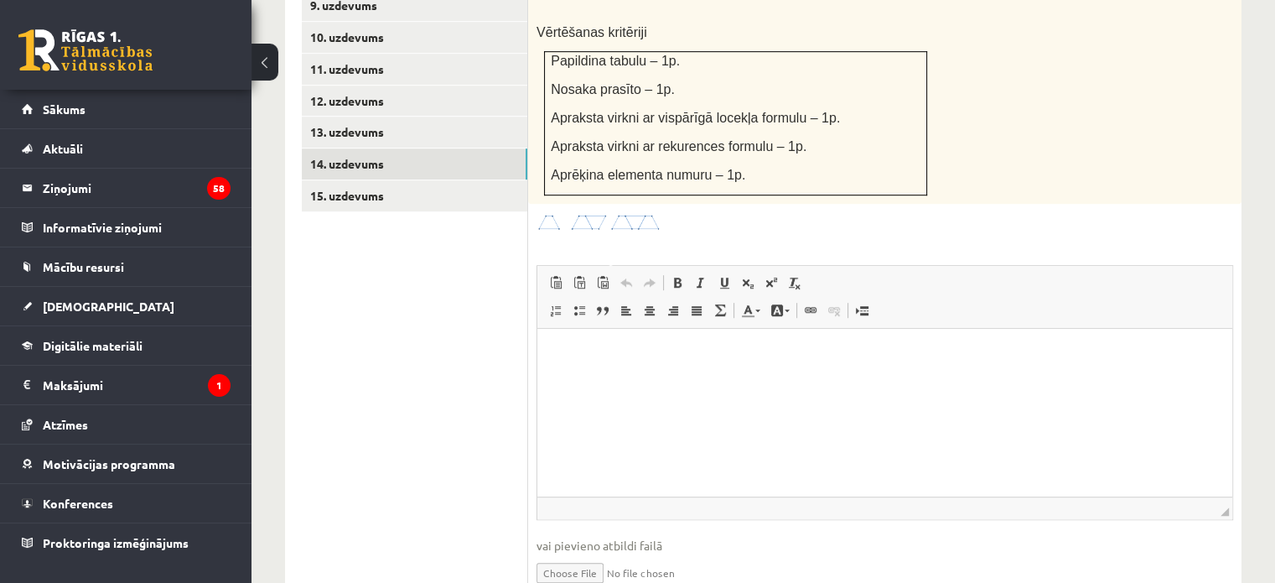
scroll to position [1068, 0]
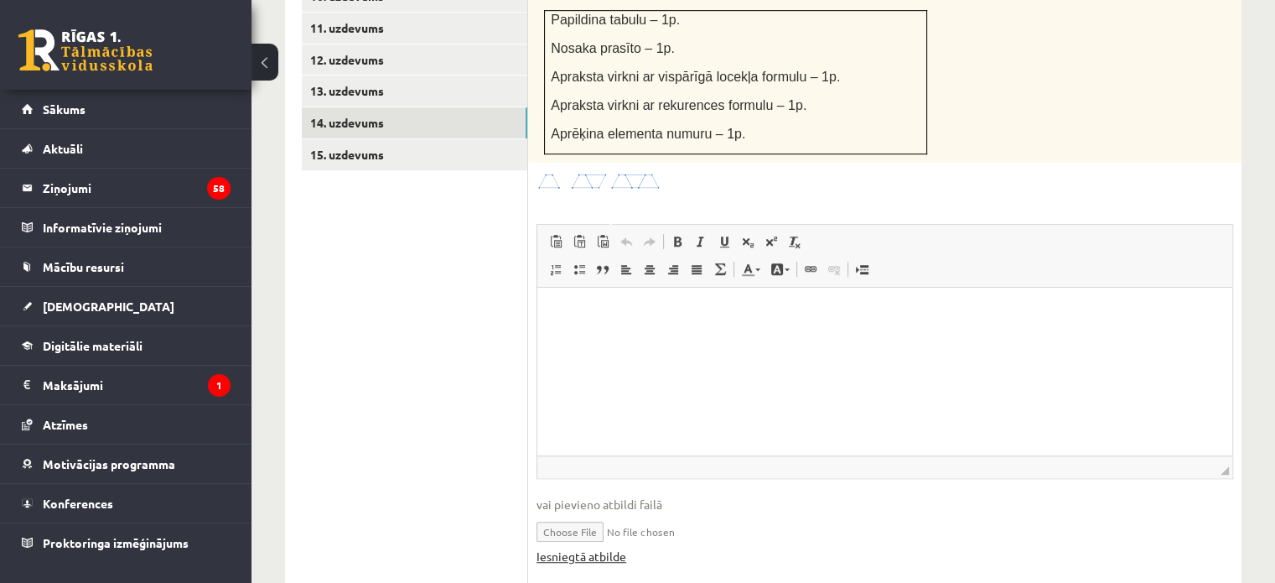
click at [593, 548] on link "Iesniegtā atbilde" at bounding box center [582, 557] width 90 height 18
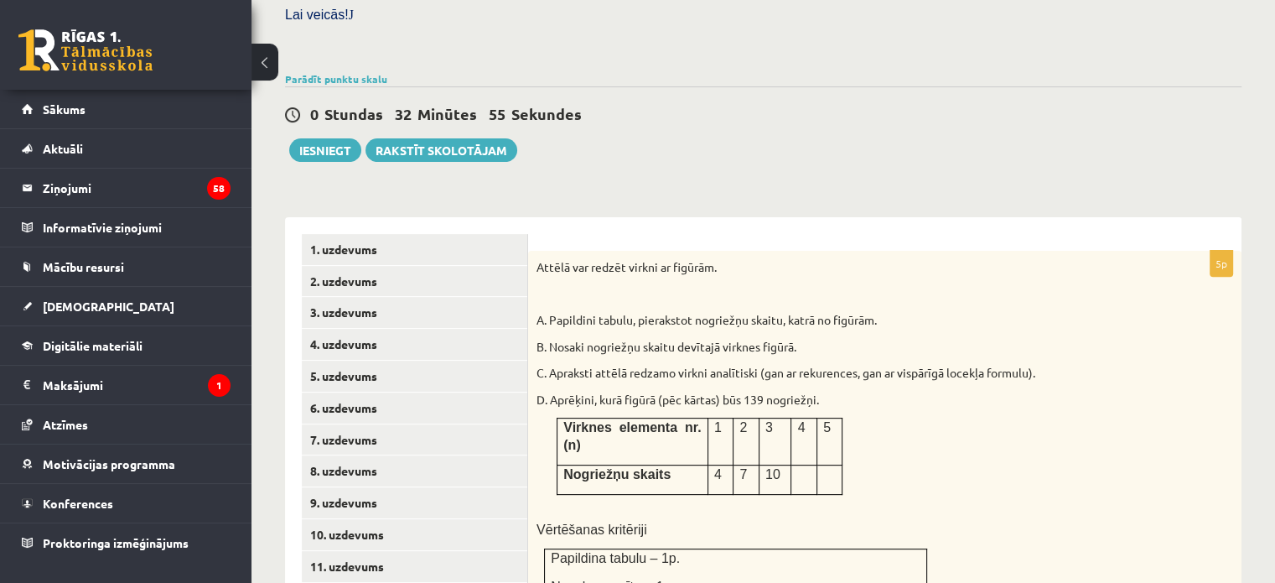
scroll to position [483, 0]
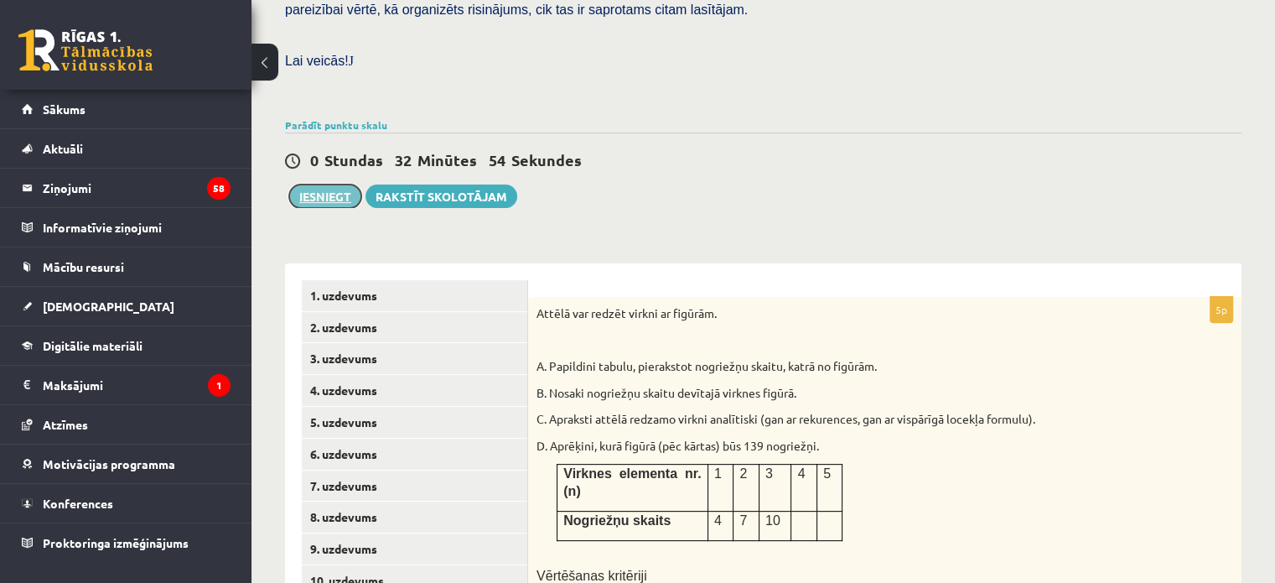
click at [313, 184] on button "Iesniegt" at bounding box center [325, 195] width 72 height 23
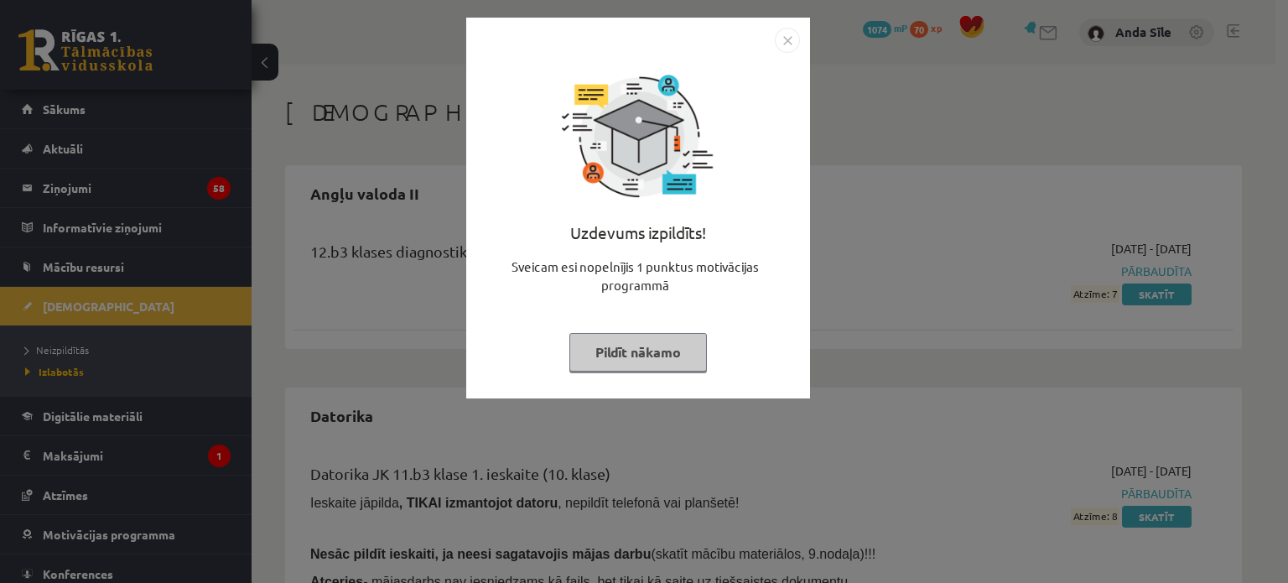
click at [648, 349] on button "Pildīt nākamo" at bounding box center [638, 352] width 138 height 39
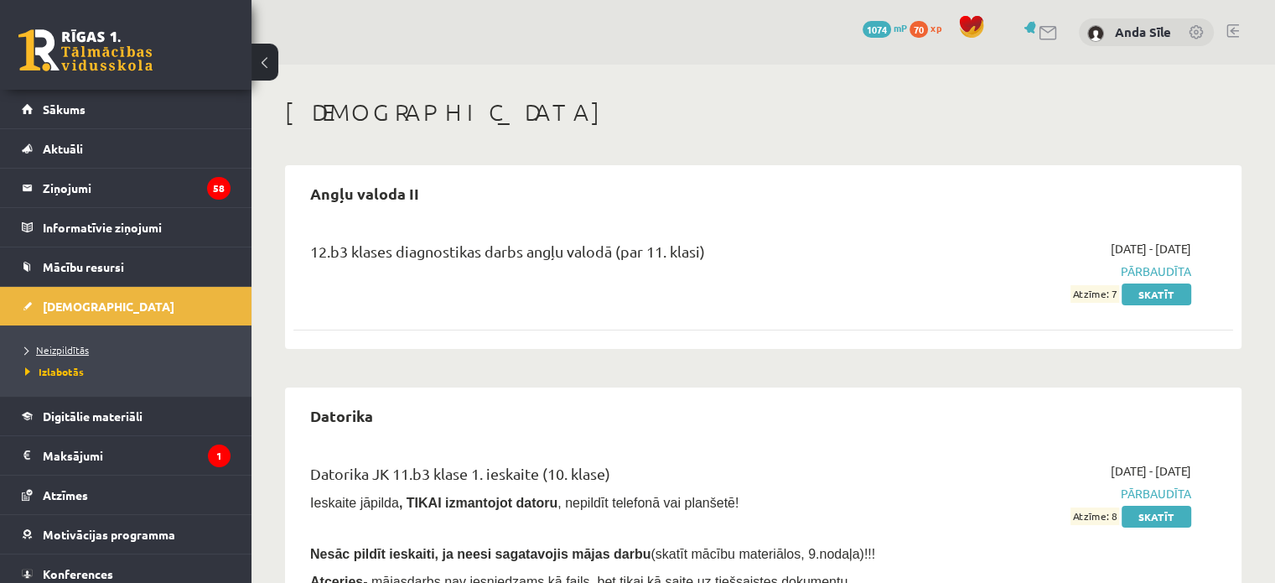
click at [75, 347] on span "Neizpildītās" at bounding box center [57, 349] width 64 height 13
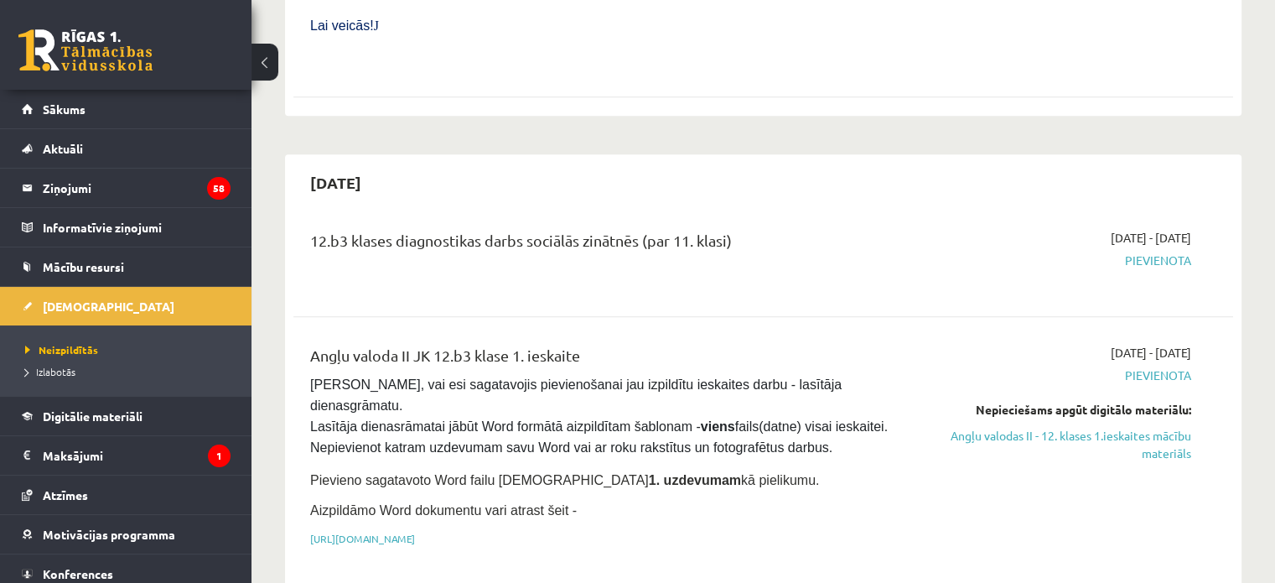
scroll to position [838, 0]
